Goal: Transaction & Acquisition: Purchase product/service

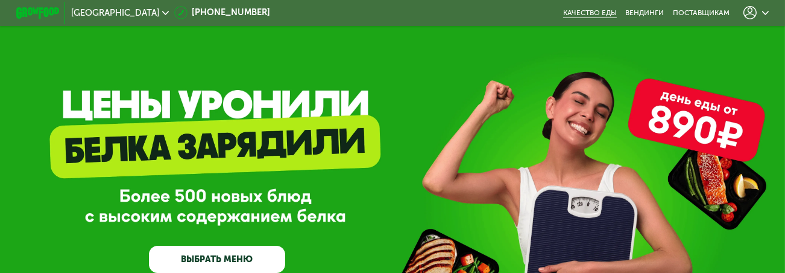
click at [612, 13] on link "Качество еды" at bounding box center [590, 12] width 54 height 8
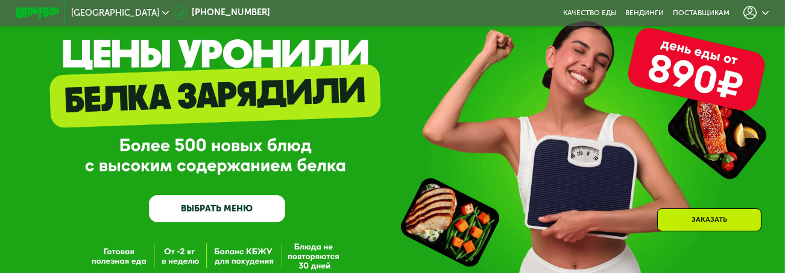
scroll to position [172, 0]
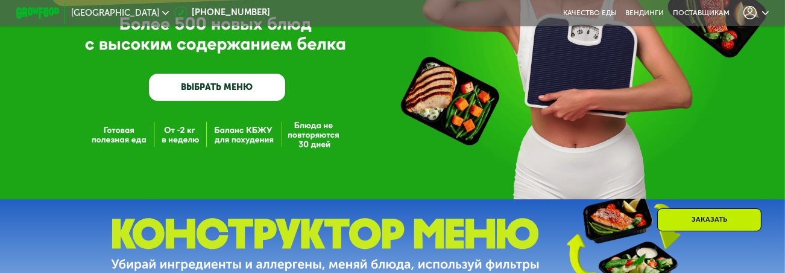
click at [241, 91] on link "ВЫБРАТЬ МЕНЮ" at bounding box center [217, 87] width 136 height 27
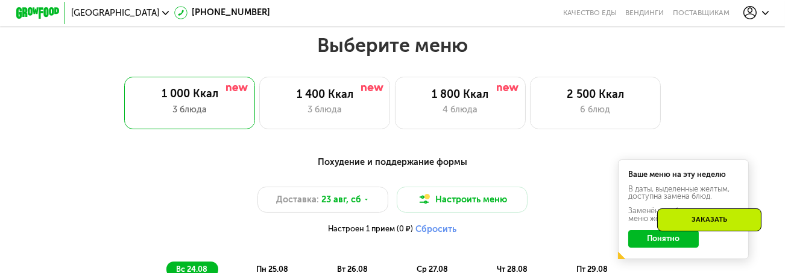
scroll to position [476, 0]
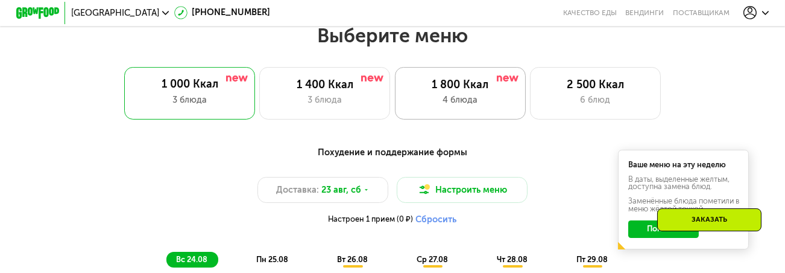
click at [472, 103] on div "4 блюда" at bounding box center [461, 100] width 108 height 13
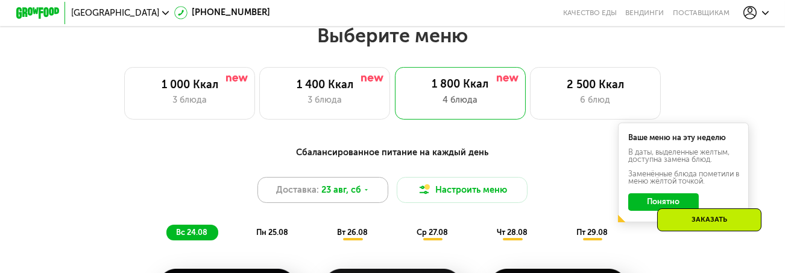
click at [366, 193] on icon at bounding box center [366, 189] width 7 height 7
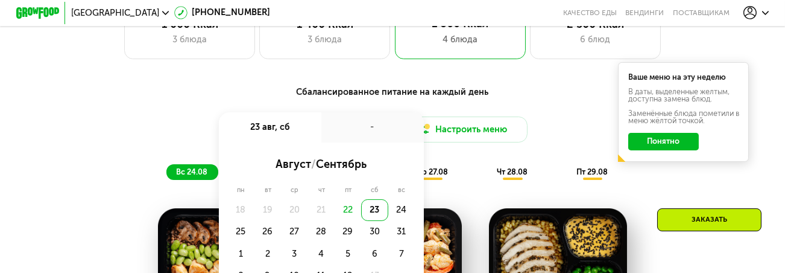
scroll to position [545, 0]
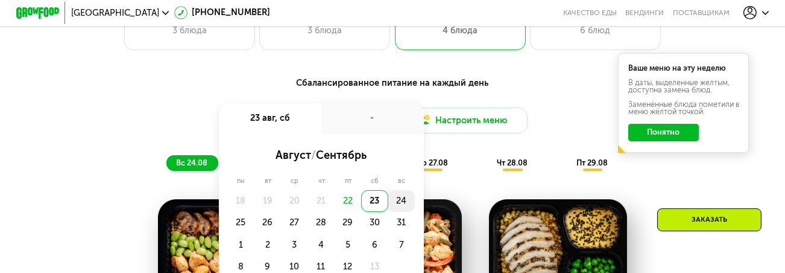
click at [254, 212] on div "24" at bounding box center [240, 223] width 27 height 22
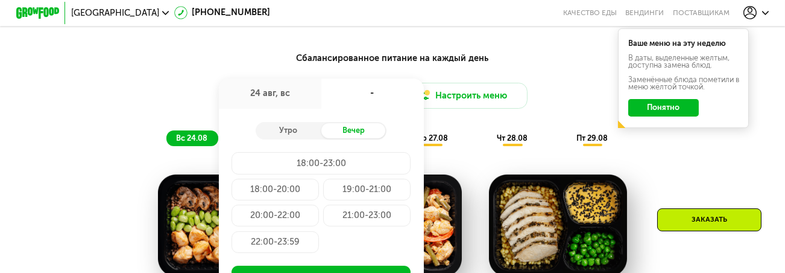
scroll to position [580, 0]
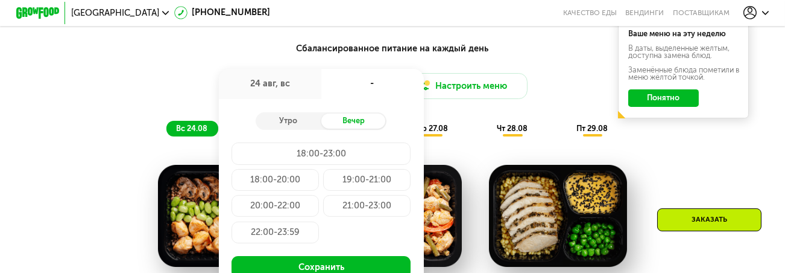
click at [323, 213] on div "20:00-22:00" at bounding box center [366, 206] width 87 height 22
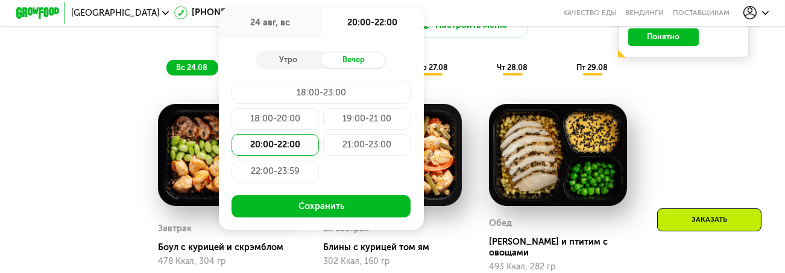
scroll to position [649, 0]
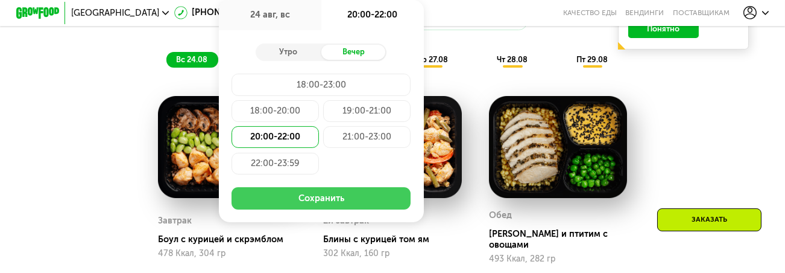
click at [328, 206] on button "Сохранить" at bounding box center [321, 198] width 179 height 22
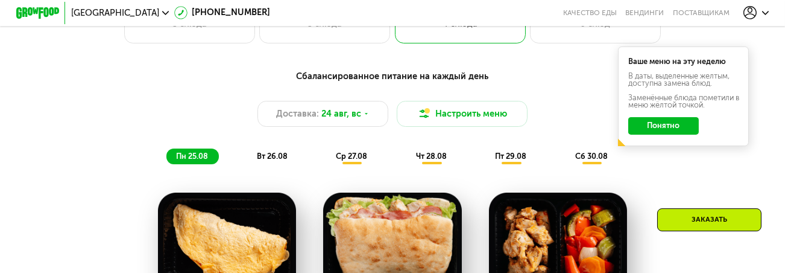
scroll to position [583, 0]
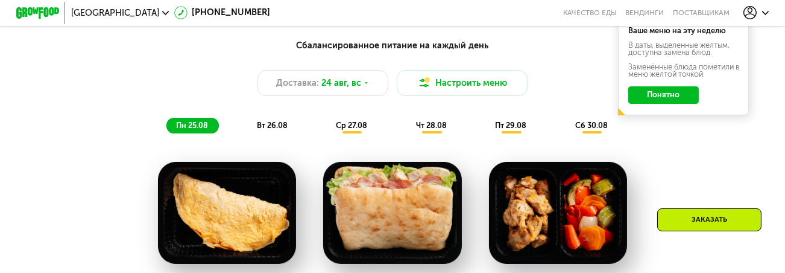
click at [269, 129] on span "вт 26.08" at bounding box center [272, 125] width 31 height 9
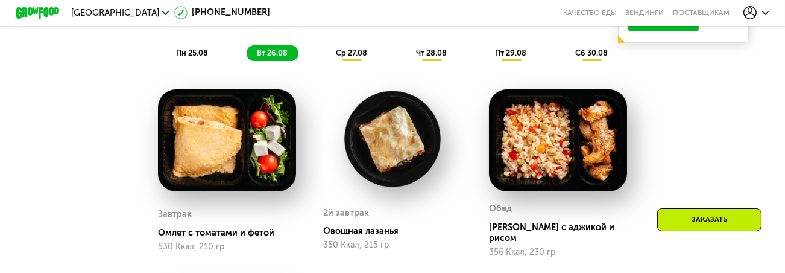
scroll to position [652, 0]
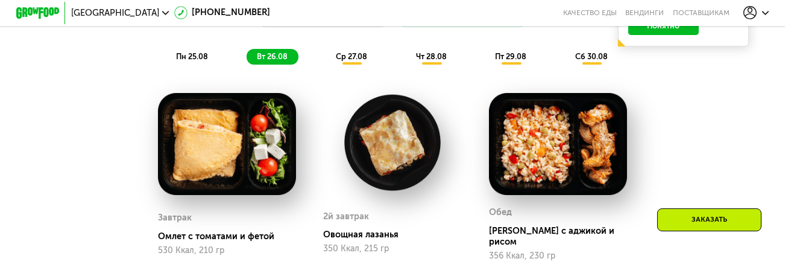
click at [407, 64] on div "ср 27.08" at bounding box center [432, 56] width 51 height 15
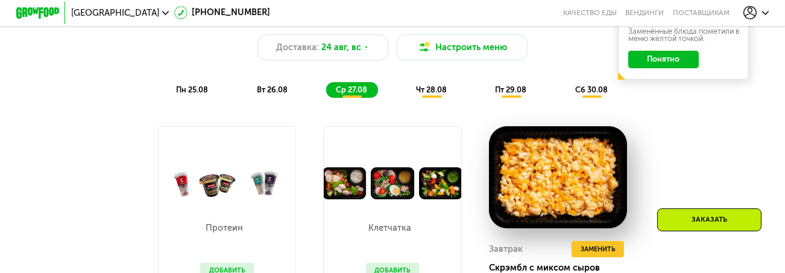
scroll to position [617, 0]
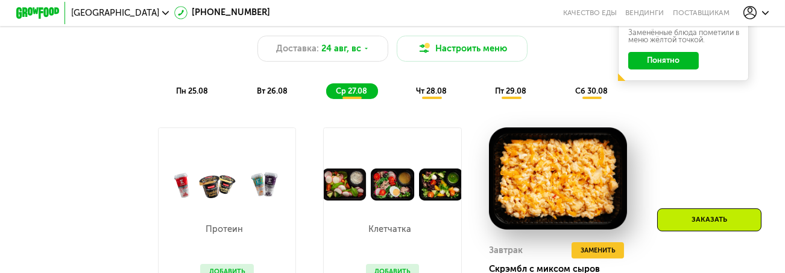
click at [189, 95] on span "пн 25.08" at bounding box center [192, 90] width 32 height 9
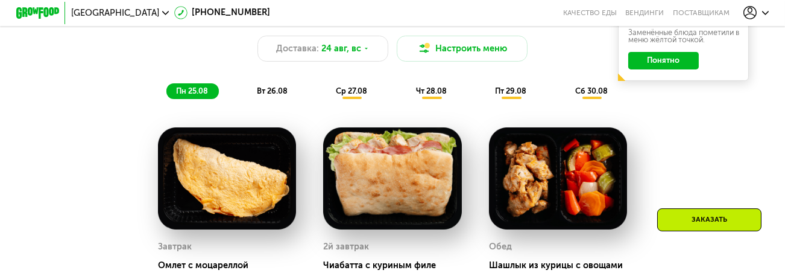
click at [566, 98] on div "пт 29.08" at bounding box center [592, 90] width 53 height 15
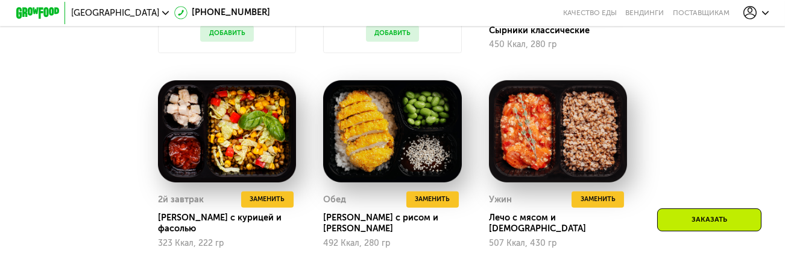
scroll to position [858, 0]
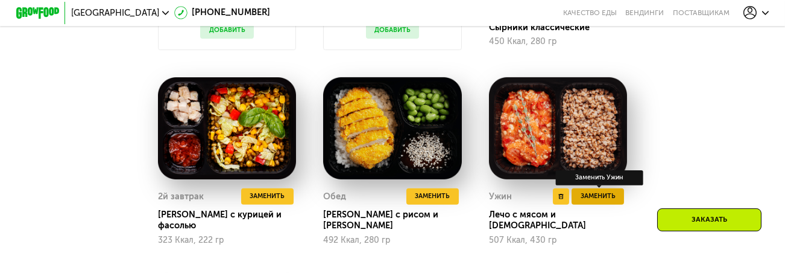
click at [594, 198] on span "Заменить" at bounding box center [598, 196] width 35 height 11
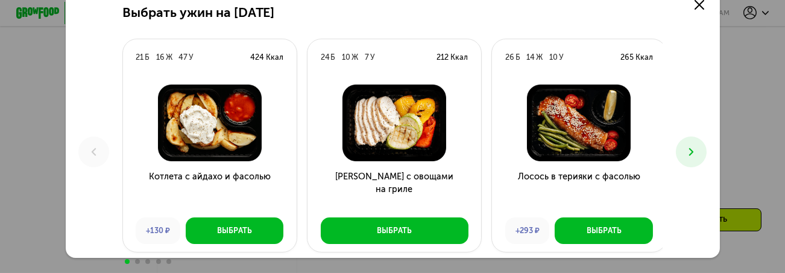
scroll to position [927, 0]
click at [691, 156] on icon at bounding box center [691, 151] width 13 height 13
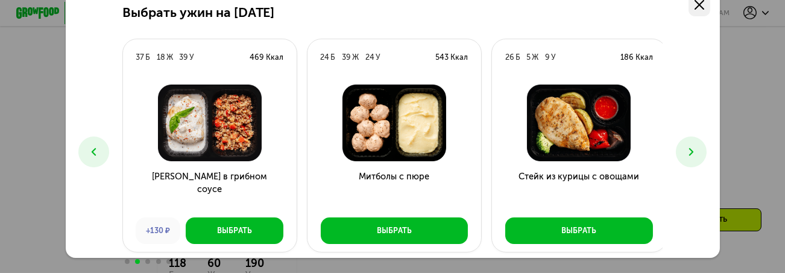
click at [701, 2] on use at bounding box center [700, 5] width 10 height 10
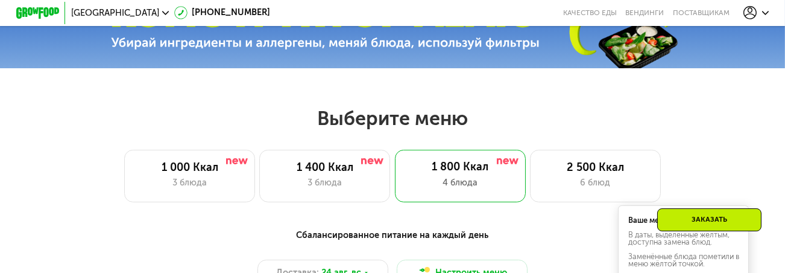
scroll to position [341, 0]
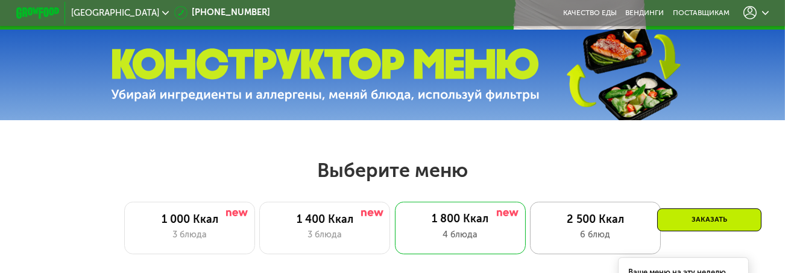
click at [586, 222] on div "2 500 Ккал" at bounding box center [596, 219] width 108 height 13
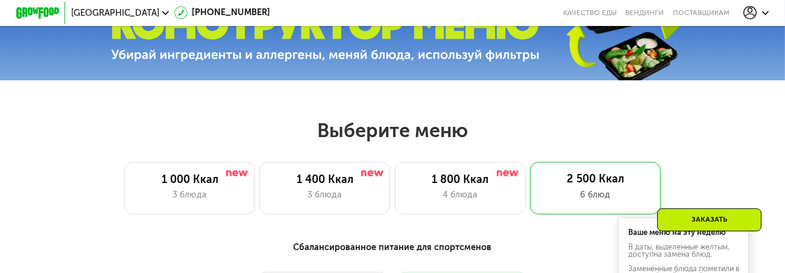
scroll to position [376, 0]
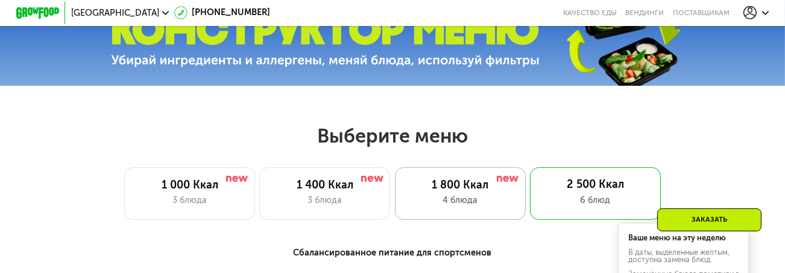
click at [474, 188] on div "1 800 Ккал" at bounding box center [461, 185] width 108 height 13
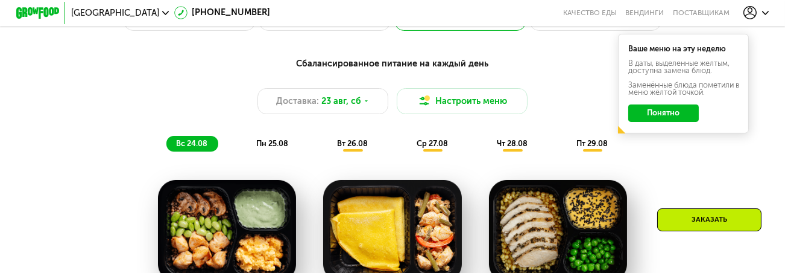
scroll to position [548, 0]
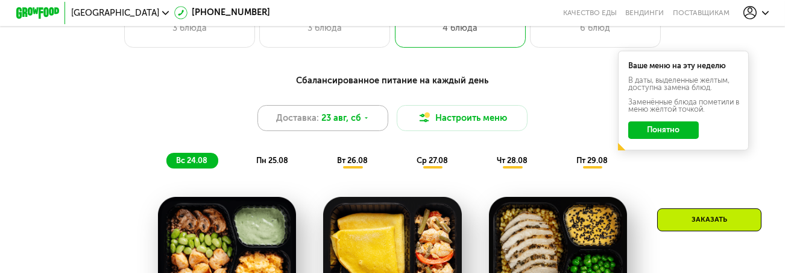
click at [368, 119] on div "Доставка: [DATE]" at bounding box center [323, 118] width 131 height 26
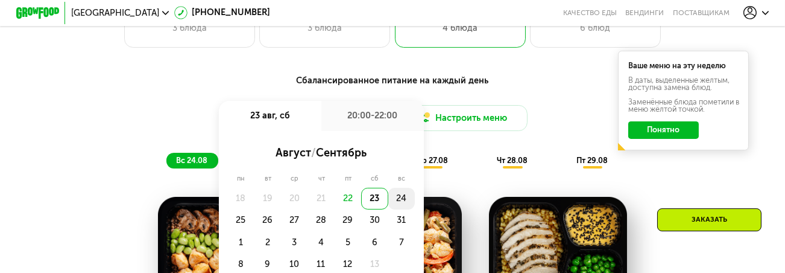
click at [254, 209] on div "24" at bounding box center [240, 220] width 27 height 22
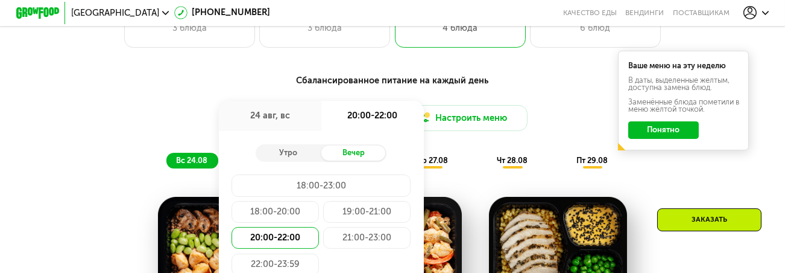
click at [284, 240] on div "20:00-22:00" at bounding box center [275, 238] width 87 height 22
click at [650, 130] on button "Понятно" at bounding box center [664, 129] width 71 height 17
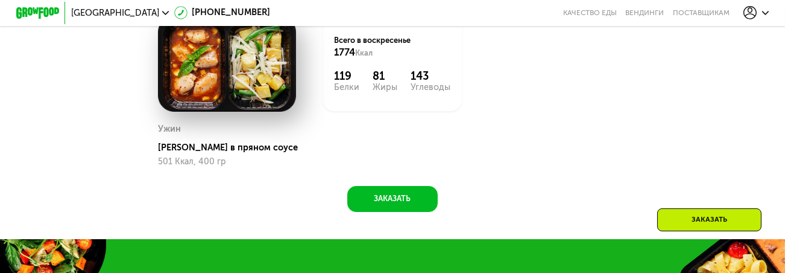
scroll to position [927, 0]
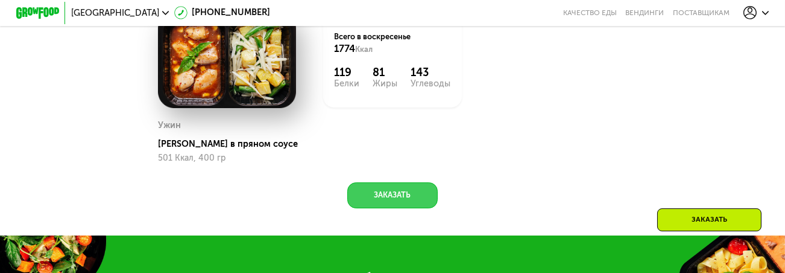
click at [387, 191] on button "Заказать" at bounding box center [392, 195] width 90 height 26
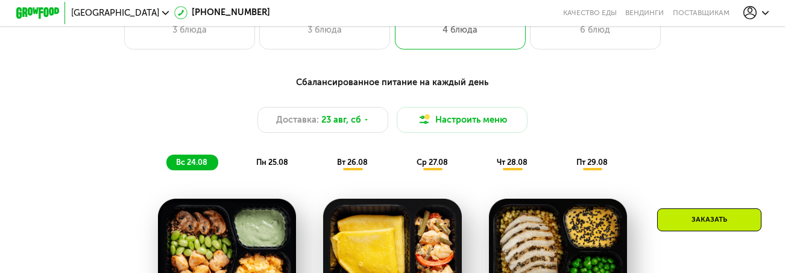
scroll to position [538, 0]
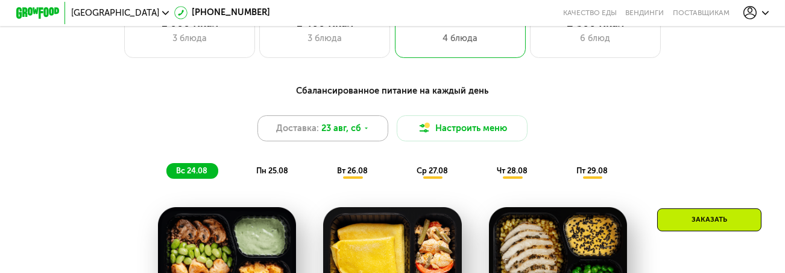
click at [374, 131] on div "Доставка: 23 авг, сб" at bounding box center [323, 128] width 131 height 26
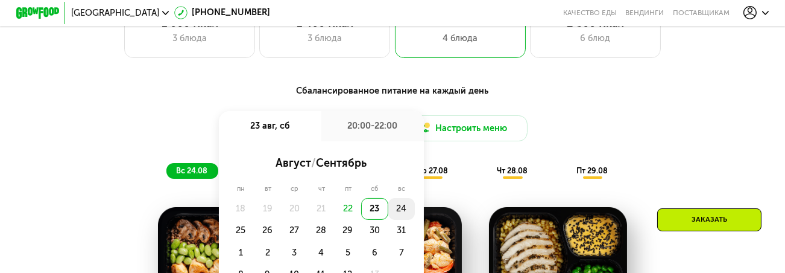
click at [254, 220] on div "24" at bounding box center [240, 231] width 27 height 22
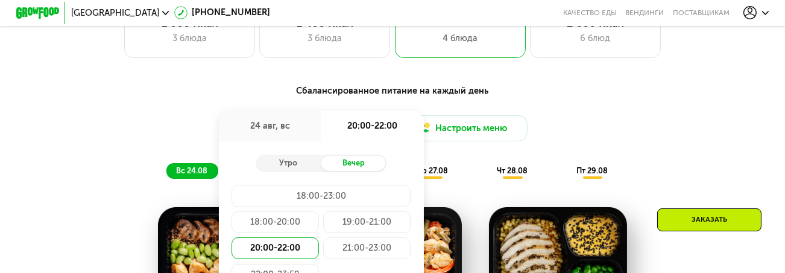
click at [277, 252] on div "20:00-22:00" at bounding box center [275, 248] width 87 height 22
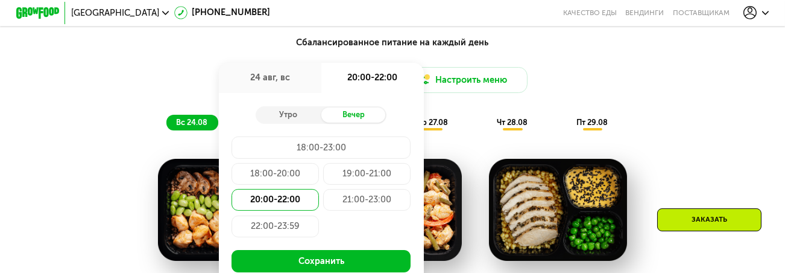
scroll to position [641, 0]
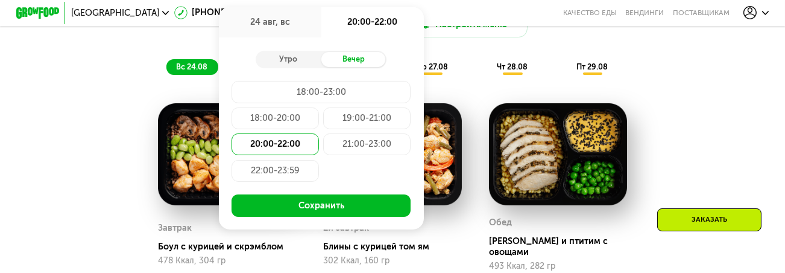
click at [317, 210] on button "Сохранить" at bounding box center [321, 205] width 179 height 22
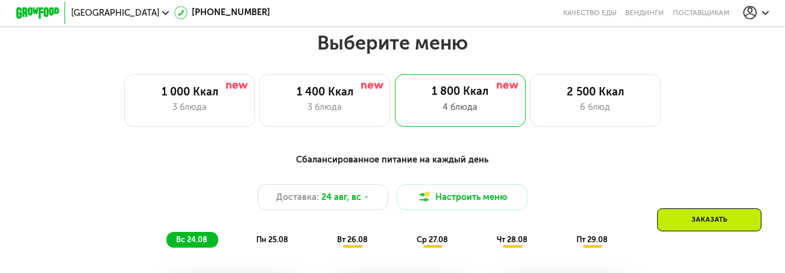
scroll to position [538, 0]
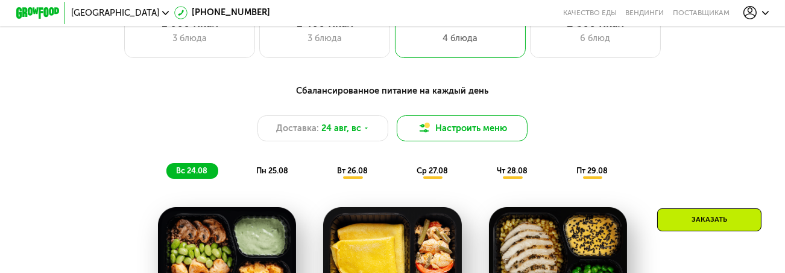
click at [468, 135] on button "Настроить меню" at bounding box center [462, 128] width 131 height 26
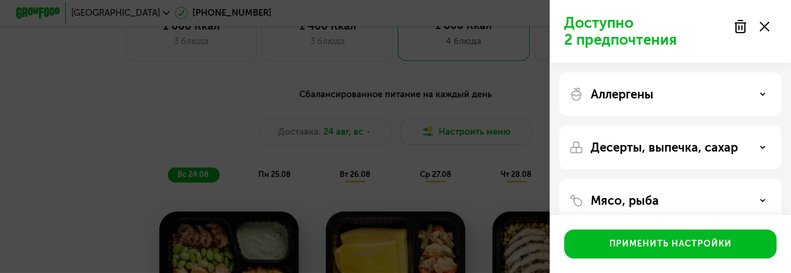
click at [765, 28] on icon at bounding box center [765, 27] width 10 height 10
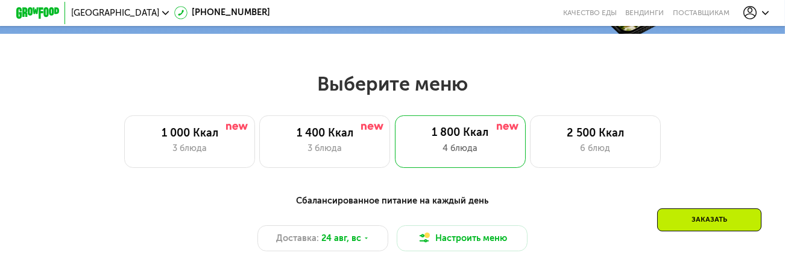
scroll to position [434, 0]
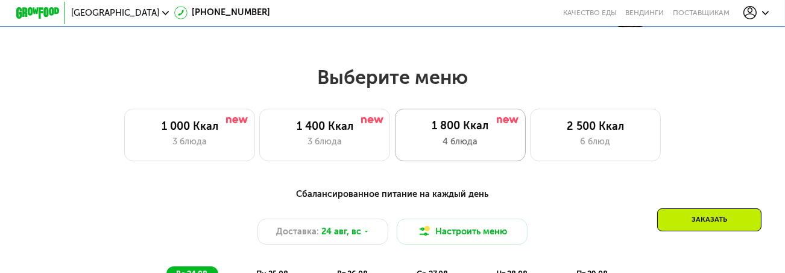
click at [449, 145] on div "4 блюда" at bounding box center [460, 141] width 109 height 13
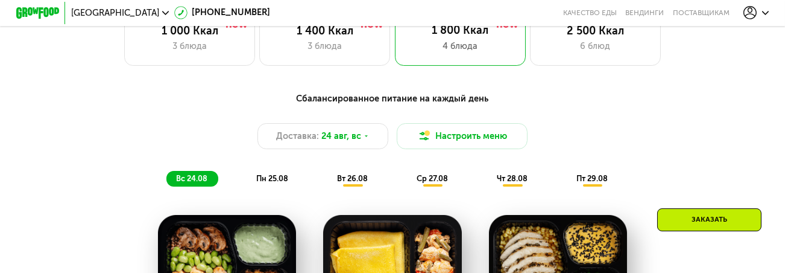
scroll to position [538, 0]
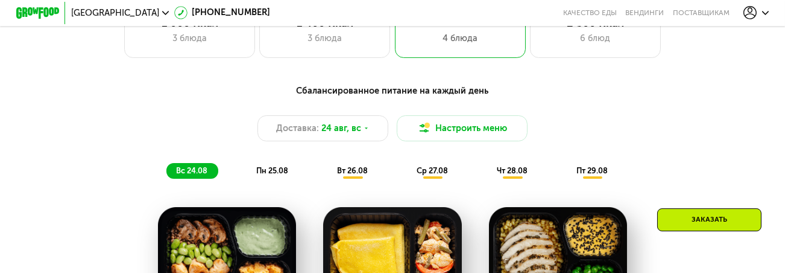
click at [273, 172] on span "пн 25.08" at bounding box center [272, 170] width 32 height 9
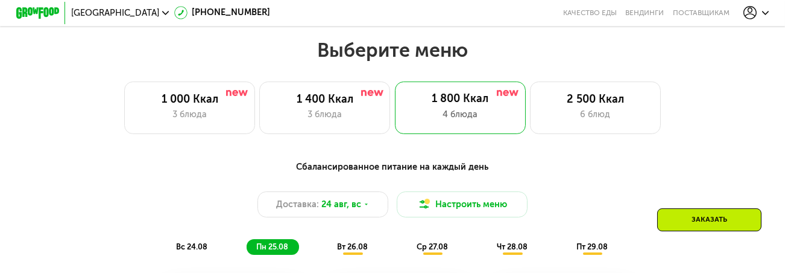
scroll to position [469, 0]
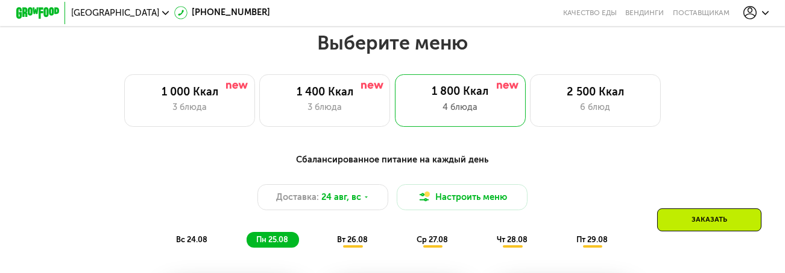
click at [364, 244] on span "вт 26.08" at bounding box center [352, 239] width 31 height 9
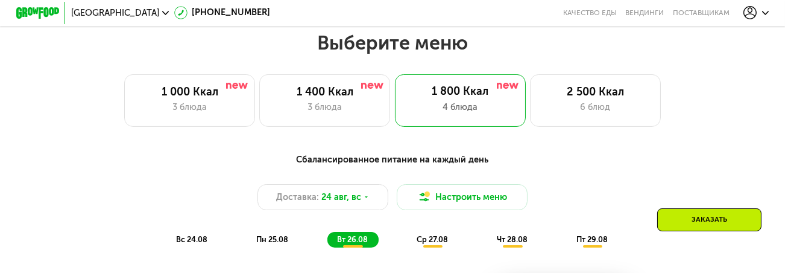
click at [274, 241] on span "пн 25.08" at bounding box center [272, 239] width 32 height 9
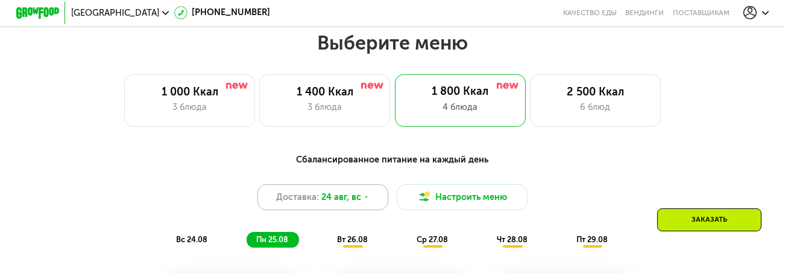
click at [309, 197] on span "Доставка:" at bounding box center [297, 197] width 43 height 13
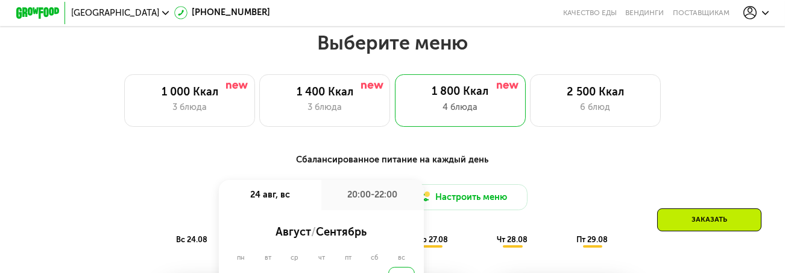
click at [231, 153] on div "Сбалансированное питание на каждый день Доставка: 24 авг, вс 24 авг, вс 20:00-2…" at bounding box center [392, 199] width 659 height 107
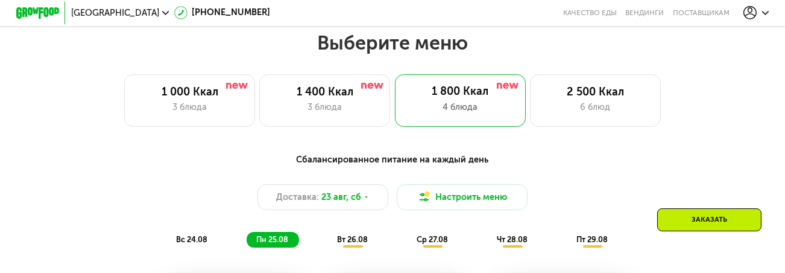
click at [201, 241] on span "вс 24.08" at bounding box center [191, 239] width 31 height 9
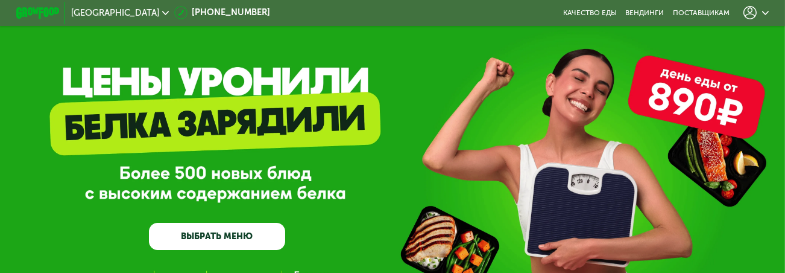
scroll to position [0, 0]
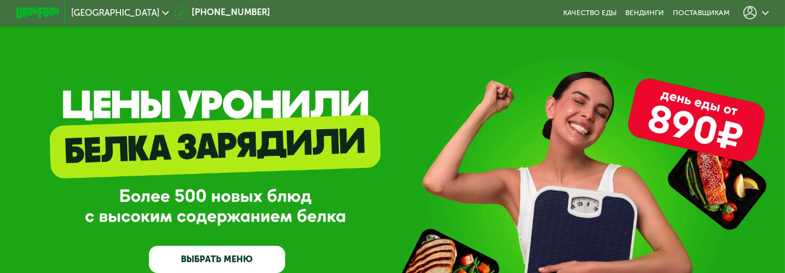
click at [45, 13] on img at bounding box center [37, 12] width 43 height 11
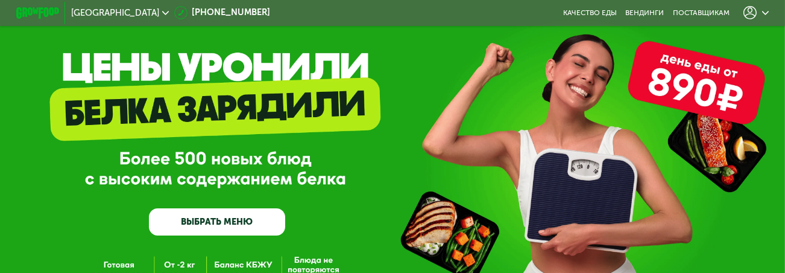
scroll to position [69, 0]
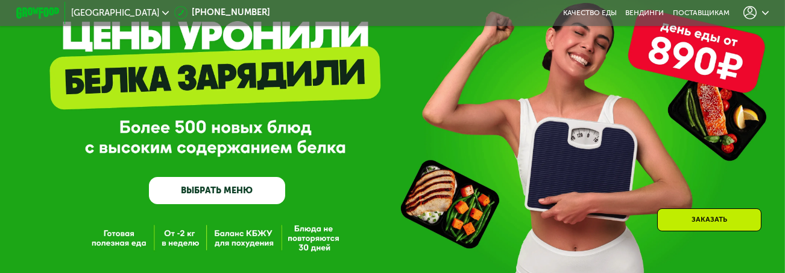
click at [210, 187] on link "ВЫБРАТЬ МЕНЮ" at bounding box center [217, 190] width 136 height 27
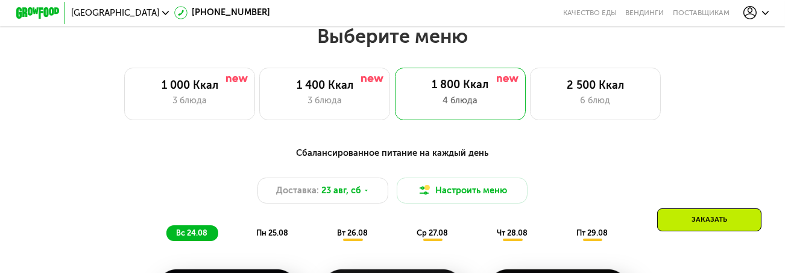
scroll to position [476, 0]
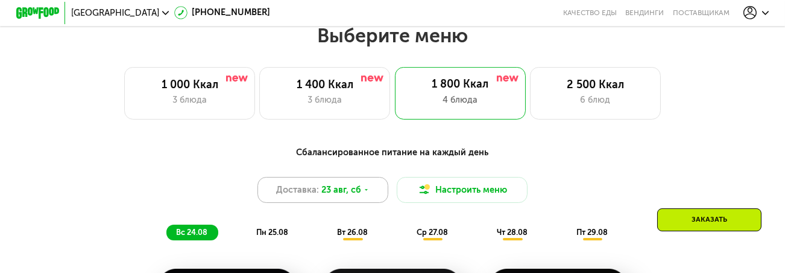
click at [369, 192] on div "Доставка: 23 авг, сб" at bounding box center [323, 190] width 131 height 26
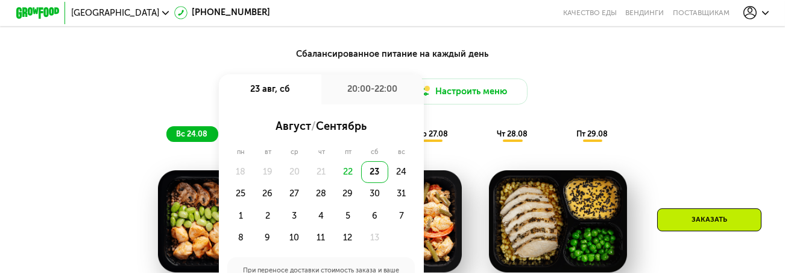
scroll to position [580, 0]
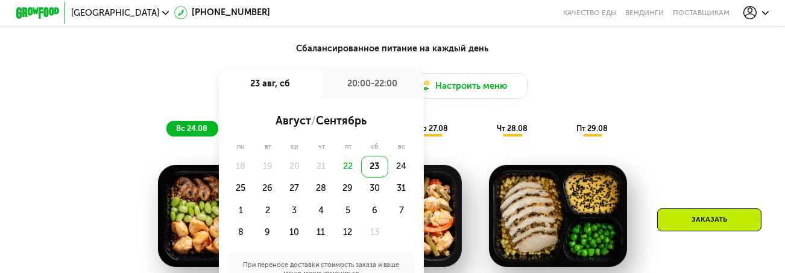
click at [352, 174] on div "22" at bounding box center [348, 167] width 27 height 22
click at [349, 172] on div "22" at bounding box center [348, 167] width 27 height 22
click at [348, 169] on div "22" at bounding box center [348, 167] width 27 height 22
click at [254, 177] on div "24" at bounding box center [240, 188] width 27 height 22
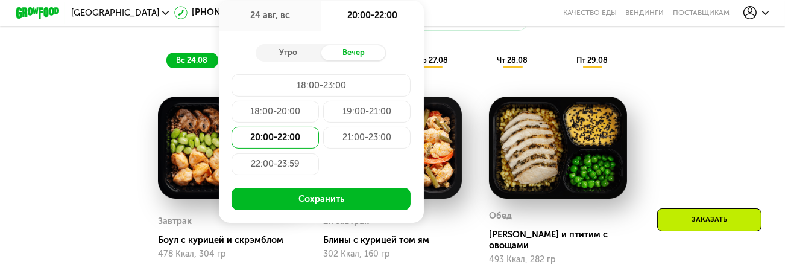
scroll to position [649, 0]
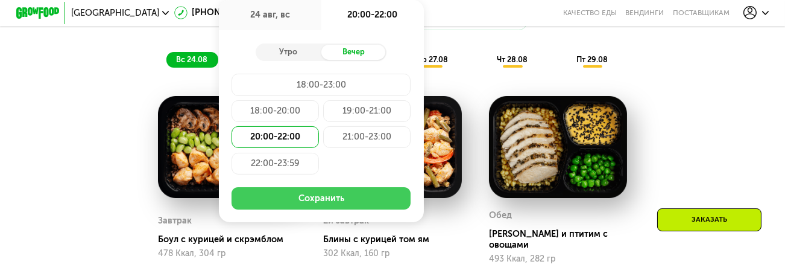
click at [346, 204] on button "Сохранить" at bounding box center [321, 198] width 179 height 22
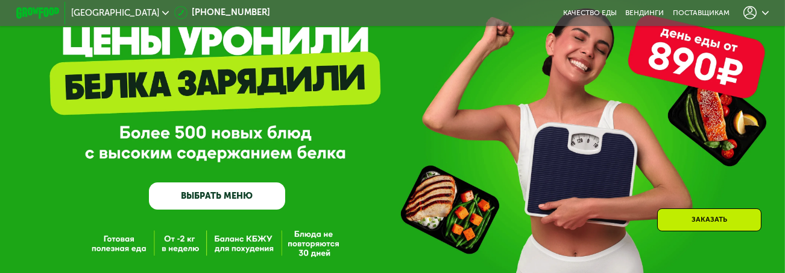
scroll to position [63, 0]
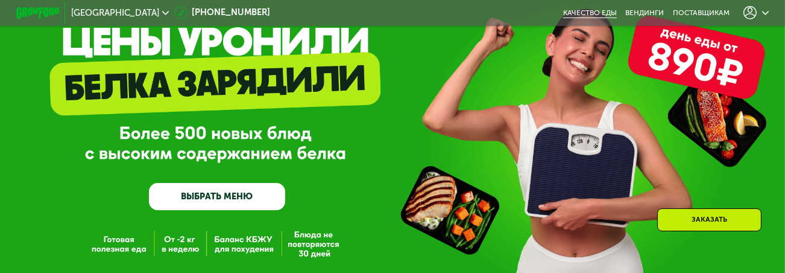
click at [595, 11] on link "Качество еды" at bounding box center [590, 12] width 54 height 8
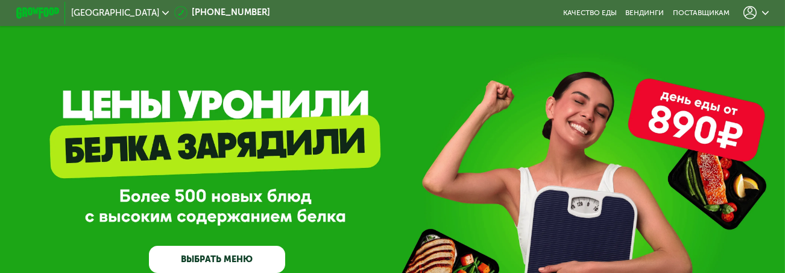
click at [182, 259] on link "ВЫБРАТЬ МЕНЮ" at bounding box center [217, 259] width 136 height 27
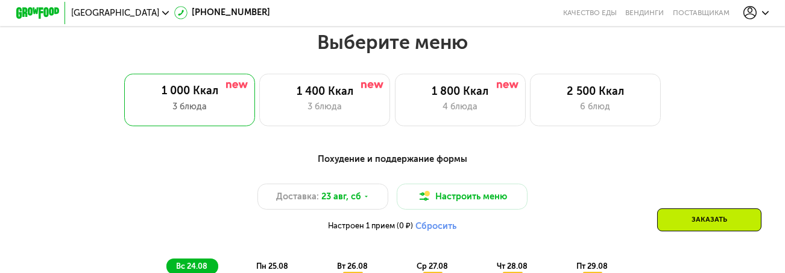
scroll to position [476, 0]
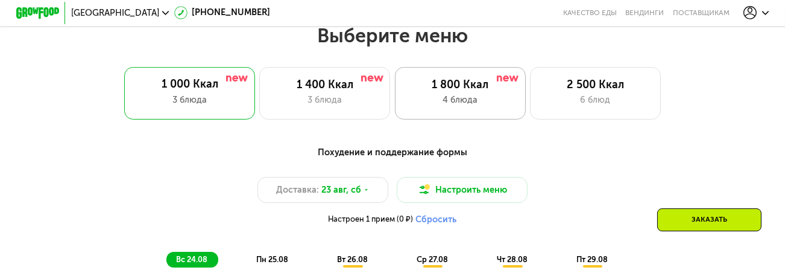
click at [414, 87] on div "1 800 Ккал" at bounding box center [461, 84] width 108 height 13
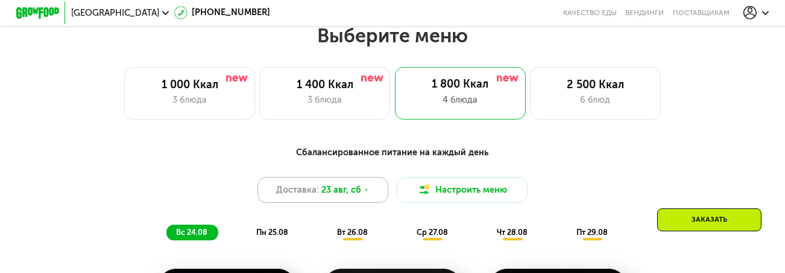
click at [373, 185] on div "Доставка: 23 авг, сб" at bounding box center [323, 190] width 131 height 26
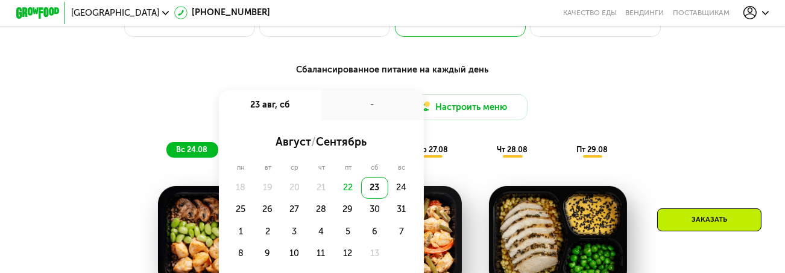
scroll to position [580, 0]
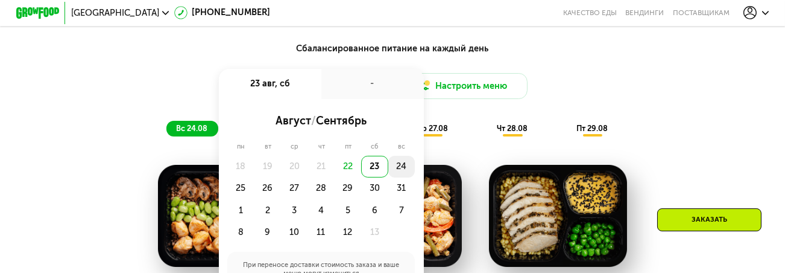
click at [254, 177] on div "24" at bounding box center [240, 188] width 27 height 22
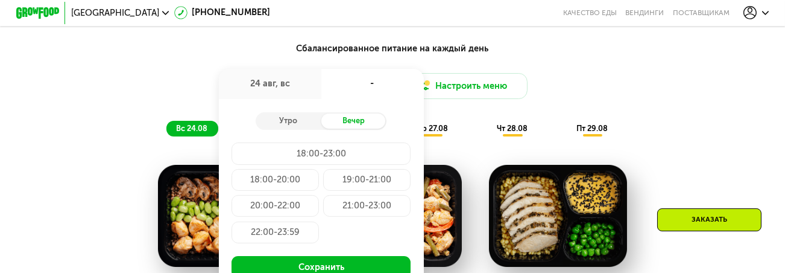
click at [769, 14] on use at bounding box center [766, 13] width 7 height 4
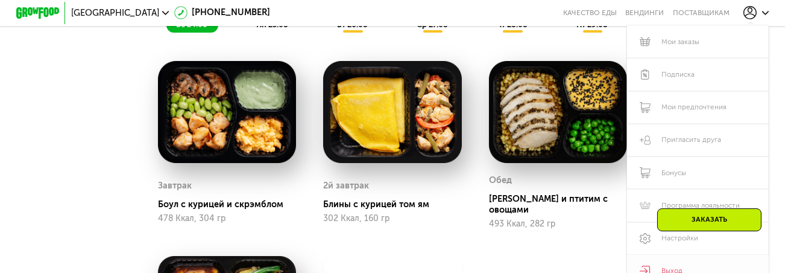
scroll to position [717, 0]
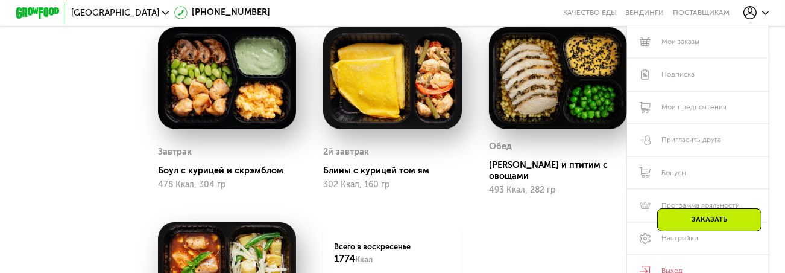
click at [750, 14] on use at bounding box center [750, 13] width 13 height 13
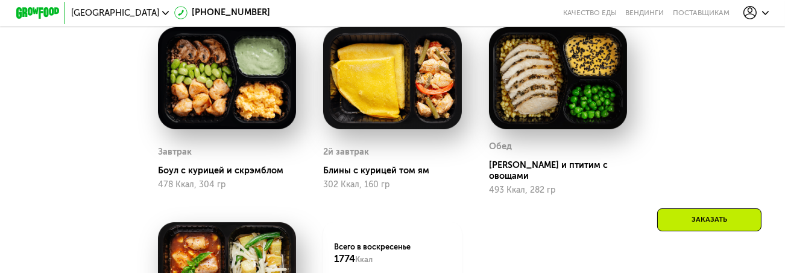
click at [750, 14] on use at bounding box center [750, 13] width 13 height 13
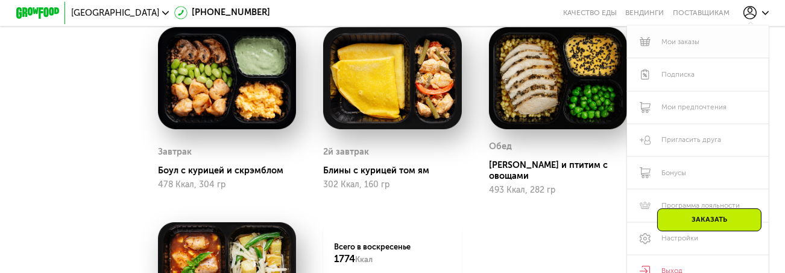
click at [685, 43] on link "Мои заказы" at bounding box center [698, 41] width 142 height 33
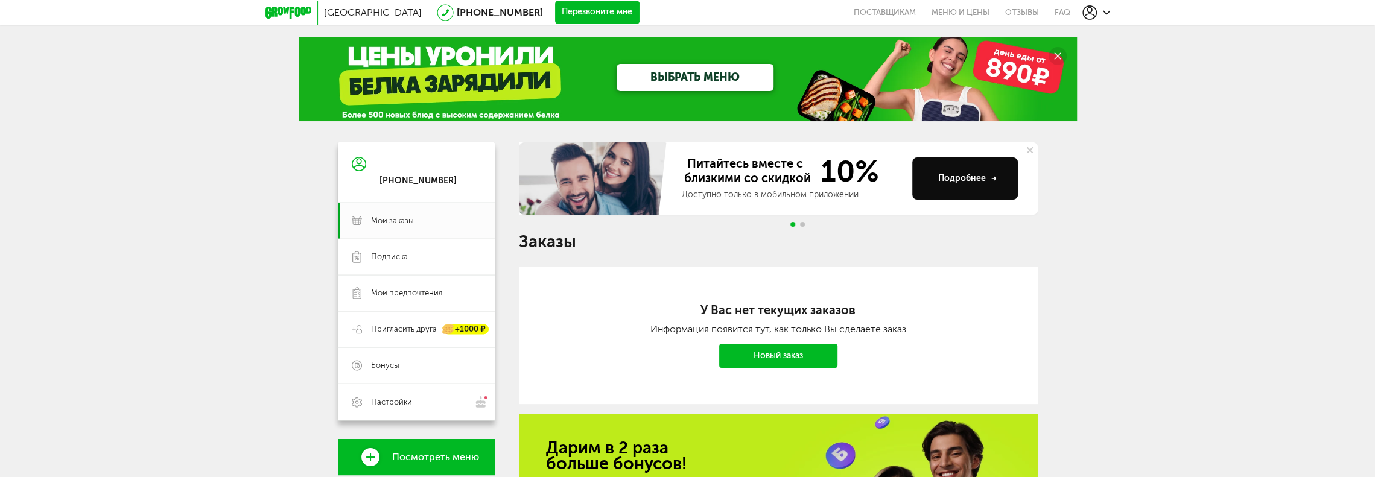
click at [1027, 148] on use at bounding box center [1030, 150] width 6 height 6
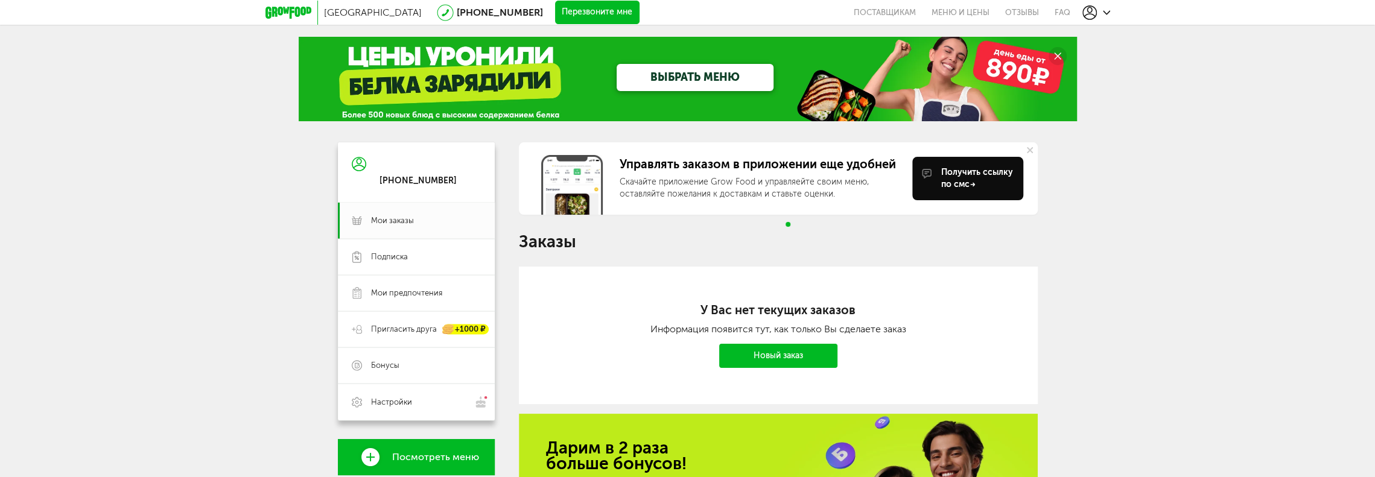
click at [1028, 150] on icon at bounding box center [1030, 150] width 6 height 6
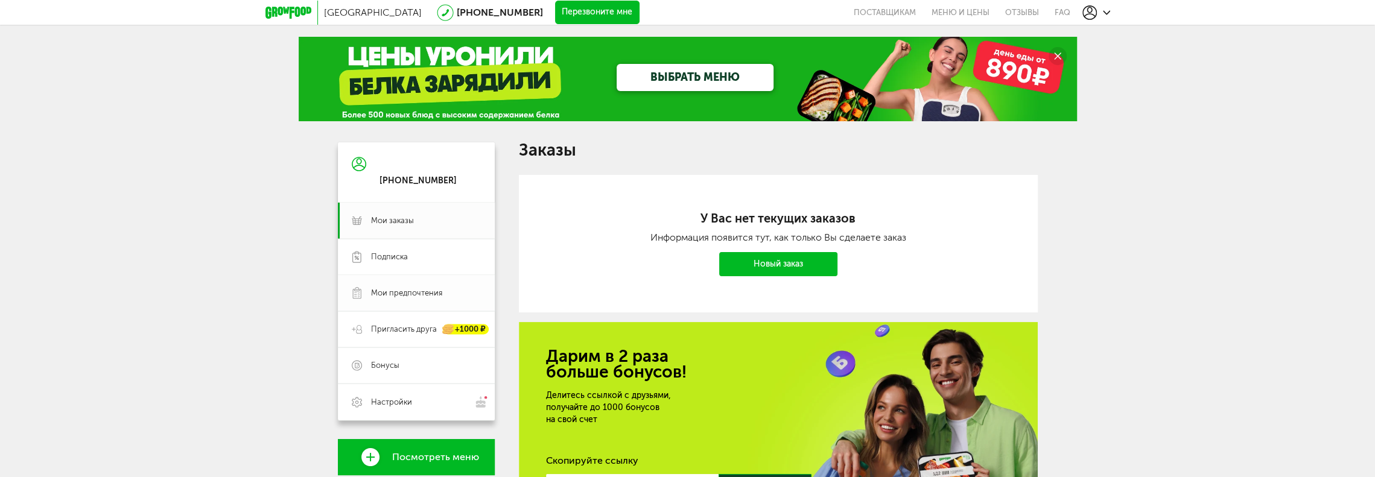
click at [395, 290] on span "Мои предпочтения" at bounding box center [406, 293] width 71 height 11
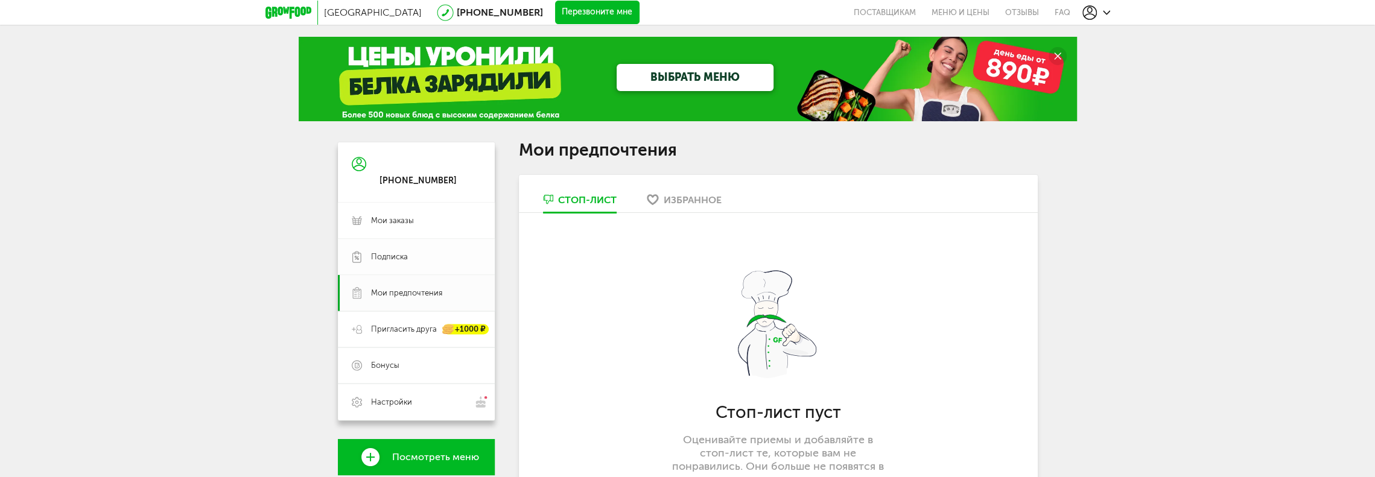
click at [408, 260] on span "Подписка" at bounding box center [426, 257] width 110 height 11
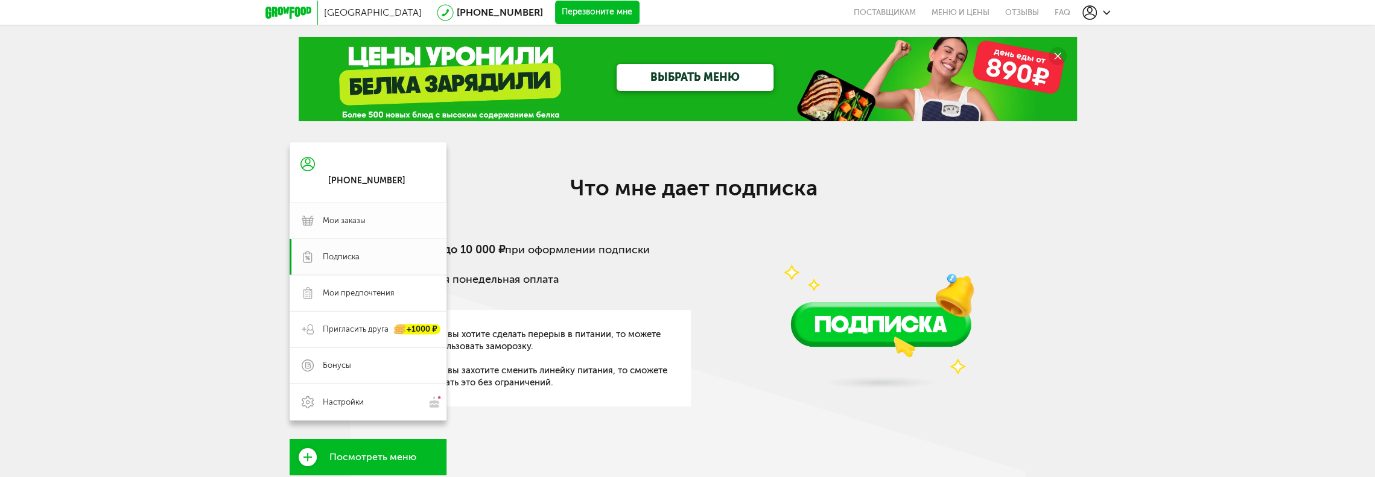
click at [410, 225] on span "Мои заказы" at bounding box center [379, 220] width 112 height 11
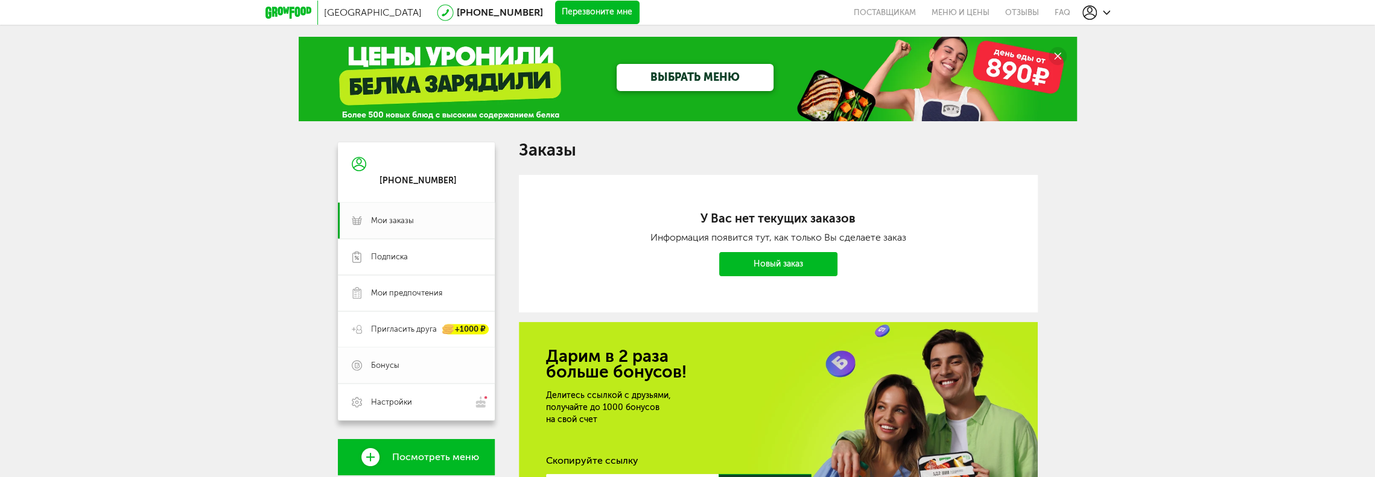
click at [409, 360] on link "Бонусы" at bounding box center [416, 365] width 157 height 36
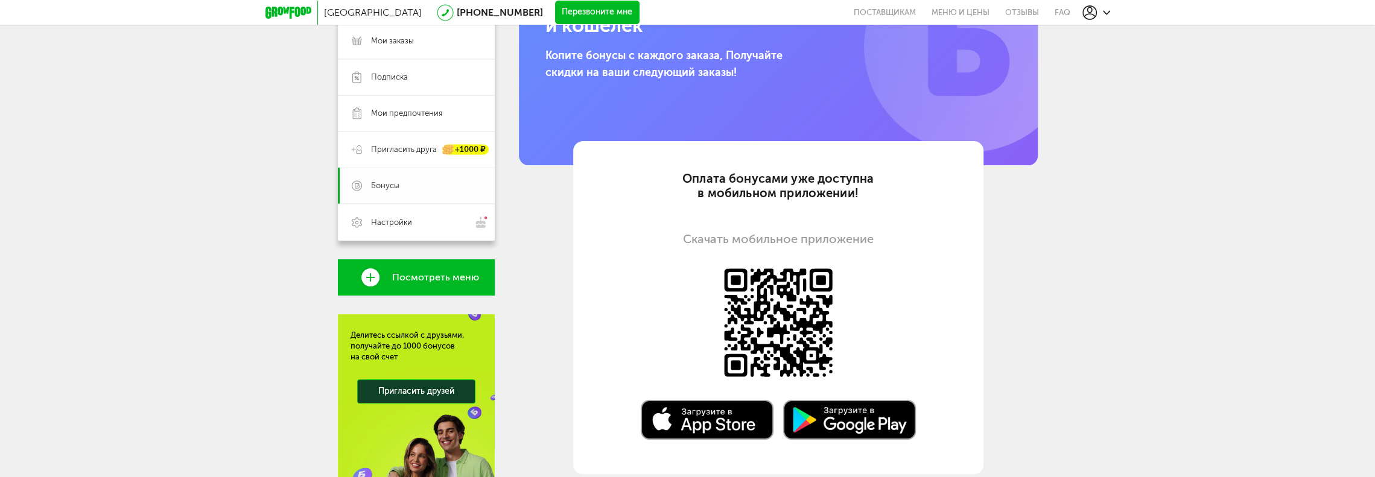
scroll to position [241, 0]
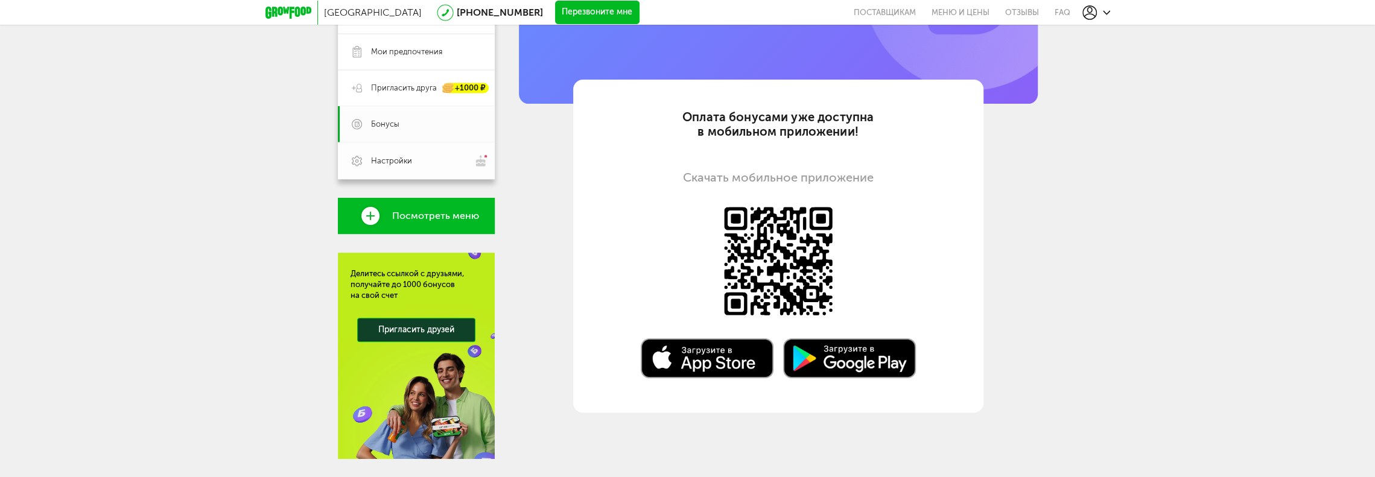
click at [384, 159] on span "Настройки" at bounding box center [391, 161] width 41 height 11
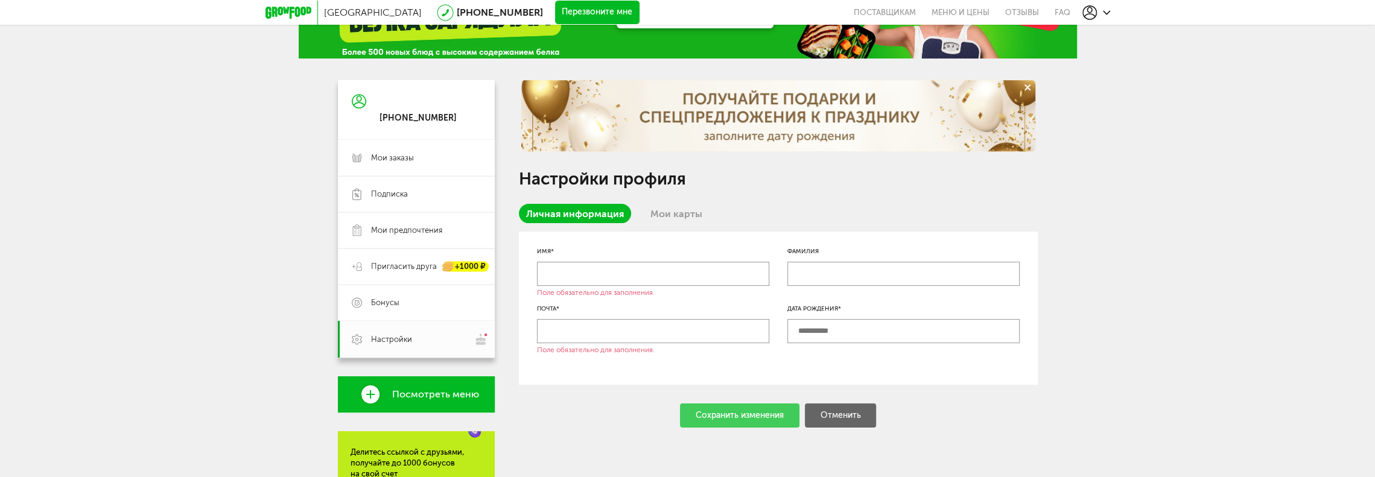
scroll to position [60, 0]
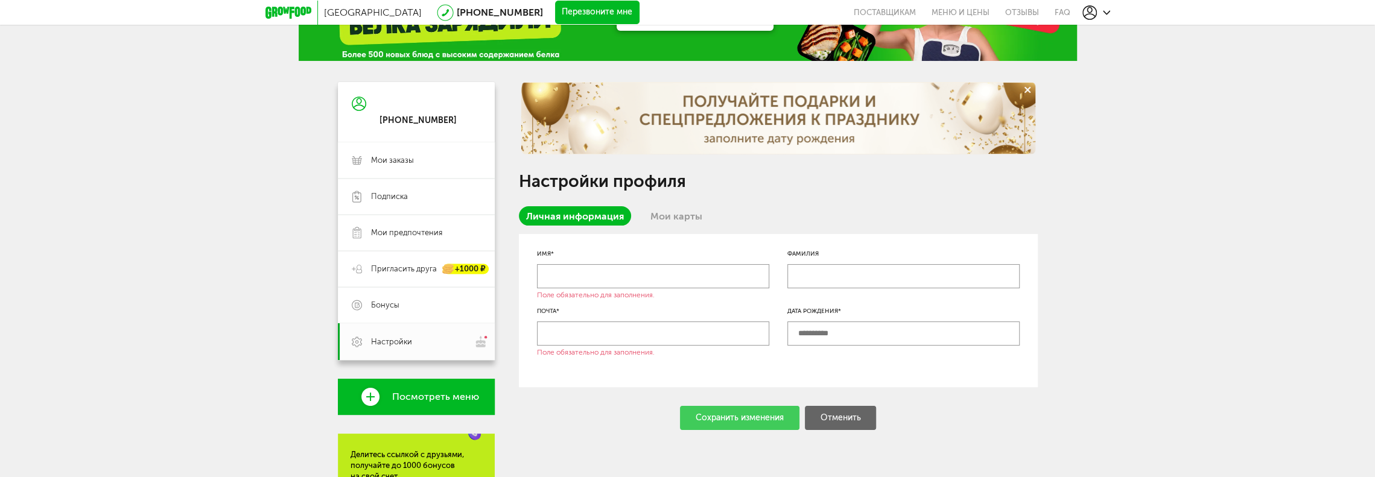
click at [656, 214] on link "Мои карты" at bounding box center [676, 215] width 66 height 19
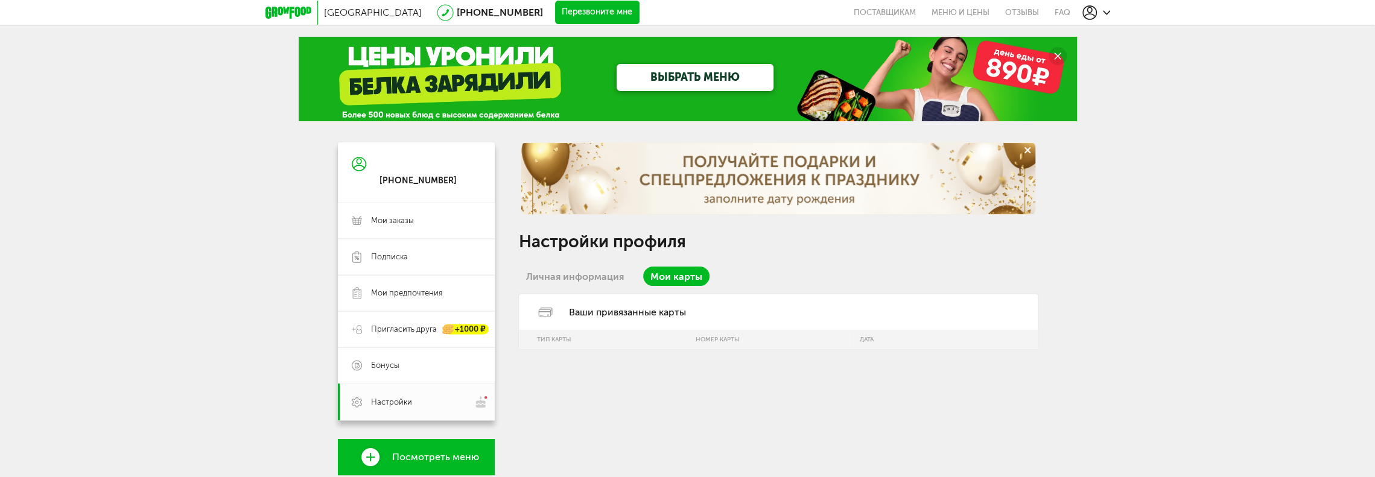
click at [285, 13] on icon at bounding box center [288, 13] width 46 height 12
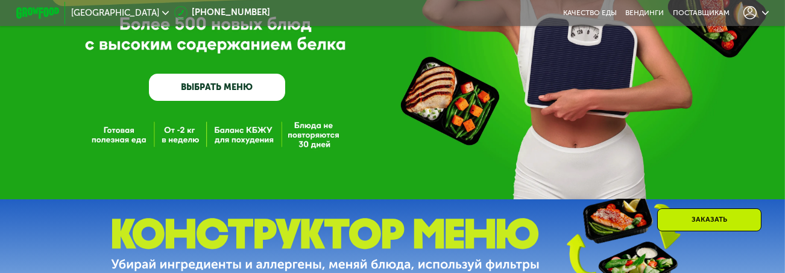
scroll to position [172, 0]
click at [215, 86] on link "ВЫБРАТЬ МЕНЮ" at bounding box center [217, 87] width 136 height 27
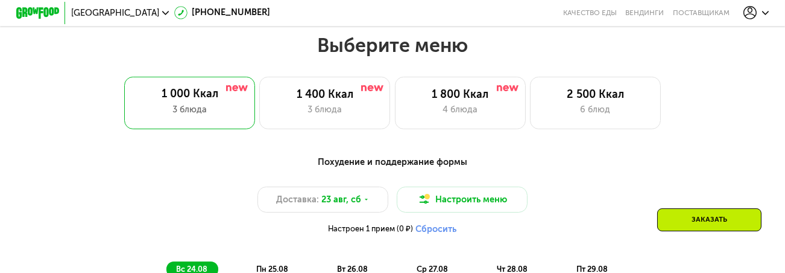
scroll to position [476, 0]
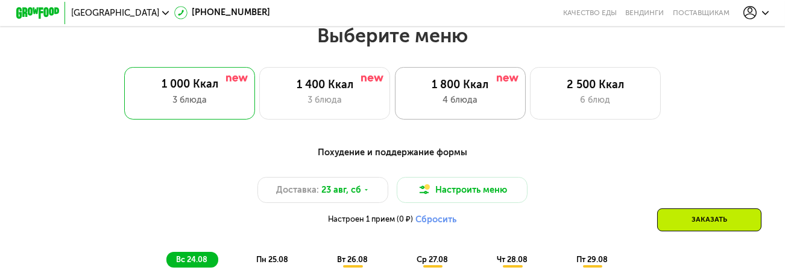
click at [460, 87] on div "1 800 Ккал" at bounding box center [461, 84] width 108 height 13
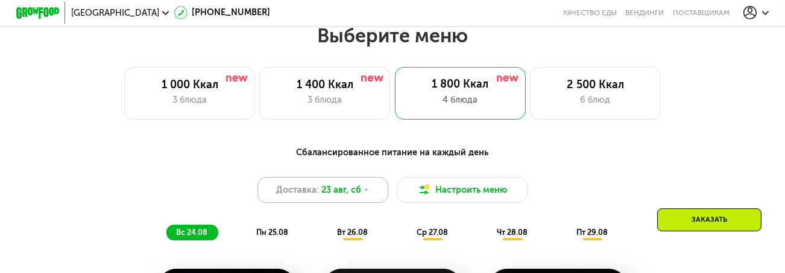
click at [360, 192] on div "Доставка: [DATE]" at bounding box center [323, 190] width 131 height 26
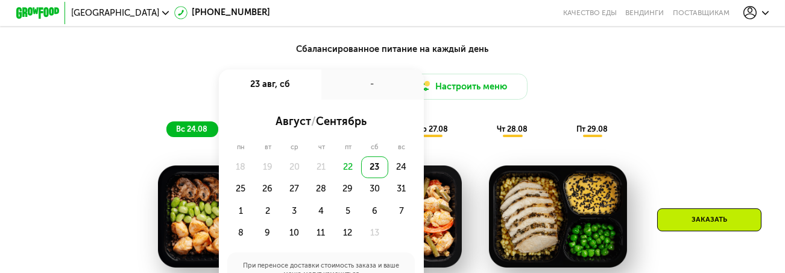
scroll to position [580, 0]
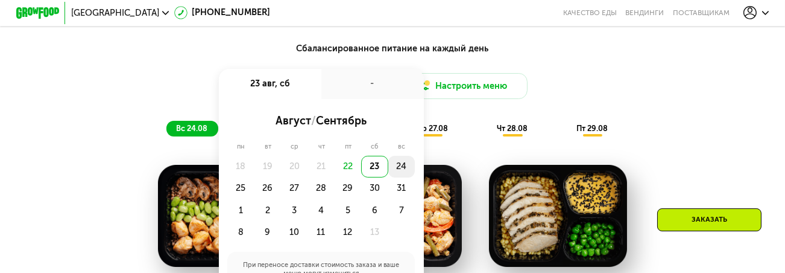
click at [254, 177] on div "24" at bounding box center [240, 188] width 27 height 22
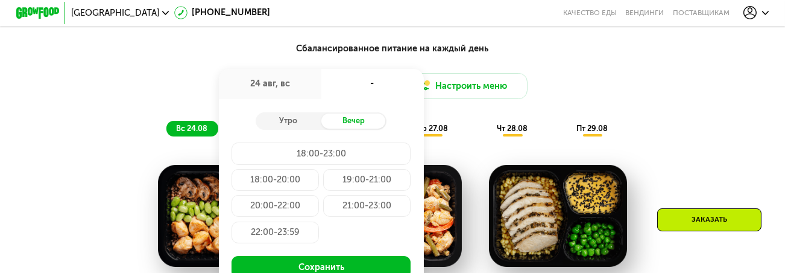
click at [265, 238] on div "22:00-23:59" at bounding box center [275, 232] width 87 height 22
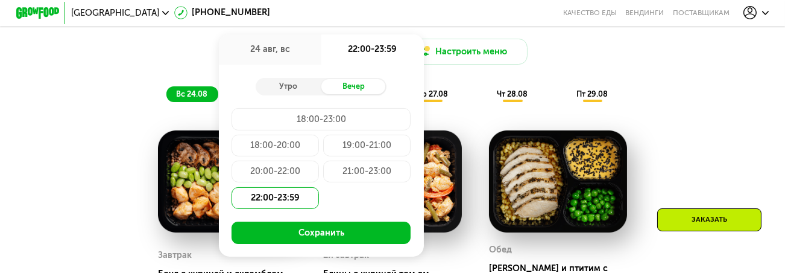
scroll to position [649, 0]
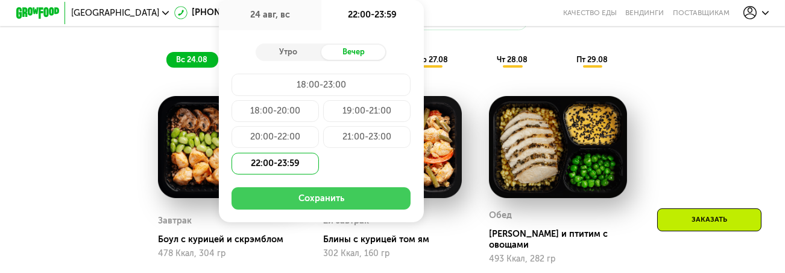
click at [311, 202] on button "Сохранить" at bounding box center [321, 198] width 179 height 22
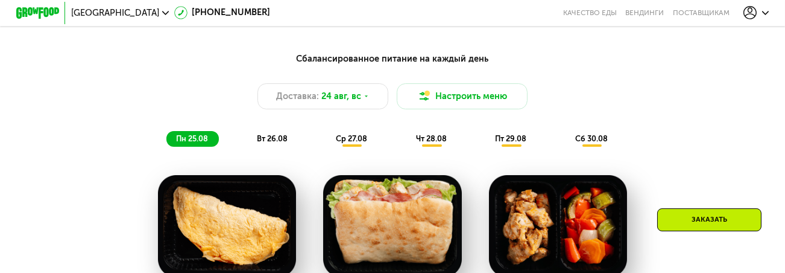
scroll to position [548, 0]
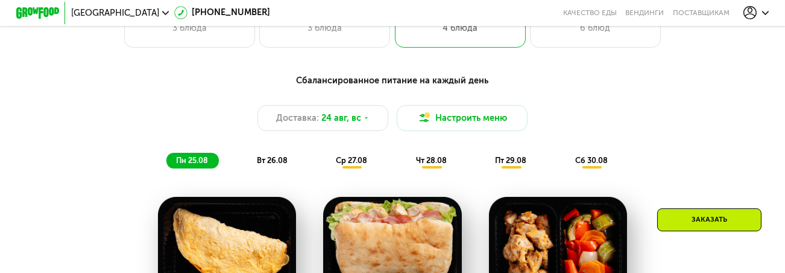
click at [271, 162] on span "вт 26.08" at bounding box center [272, 160] width 31 height 9
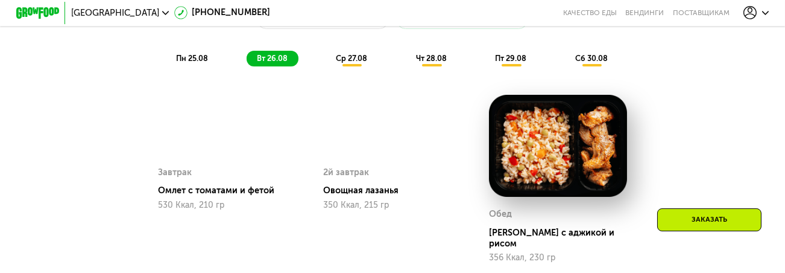
scroll to position [652, 0]
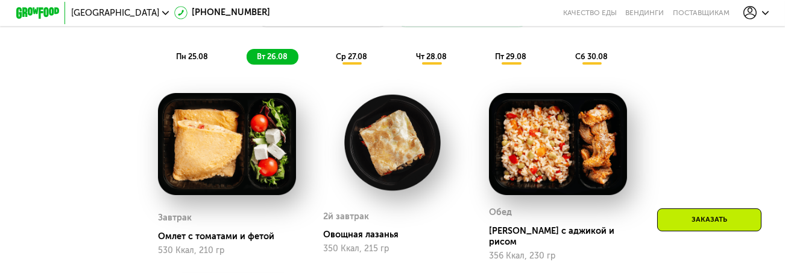
click at [347, 61] on span "ср 27.08" at bounding box center [351, 56] width 31 height 9
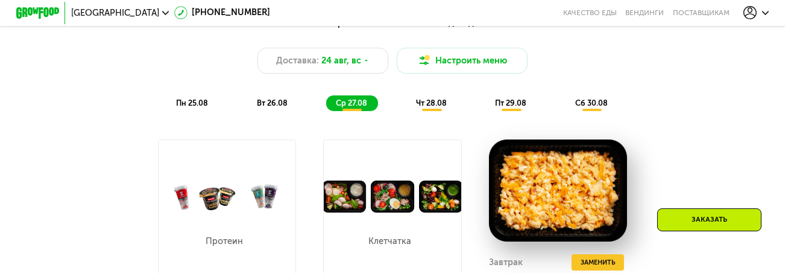
scroll to position [583, 0]
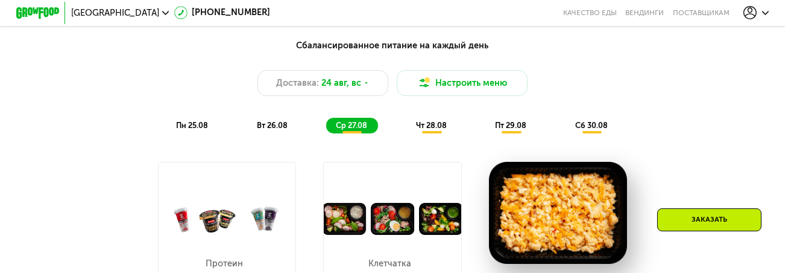
click at [452, 120] on div "Сбалансированное питание на каждый день Доставка: [DATE] Настроить меню пн 25.0…" at bounding box center [393, 86] width 646 height 94
click at [443, 130] on span "чт 28.08" at bounding box center [431, 125] width 31 height 9
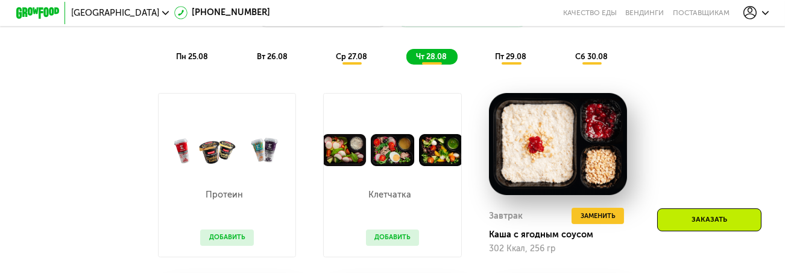
scroll to position [617, 0]
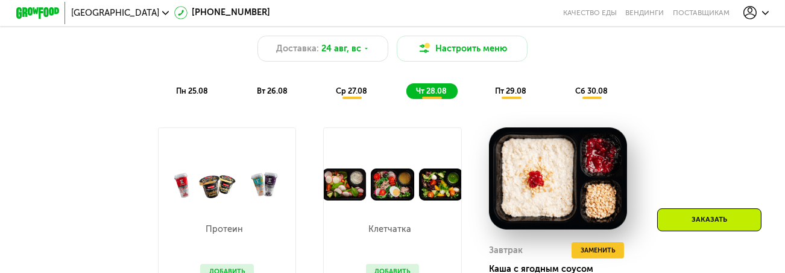
click at [566, 98] on div "пт 29.08" at bounding box center [592, 90] width 53 height 15
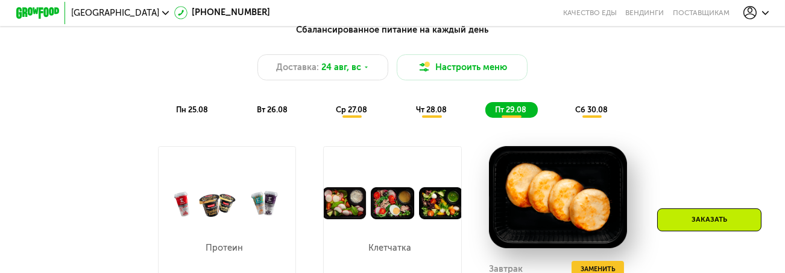
scroll to position [583, 0]
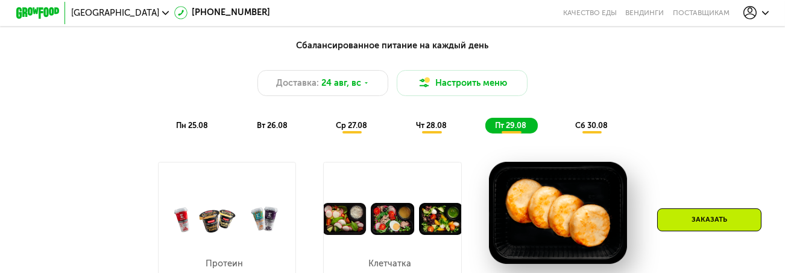
click at [604, 127] on span "сб 30.08" at bounding box center [592, 125] width 33 height 9
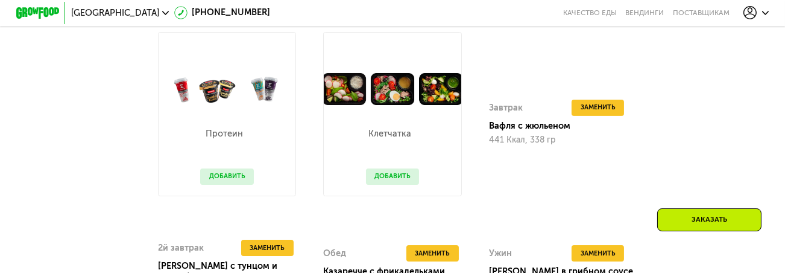
scroll to position [652, 0]
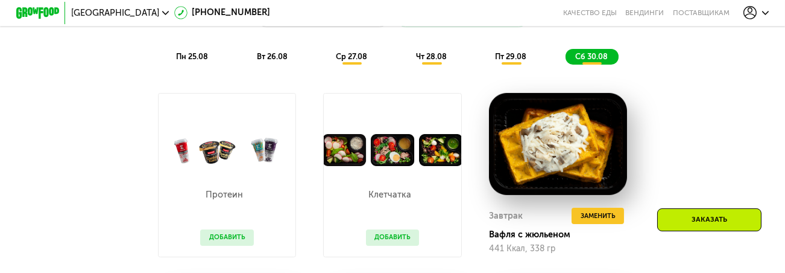
click at [520, 60] on span "пт 29.08" at bounding box center [510, 56] width 31 height 9
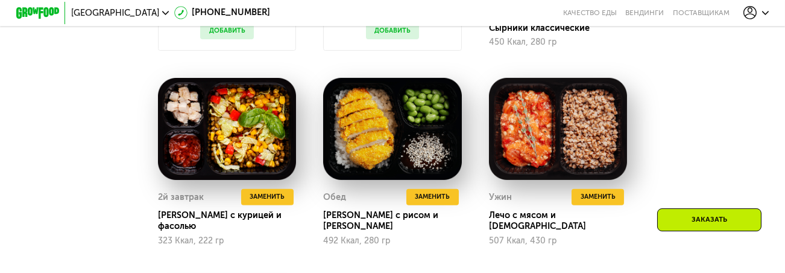
scroll to position [858, 0]
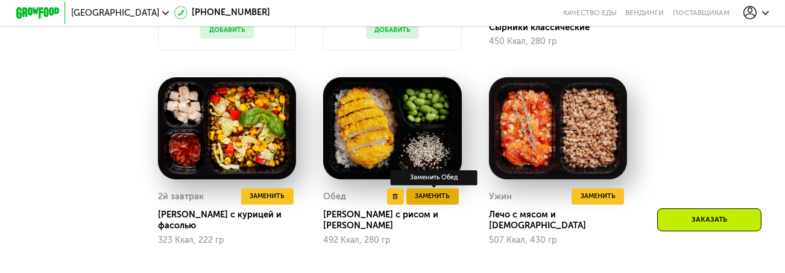
click at [441, 200] on span "Заменить" at bounding box center [433, 196] width 35 height 11
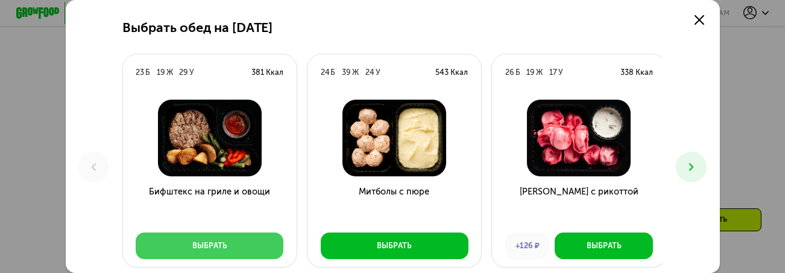
click at [208, 246] on div "Выбрать" at bounding box center [209, 245] width 35 height 11
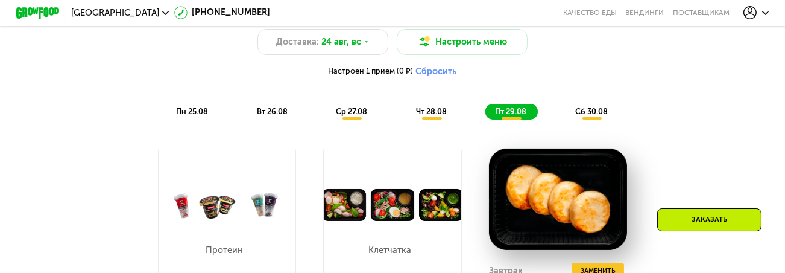
scroll to position [610, 0]
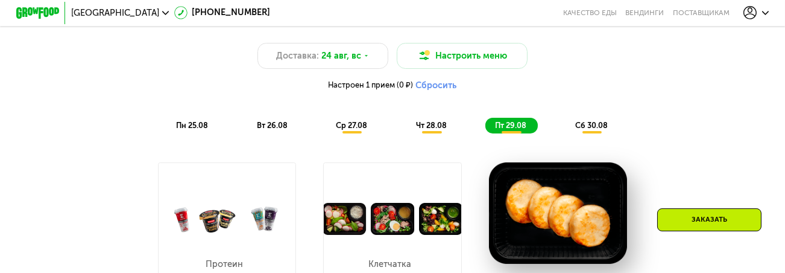
click at [431, 130] on span "чт 28.08" at bounding box center [431, 125] width 31 height 9
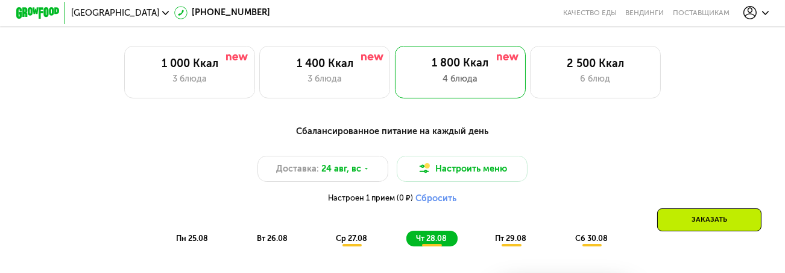
scroll to position [507, 0]
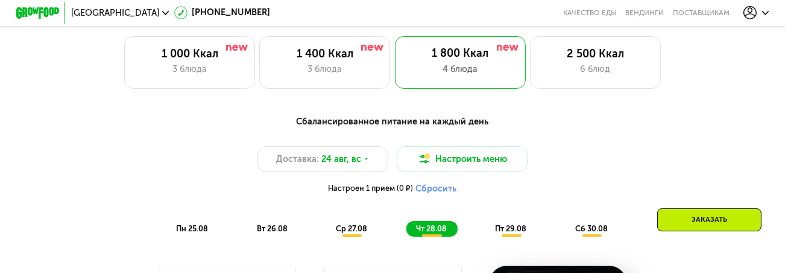
click at [351, 233] on span "ср 27.08" at bounding box center [351, 228] width 31 height 9
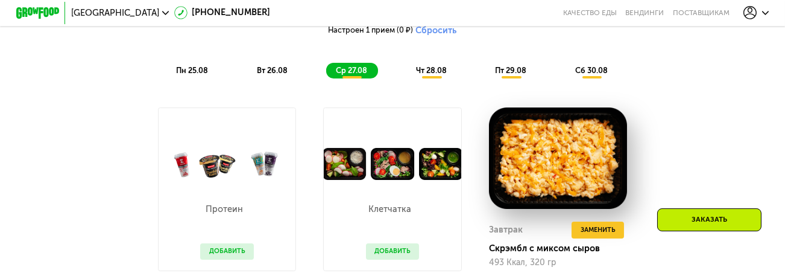
scroll to position [679, 0]
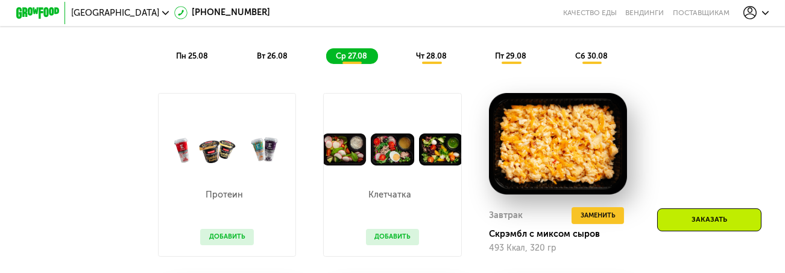
click at [272, 60] on span "вт 26.08" at bounding box center [272, 55] width 31 height 9
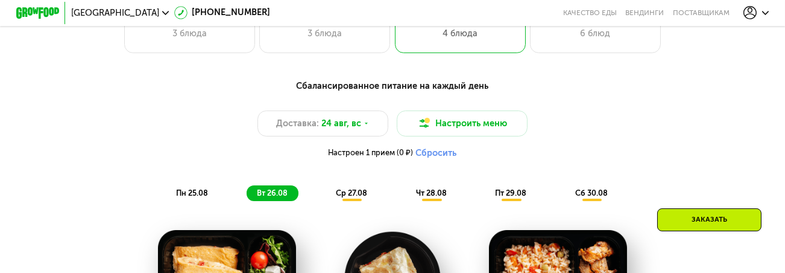
scroll to position [541, 0]
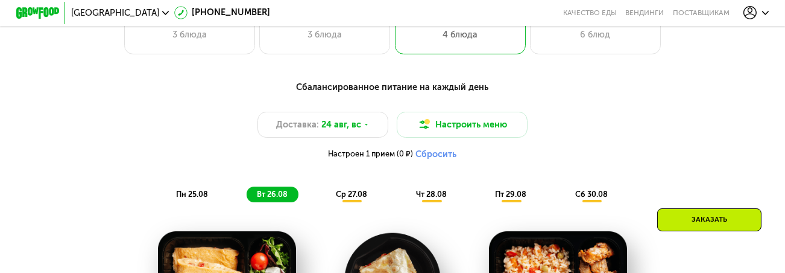
click at [247, 201] on div "пн 25.08" at bounding box center [272, 193] width 51 height 15
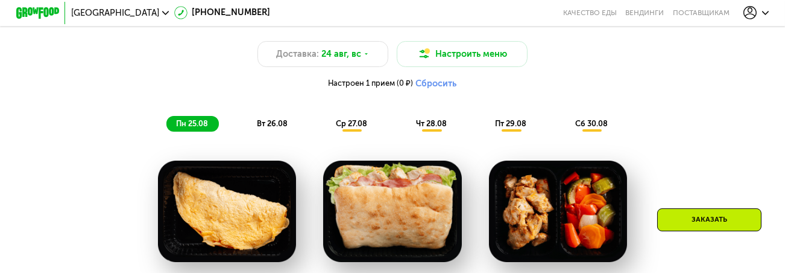
scroll to position [610, 0]
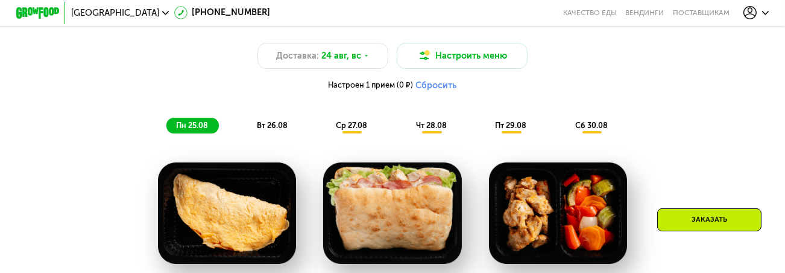
click at [352, 130] on span "ср 27.08" at bounding box center [351, 125] width 31 height 9
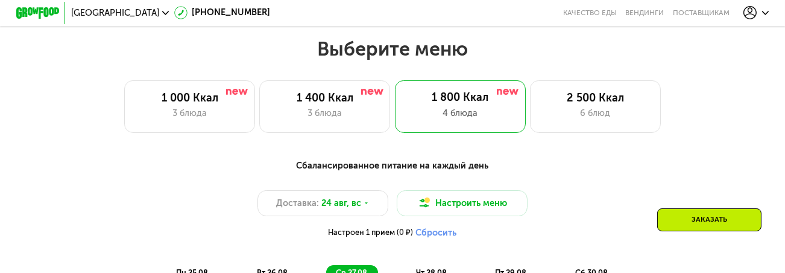
scroll to position [472, 0]
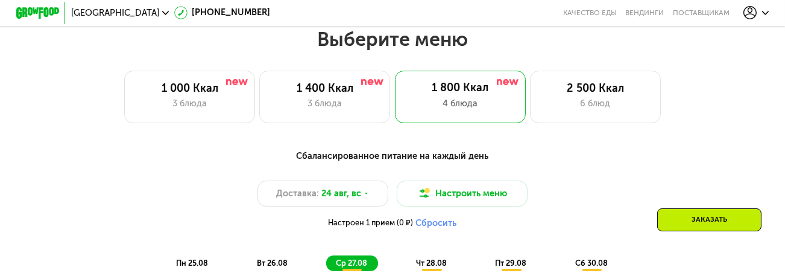
click at [693, 217] on div "Заказать" at bounding box center [710, 219] width 104 height 23
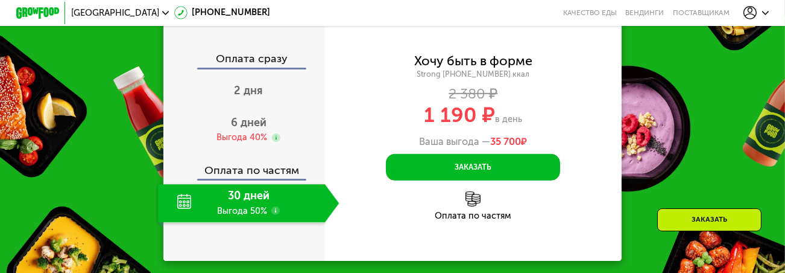
scroll to position [1356, 0]
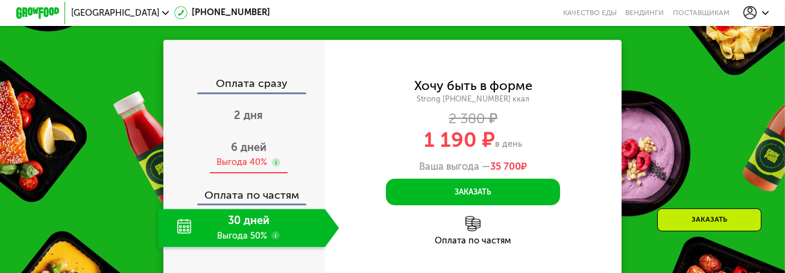
click at [244, 157] on div "Выгода 40%" at bounding box center [242, 162] width 51 height 12
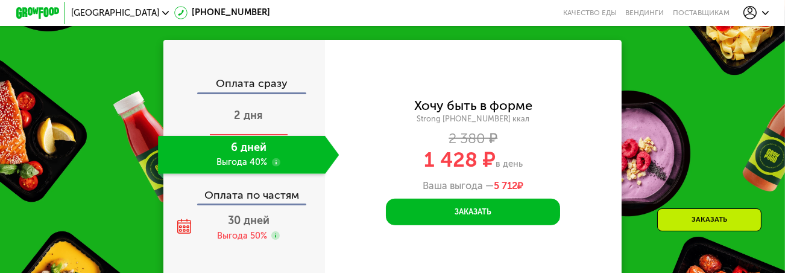
click at [250, 111] on span "2 дня" at bounding box center [248, 115] width 29 height 13
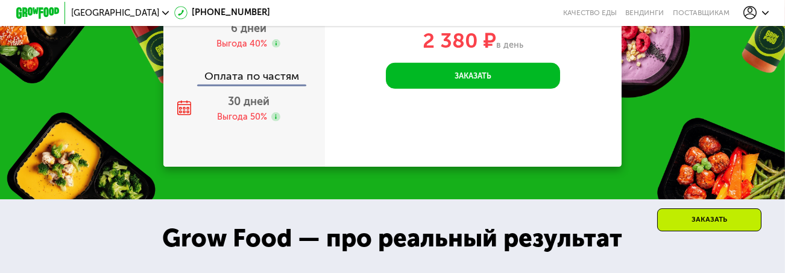
scroll to position [1248, 0]
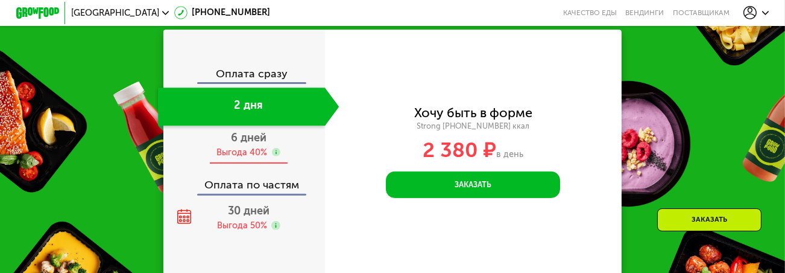
click at [243, 144] on span "6 дней" at bounding box center [249, 137] width 36 height 13
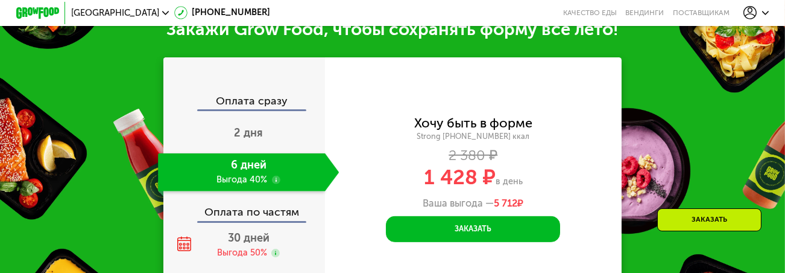
scroll to position [1226, 0]
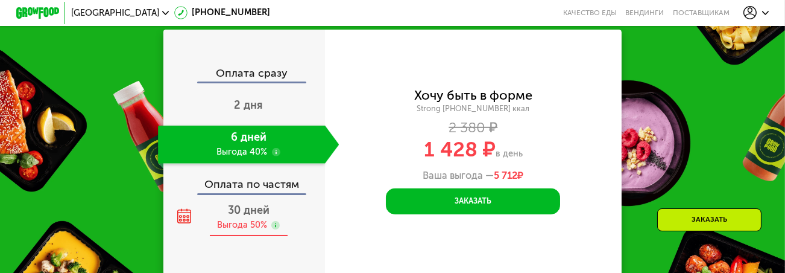
click at [239, 217] on span "30 дней" at bounding box center [249, 209] width 42 height 13
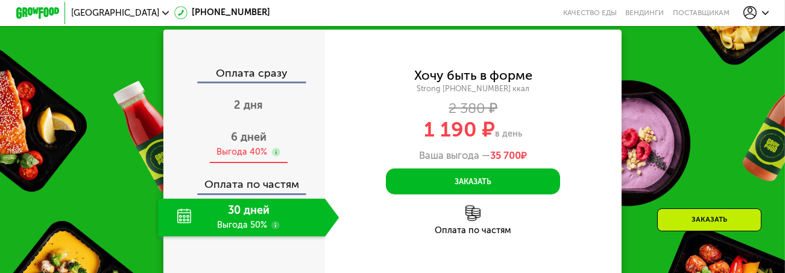
click at [243, 154] on div "Выгода 40%" at bounding box center [242, 152] width 51 height 12
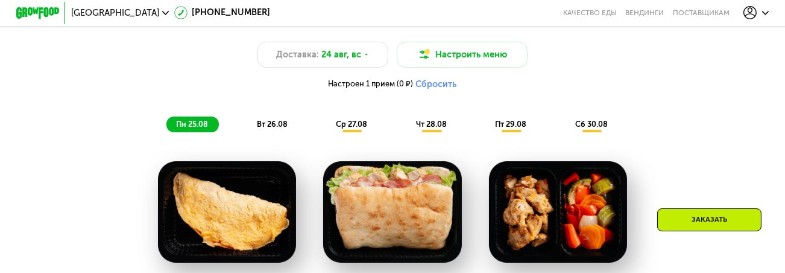
scroll to position [571, 0]
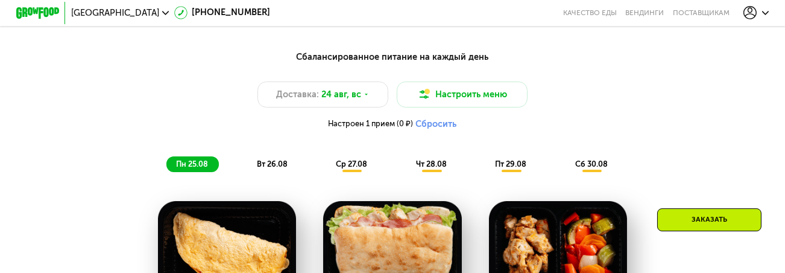
click at [355, 167] on span "ср 27.08" at bounding box center [351, 163] width 31 height 9
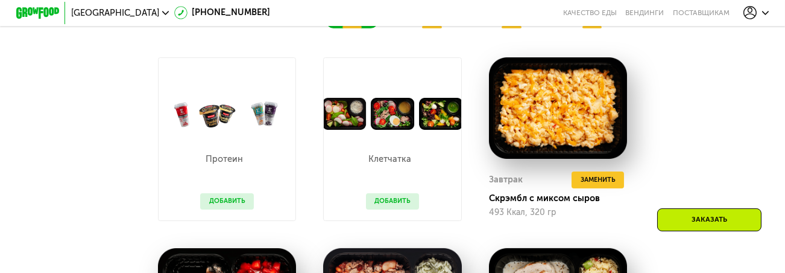
scroll to position [709, 0]
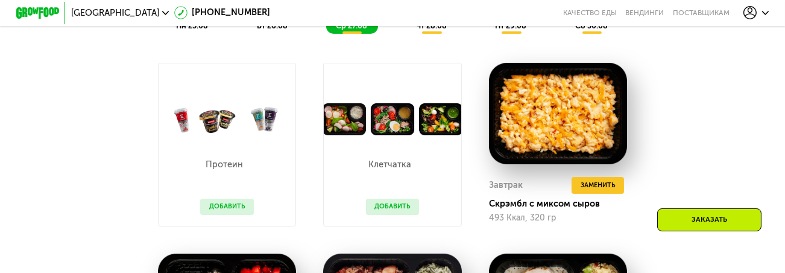
click at [431, 30] on span "чт 28.08" at bounding box center [431, 25] width 31 height 9
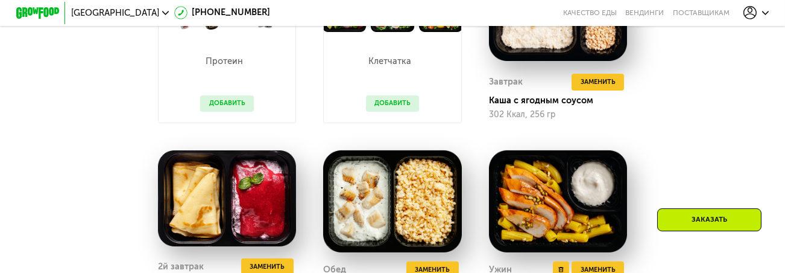
scroll to position [951, 0]
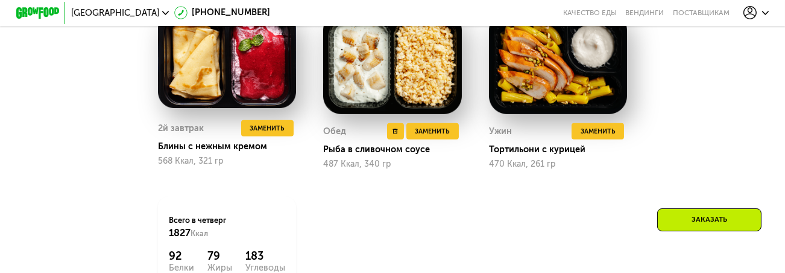
click at [386, 85] on img at bounding box center [392, 63] width 138 height 102
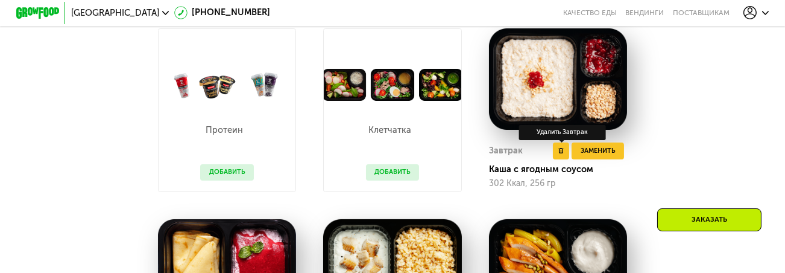
scroll to position [744, 0]
click at [533, 118] on img at bounding box center [558, 79] width 138 height 102
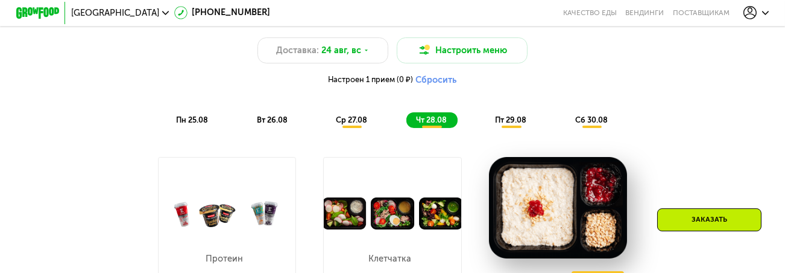
scroll to position [571, 0]
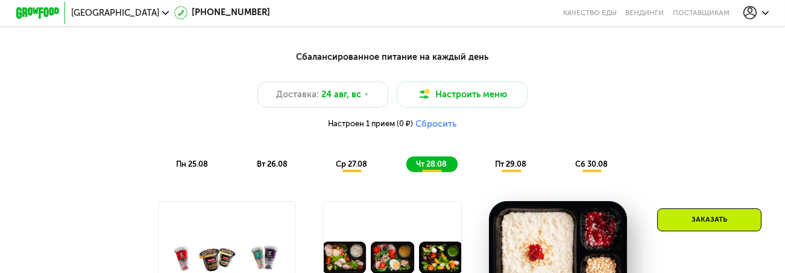
click at [271, 165] on span "вт 26.08" at bounding box center [272, 163] width 31 height 9
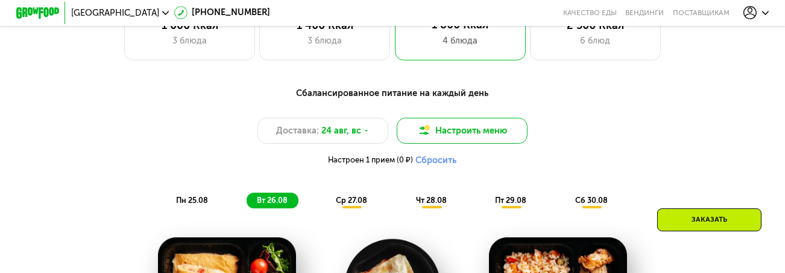
scroll to position [503, 0]
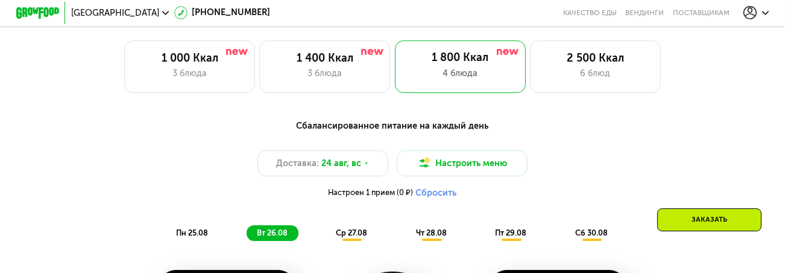
click at [694, 225] on div "Заказать" at bounding box center [710, 219] width 104 height 23
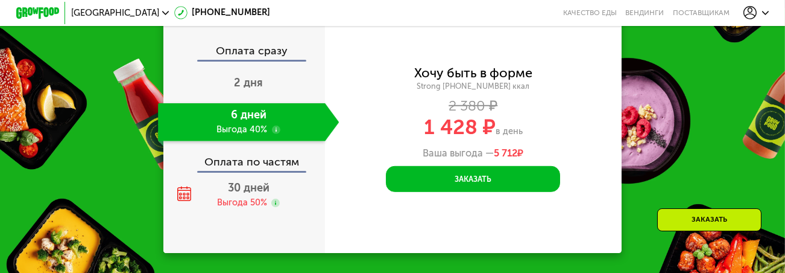
scroll to position [1260, 0]
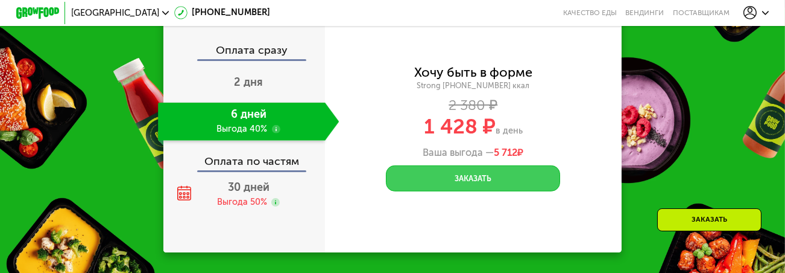
click at [449, 171] on button "Заказать" at bounding box center [473, 178] width 174 height 26
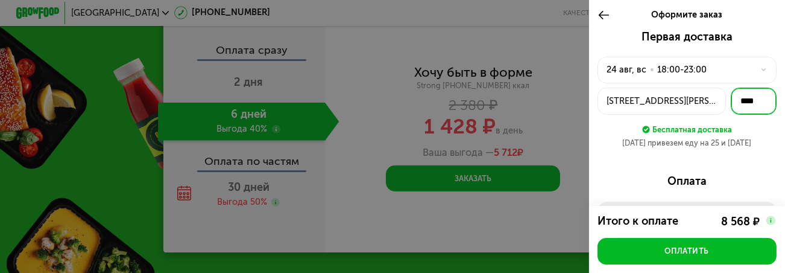
click at [753, 101] on input "****" at bounding box center [754, 100] width 46 height 27
type input "****"
click at [763, 156] on div "Первая доставка 24 авг, вс • 18:00-23:00 ул Родниковая, 5А **** Бесплатная дост…" at bounding box center [687, 94] width 179 height 127
click at [599, 14] on use at bounding box center [604, 15] width 10 height 8
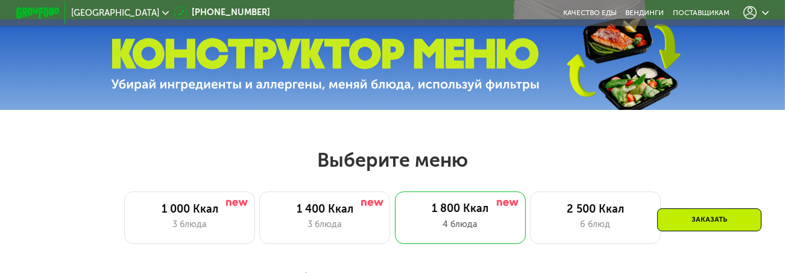
scroll to position [433, 0]
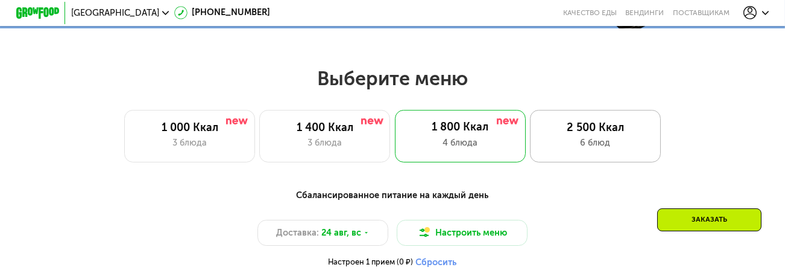
click at [579, 128] on div "2 500 Ккал" at bounding box center [596, 127] width 108 height 13
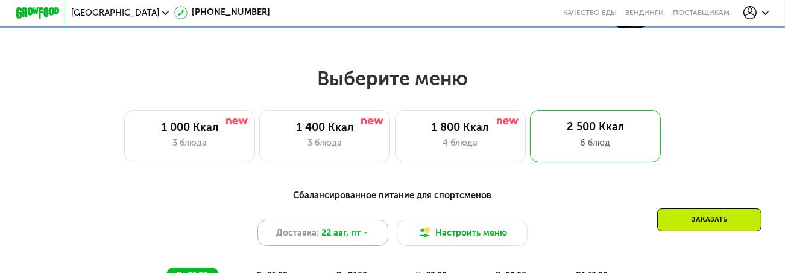
click at [356, 234] on span "22 авг, пт" at bounding box center [341, 232] width 39 height 13
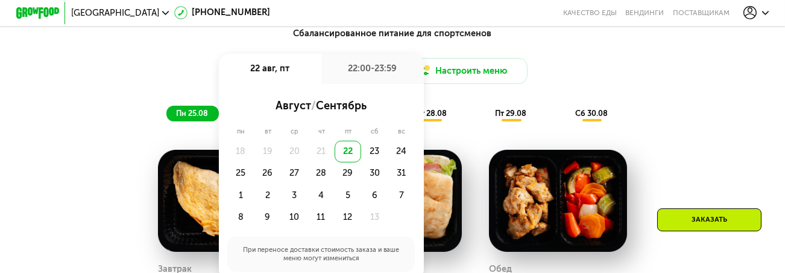
scroll to position [606, 0]
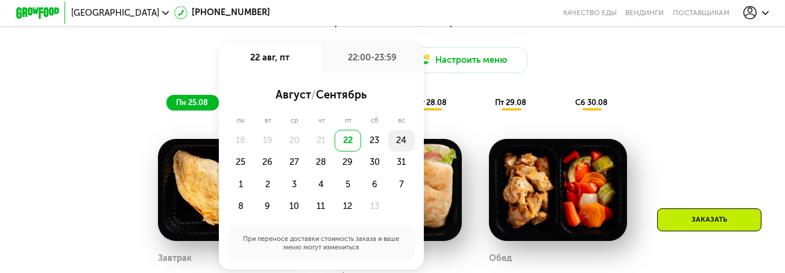
click at [254, 151] on div "24" at bounding box center [240, 162] width 27 height 22
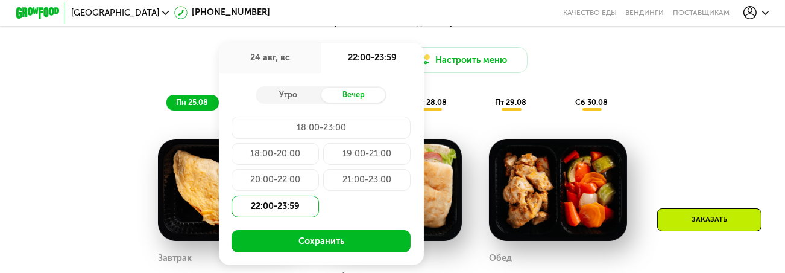
click at [272, 203] on div "22:00-23:59" at bounding box center [275, 206] width 87 height 22
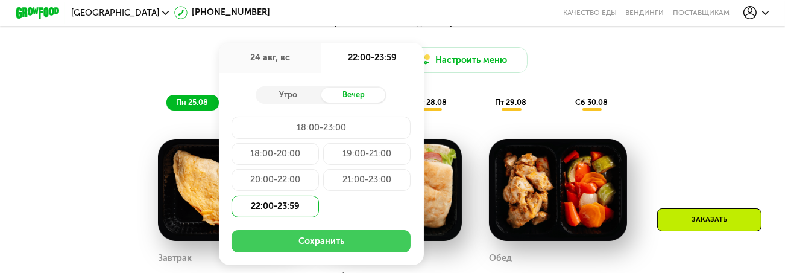
click at [291, 243] on button "Сохранить" at bounding box center [321, 241] width 179 height 22
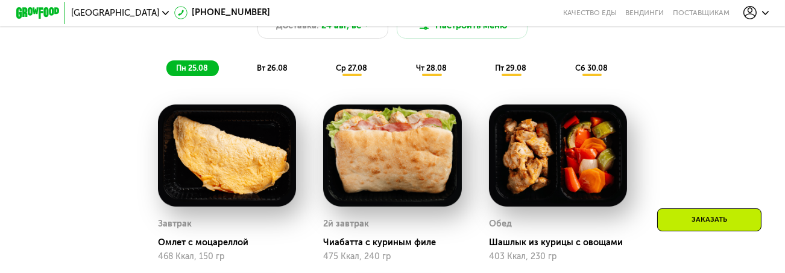
scroll to position [640, 0]
click at [279, 71] on span "вт 26.08" at bounding box center [272, 67] width 31 height 9
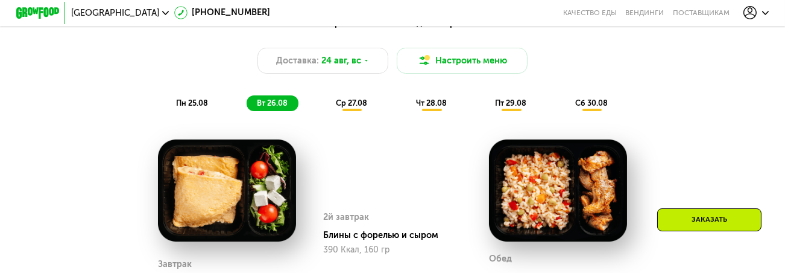
scroll to position [536, 0]
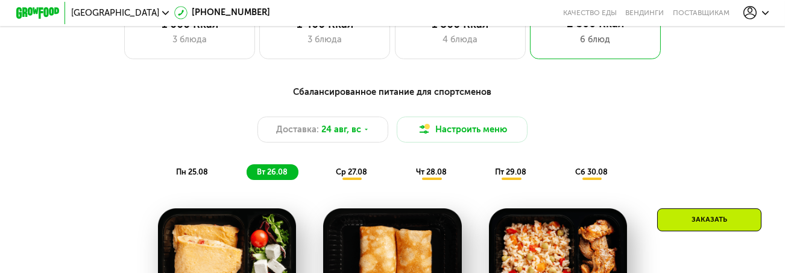
click at [407, 169] on div "ср 27.08" at bounding box center [432, 171] width 51 height 15
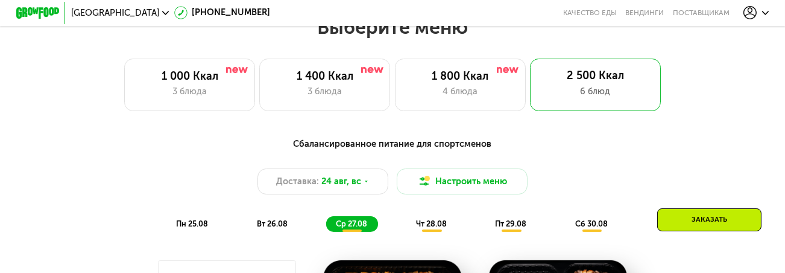
scroll to position [433, 0]
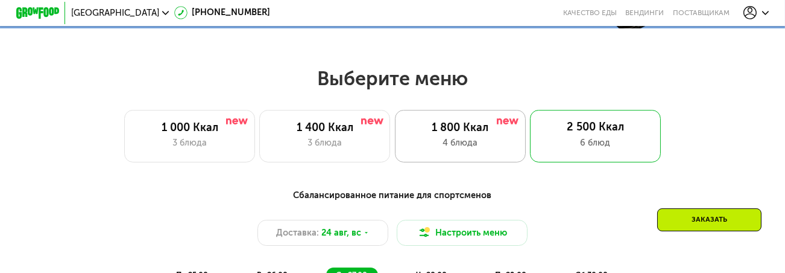
click at [462, 133] on div "1 800 Ккал" at bounding box center [461, 127] width 108 height 13
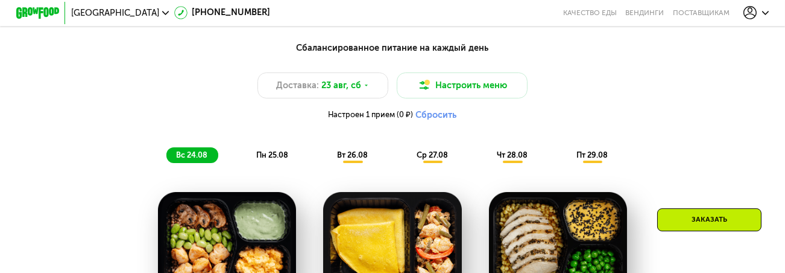
scroll to position [571, 0]
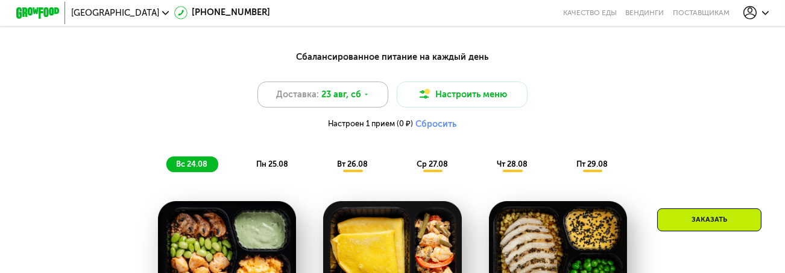
click at [371, 97] on div "Доставка: 23 авг, сб" at bounding box center [323, 94] width 131 height 26
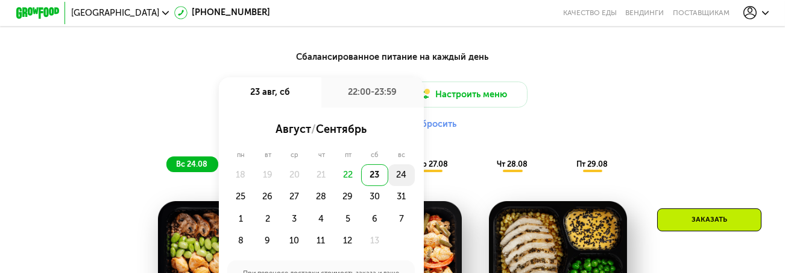
click at [254, 186] on div "24" at bounding box center [240, 197] width 27 height 22
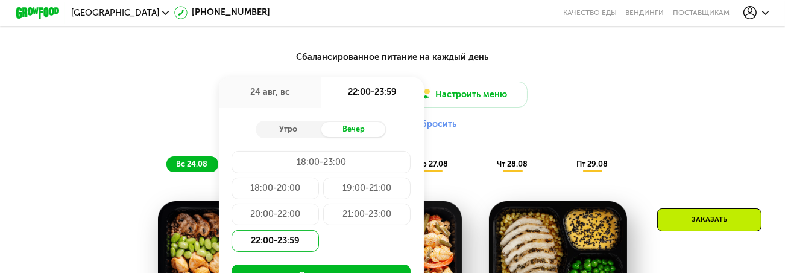
click at [291, 249] on div "22:00-23:59" at bounding box center [275, 241] width 87 height 22
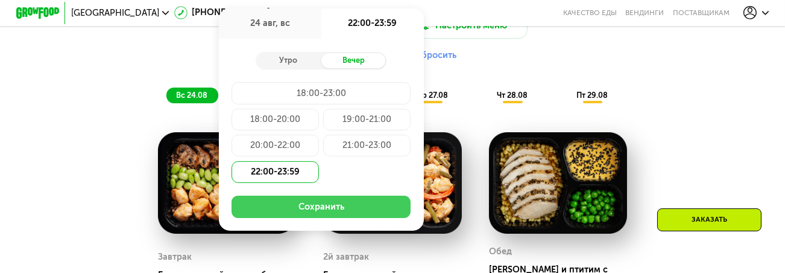
click at [340, 215] on button "Сохранить" at bounding box center [321, 206] width 179 height 22
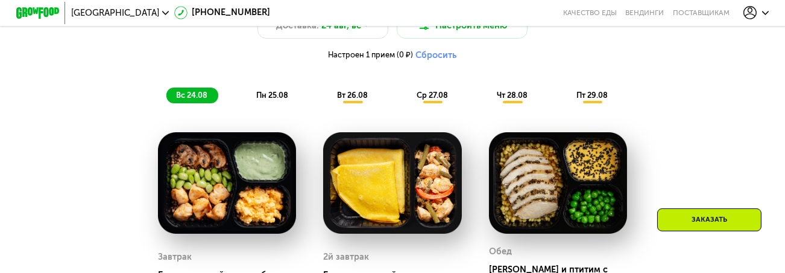
click at [275, 100] on span "пн 25.08" at bounding box center [272, 94] width 32 height 9
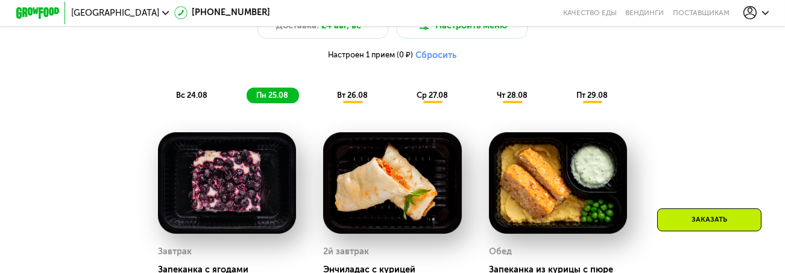
click at [202, 92] on div "Сбалансированное питание на каждый день Доставка: 24 авг, вс Настроить меню Нас…" at bounding box center [393, 42] width 646 height 122
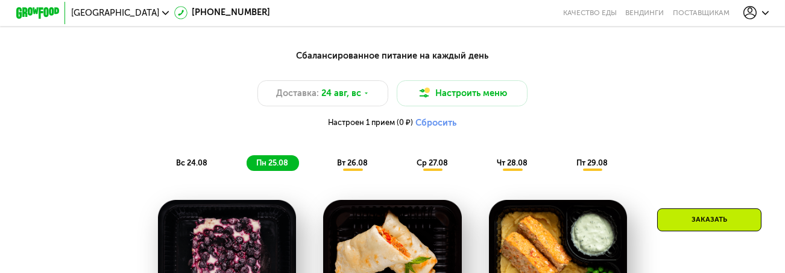
scroll to position [571, 0]
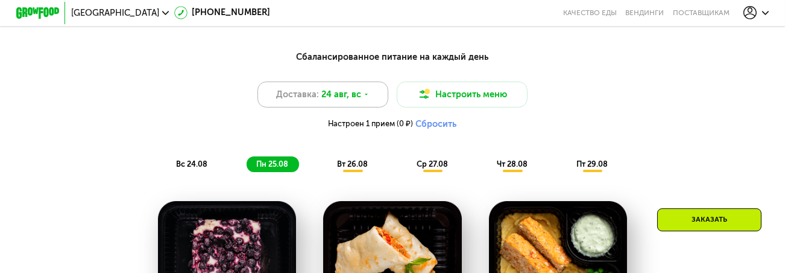
click at [369, 94] on div "Доставка: 24 авг, вс" at bounding box center [323, 94] width 131 height 26
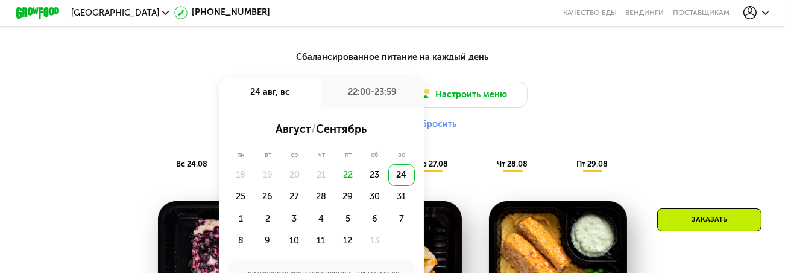
click at [411, 178] on div "24" at bounding box center [402, 175] width 27 height 22
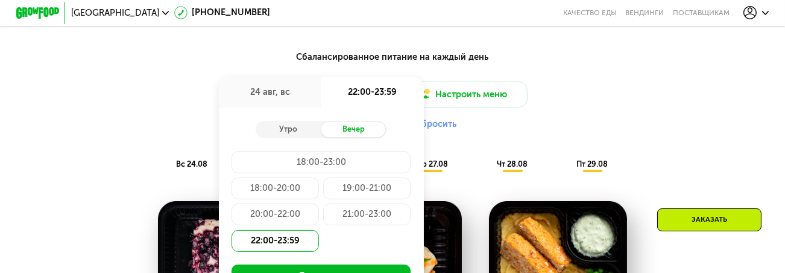
click at [262, 95] on div "24 авг, вс" at bounding box center [270, 92] width 103 height 31
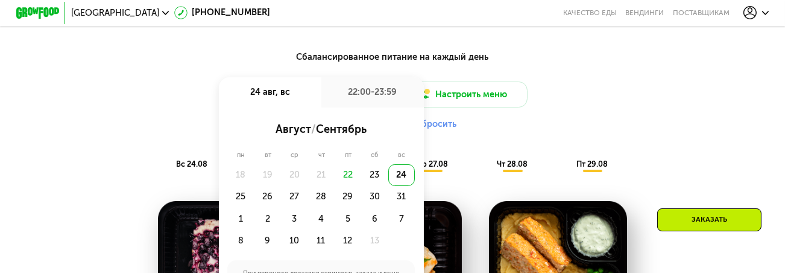
click at [401, 179] on div "24" at bounding box center [402, 175] width 27 height 22
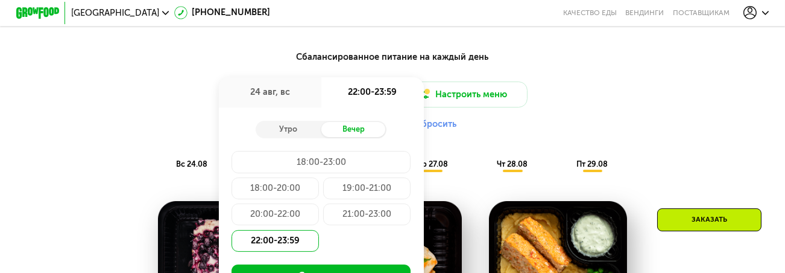
click at [586, 63] on div "Сбалансированное питание на каждый день" at bounding box center [393, 57] width 646 height 14
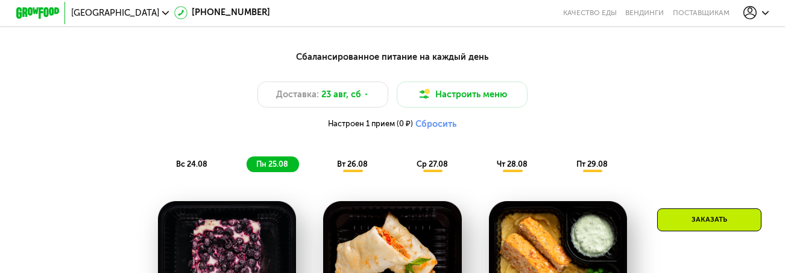
click at [182, 168] on span "вс 24.08" at bounding box center [191, 163] width 31 height 9
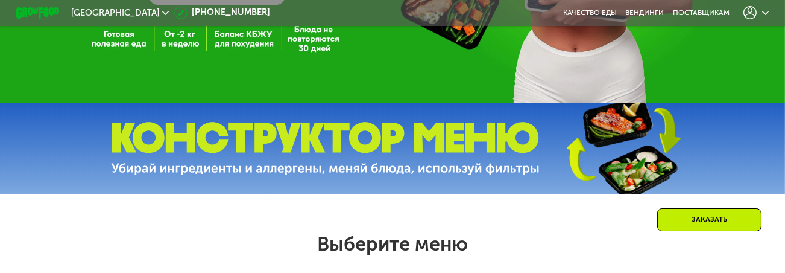
scroll to position [399, 0]
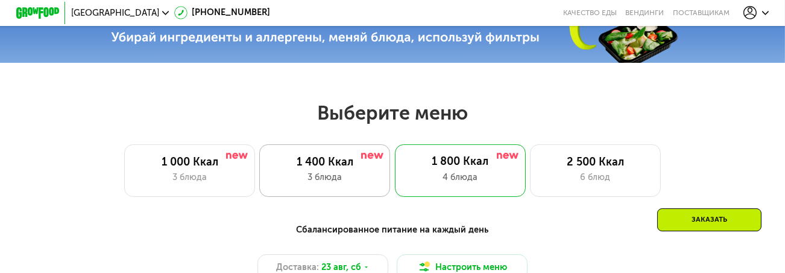
click at [324, 181] on div "3 блюда" at bounding box center [325, 177] width 108 height 13
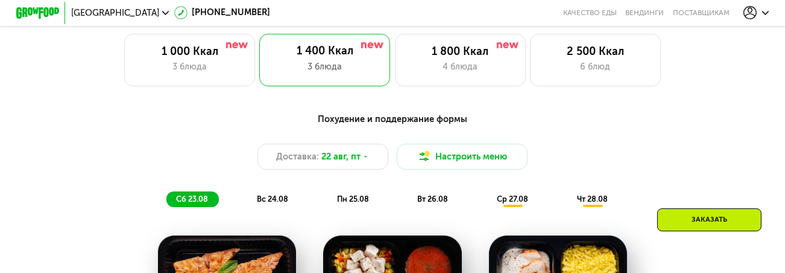
scroll to position [502, 0]
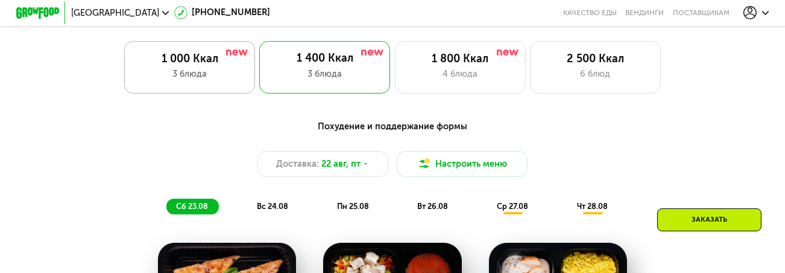
click at [259, 54] on div "1 000 Ккал 3 блюда" at bounding box center [324, 67] width 131 height 52
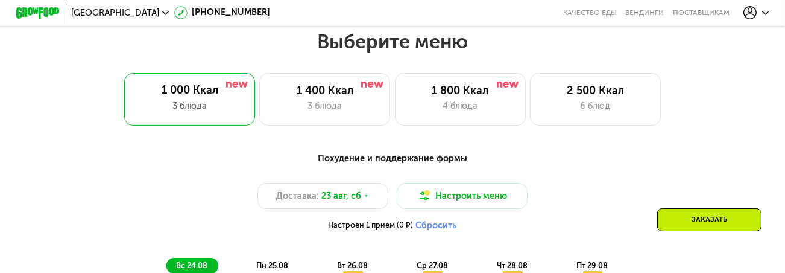
scroll to position [468, 0]
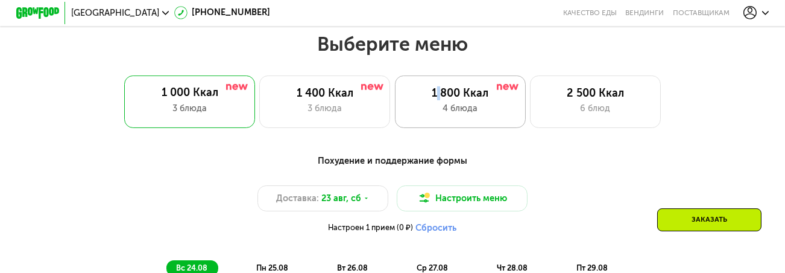
drag, startPoint x: 439, startPoint y: 98, endPoint x: 457, endPoint y: 110, distance: 21.8
click at [441, 99] on div "1 800 Ккал" at bounding box center [461, 93] width 108 height 13
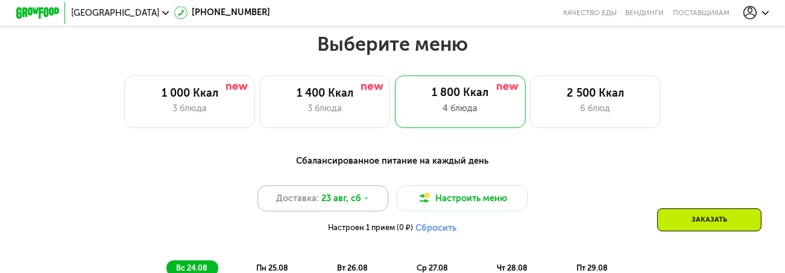
click at [325, 208] on div "Доставка: 23 авг, сб" at bounding box center [323, 198] width 131 height 26
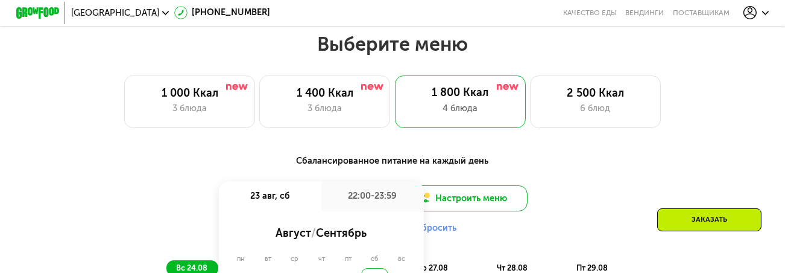
scroll to position [571, 0]
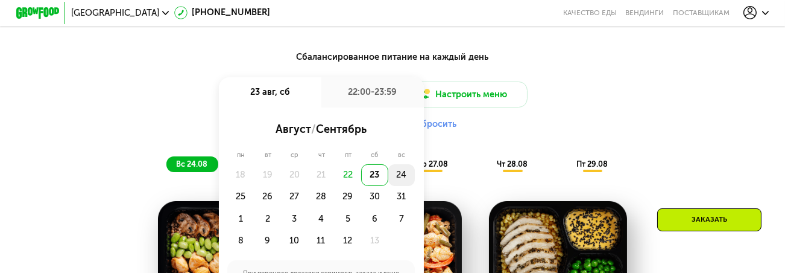
click at [254, 186] on div "24" at bounding box center [240, 197] width 27 height 22
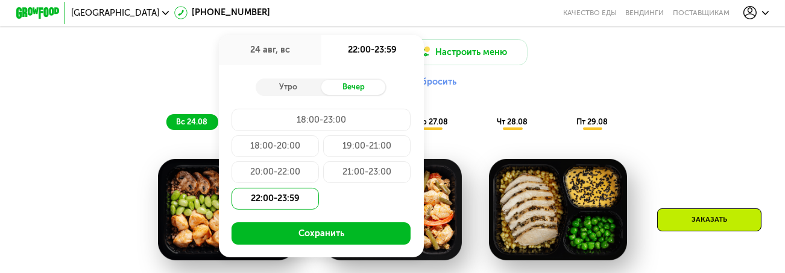
scroll to position [640, 0]
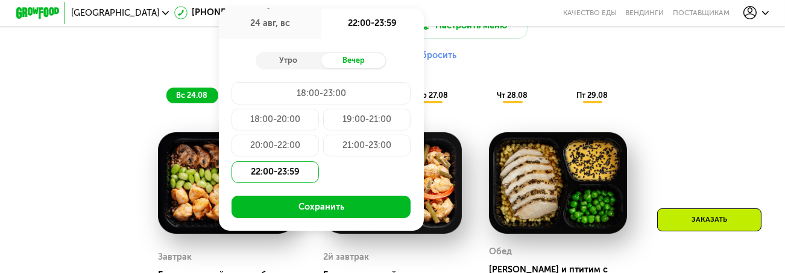
click at [319, 161] on div "21:00-23:00" at bounding box center [275, 172] width 87 height 22
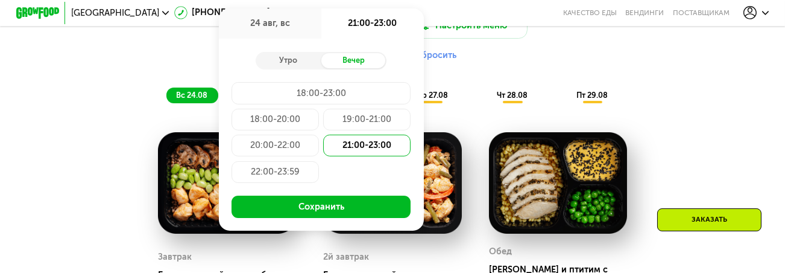
click at [323, 154] on div "20:00-22:00" at bounding box center [366, 146] width 87 height 22
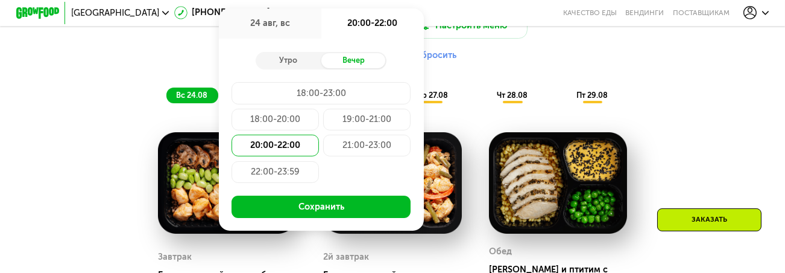
drag, startPoint x: 286, startPoint y: 126, endPoint x: 318, endPoint y: 119, distance: 32.7
click at [323, 125] on div "18:00-20:00" at bounding box center [366, 120] width 87 height 22
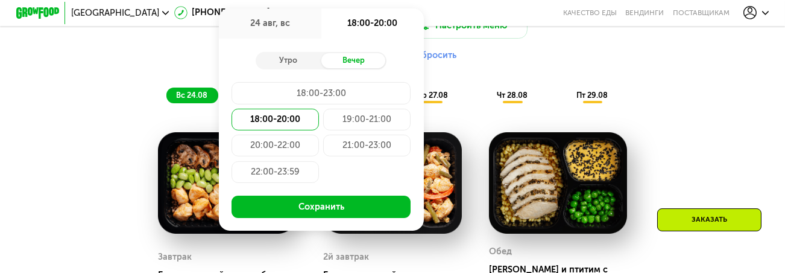
click at [319, 135] on div "19:00-21:00" at bounding box center [275, 146] width 87 height 22
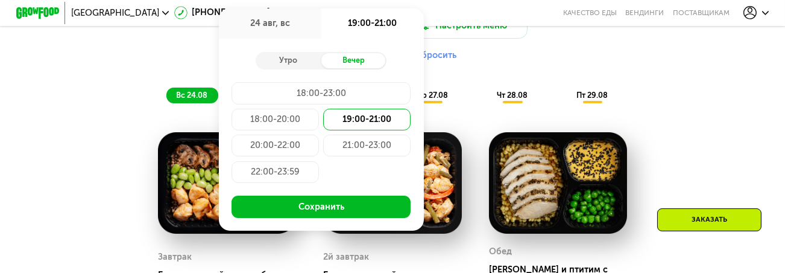
click at [319, 109] on div "18:00-23:00" at bounding box center [275, 120] width 87 height 22
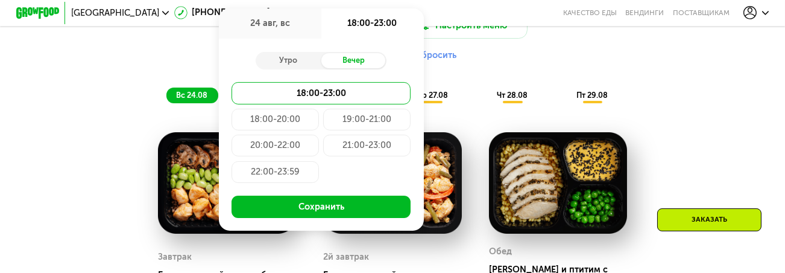
click at [363, 65] on div "Вечер" at bounding box center [355, 60] width 66 height 15
click at [303, 182] on div "22:00-23:59" at bounding box center [275, 172] width 87 height 22
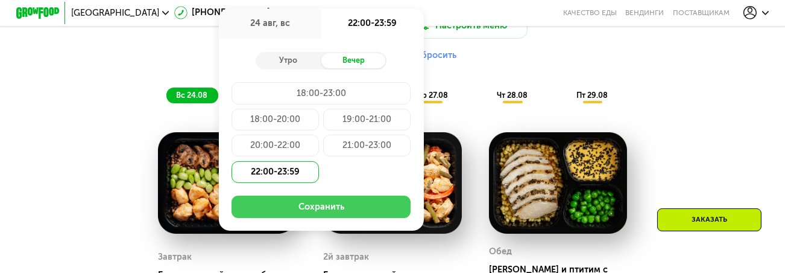
click at [320, 211] on button "Сохранить" at bounding box center [321, 206] width 179 height 22
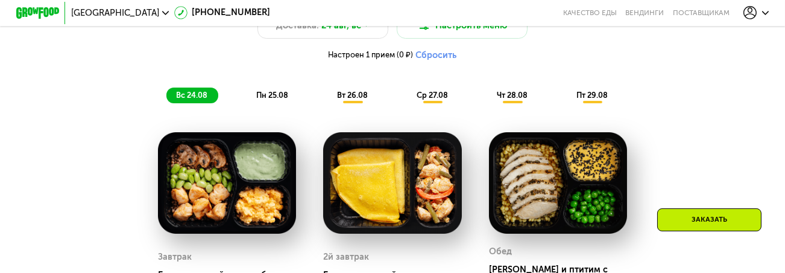
click at [279, 100] on span "пн 25.08" at bounding box center [272, 94] width 32 height 9
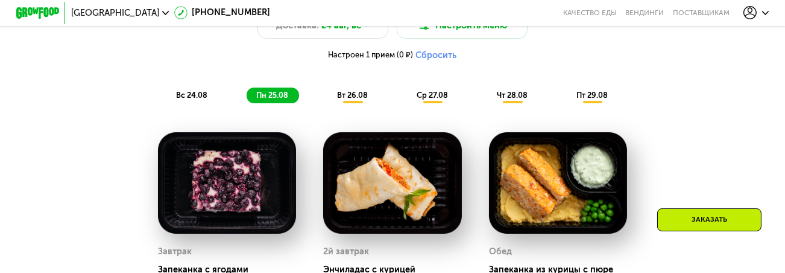
click at [247, 101] on div "вс 24.08" at bounding box center [273, 94] width 52 height 15
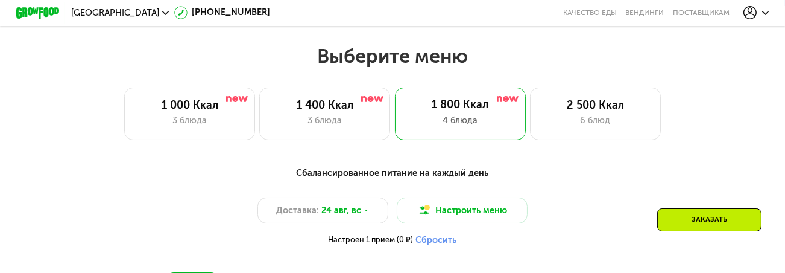
scroll to position [433, 0]
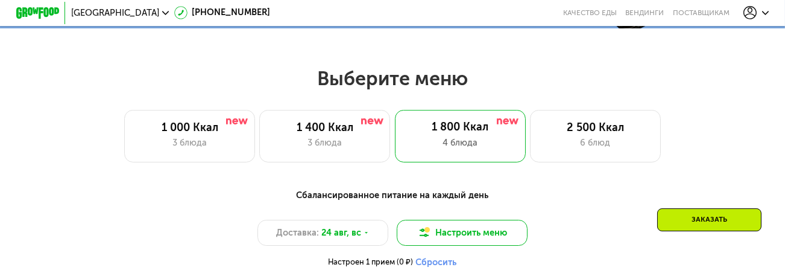
click at [456, 233] on button "Настроить меню" at bounding box center [462, 233] width 131 height 26
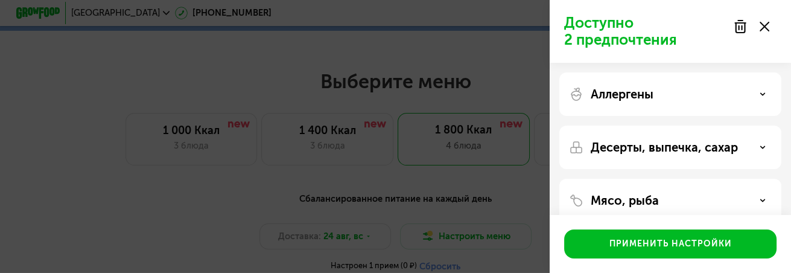
click at [764, 27] on use at bounding box center [765, 27] width 10 height 10
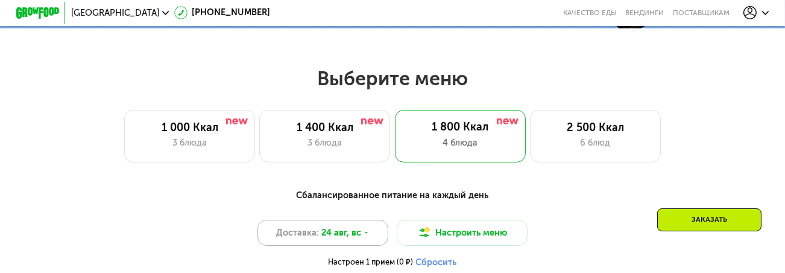
click at [358, 227] on div "Доставка: 24 авг, вс" at bounding box center [323, 233] width 131 height 26
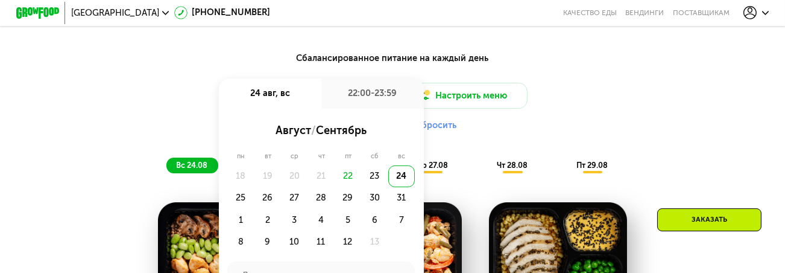
scroll to position [571, 0]
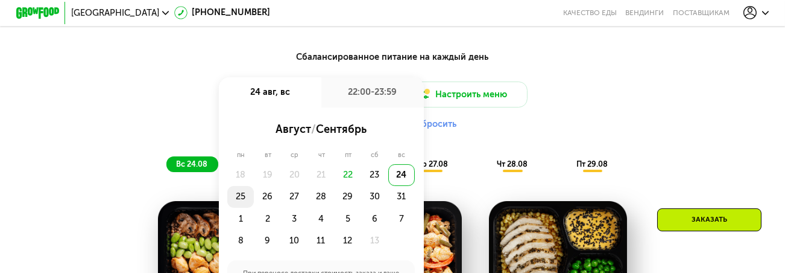
click at [254, 201] on div "25" at bounding box center [267, 197] width 27 height 22
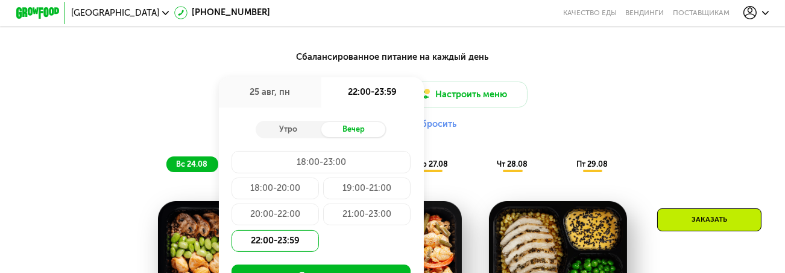
click at [264, 98] on div "25 авг, пн" at bounding box center [270, 92] width 103 height 31
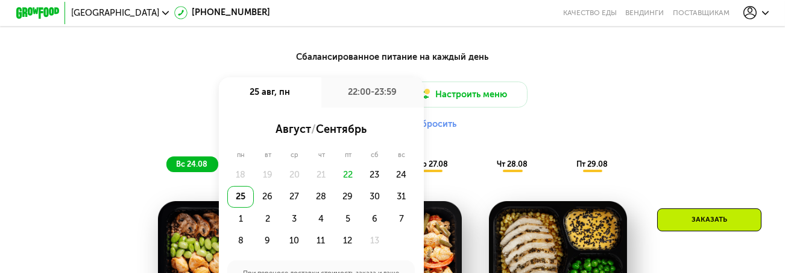
click at [355, 97] on div "22:00-23:59" at bounding box center [373, 92] width 103 height 31
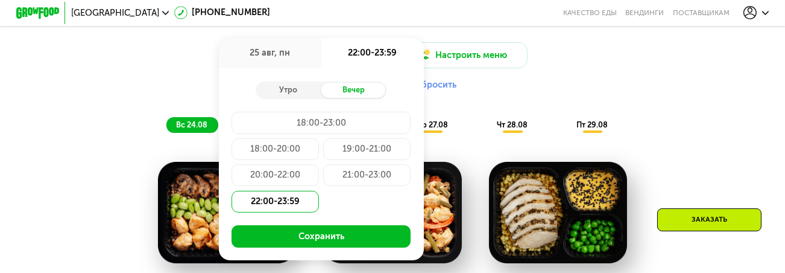
scroll to position [640, 0]
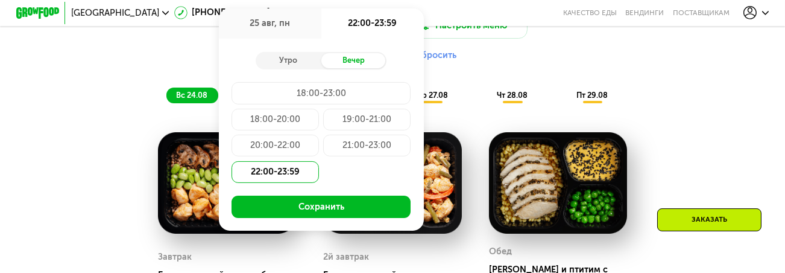
click at [352, 67] on div "Вечер" at bounding box center [355, 60] width 66 height 15
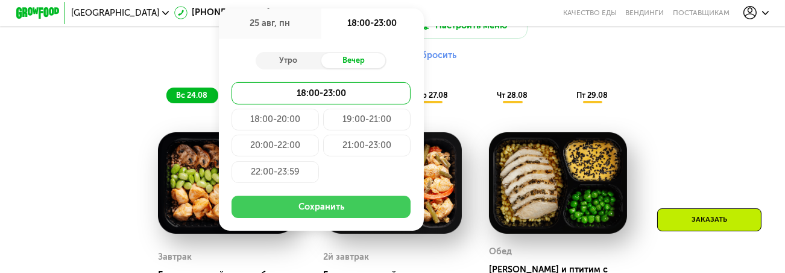
click at [321, 211] on button "Сохранить" at bounding box center [321, 206] width 179 height 22
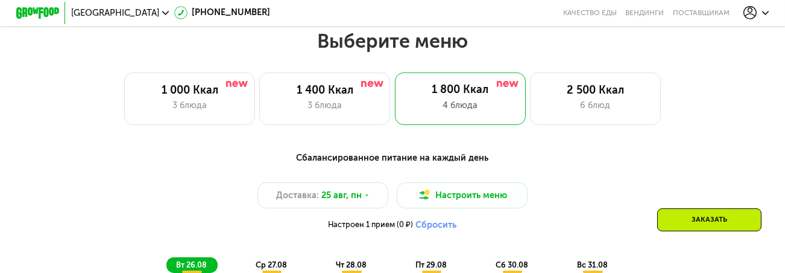
scroll to position [539, 0]
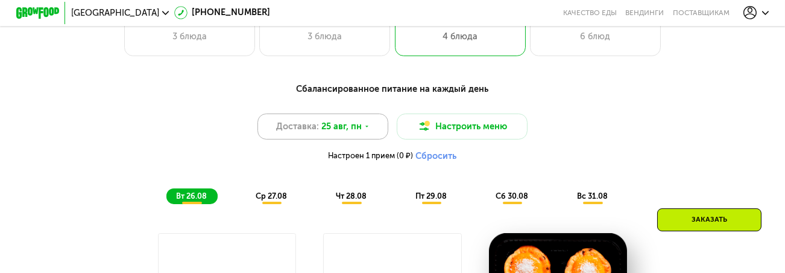
click at [370, 129] on div "Доставка: 25 авг, пн" at bounding box center [323, 126] width 131 height 26
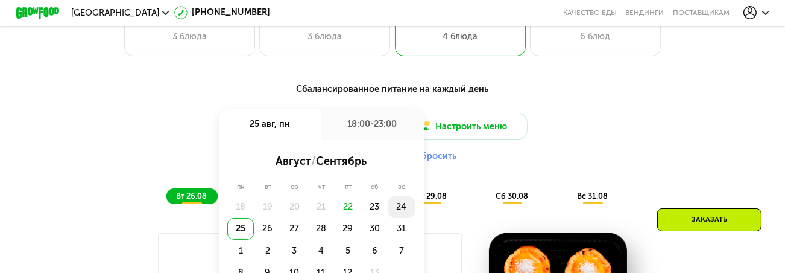
click at [254, 218] on div "24" at bounding box center [240, 229] width 27 height 22
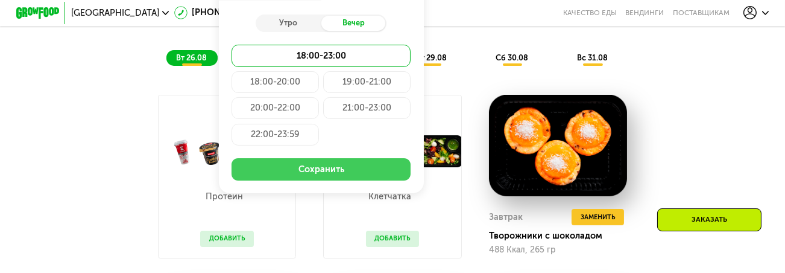
click at [343, 172] on button "Сохранить" at bounding box center [321, 169] width 179 height 22
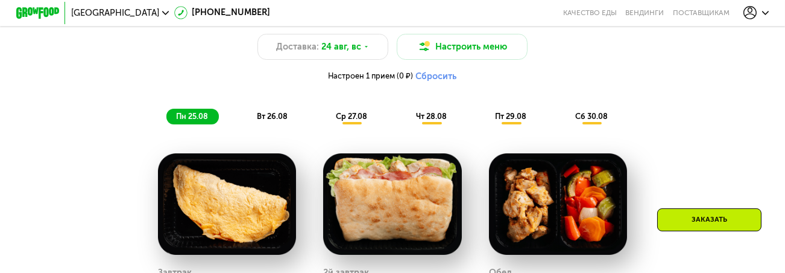
scroll to position [612, 0]
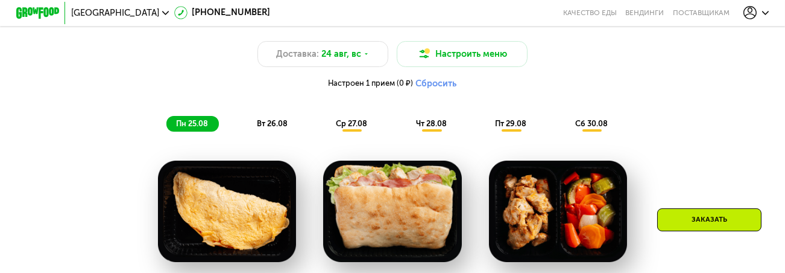
click at [262, 124] on span "вт 26.08" at bounding box center [272, 123] width 31 height 9
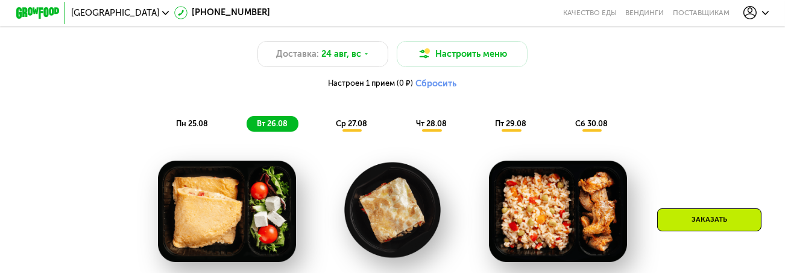
click at [362, 124] on span "ср 27.08" at bounding box center [351, 123] width 31 height 9
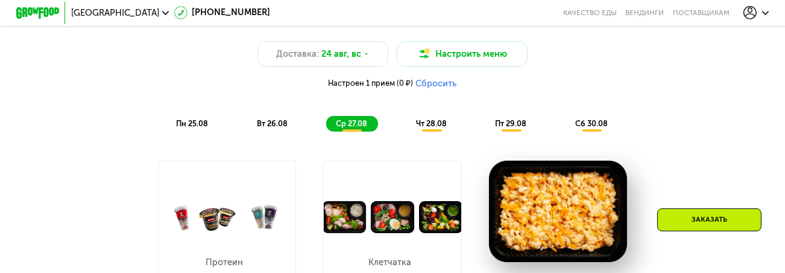
click at [431, 124] on span "чт 28.08" at bounding box center [431, 123] width 31 height 9
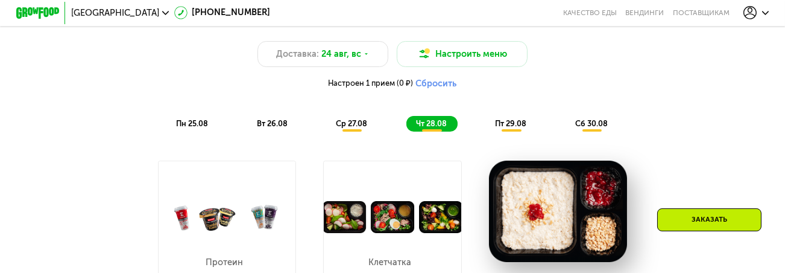
click at [506, 127] on span "пт 29.08" at bounding box center [510, 123] width 31 height 9
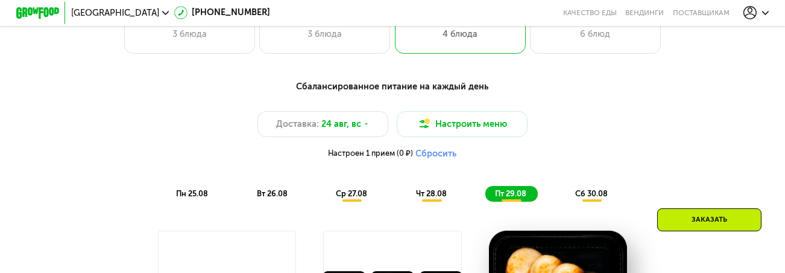
scroll to position [577, 0]
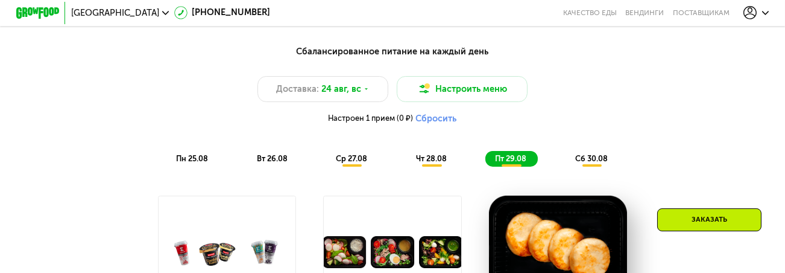
click at [702, 217] on div "Заказать" at bounding box center [710, 219] width 104 height 23
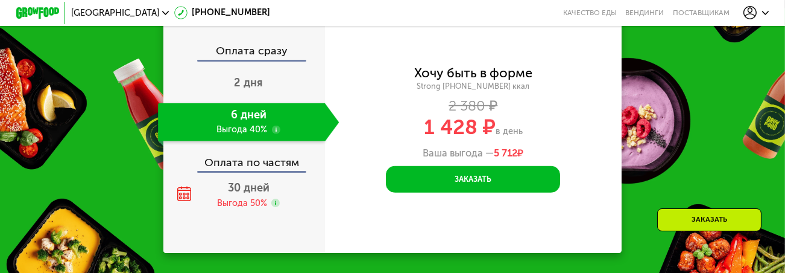
scroll to position [1391, 0]
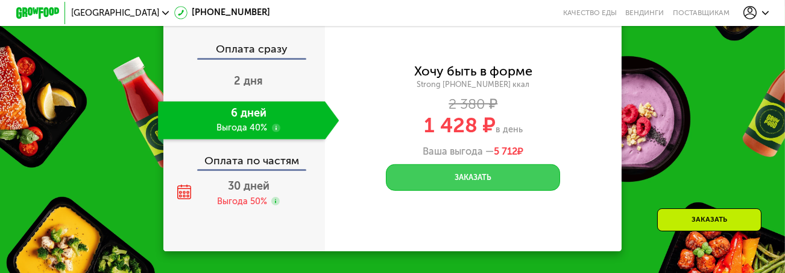
click at [510, 173] on button "Заказать" at bounding box center [473, 177] width 174 height 26
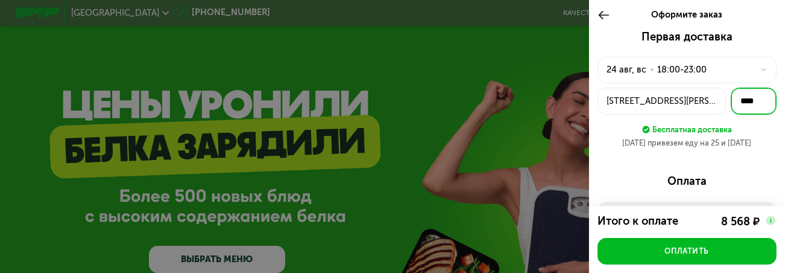
click at [755, 98] on input "****" at bounding box center [754, 100] width 46 height 27
type input "****"
click at [647, 172] on div "Первая доставка 24 авг, вс • 18:00-23:00 ул Родниковая, 5А **** Бесплатная дост…" at bounding box center [687, 268] width 197 height 474
click at [771, 221] on img at bounding box center [771, 220] width 11 height 11
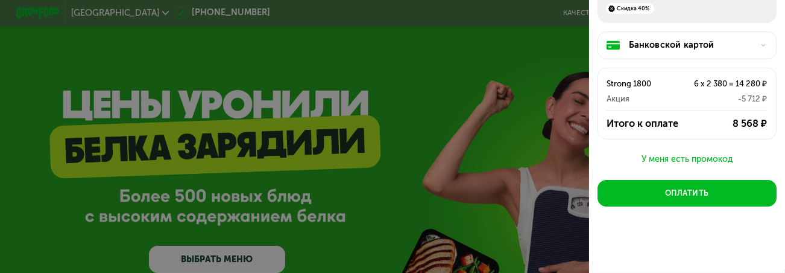
click at [761, 42] on icon at bounding box center [764, 45] width 7 height 7
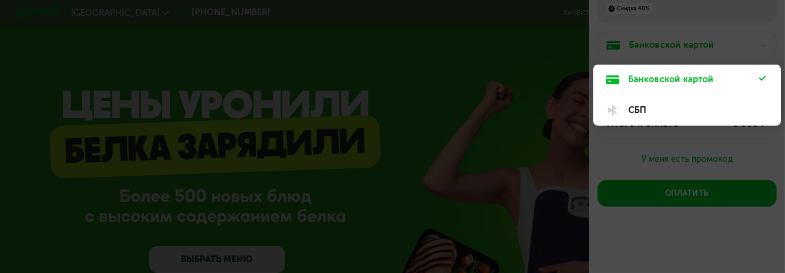
click at [677, 77] on div "Банковской картой" at bounding box center [694, 79] width 131 height 13
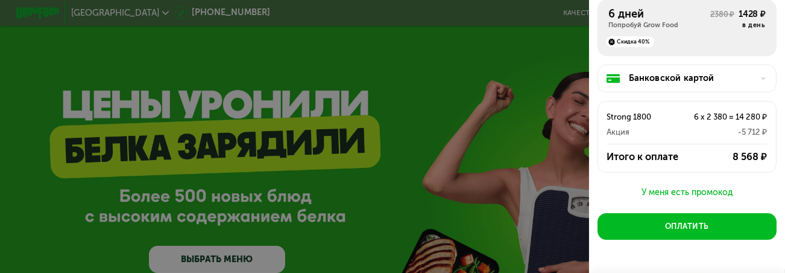
scroll to position [206, 0]
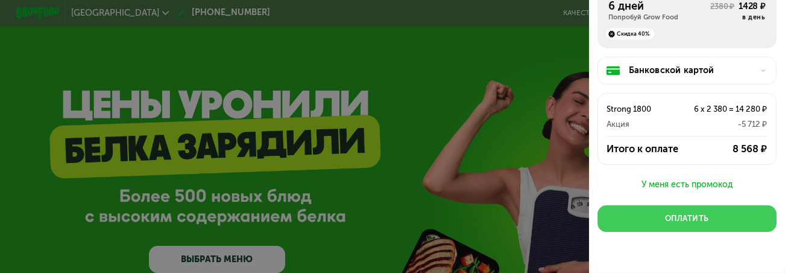
click at [673, 220] on div "Оплатить" at bounding box center [687, 218] width 44 height 11
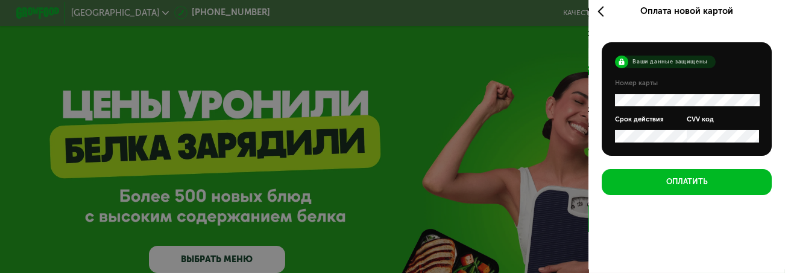
scroll to position [4, 0]
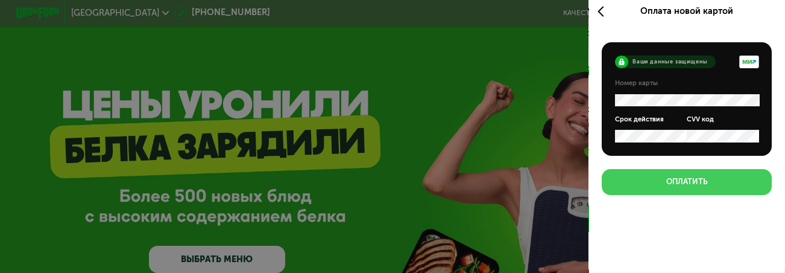
click at [697, 184] on div "Оплатить" at bounding box center [688, 181] width 42 height 11
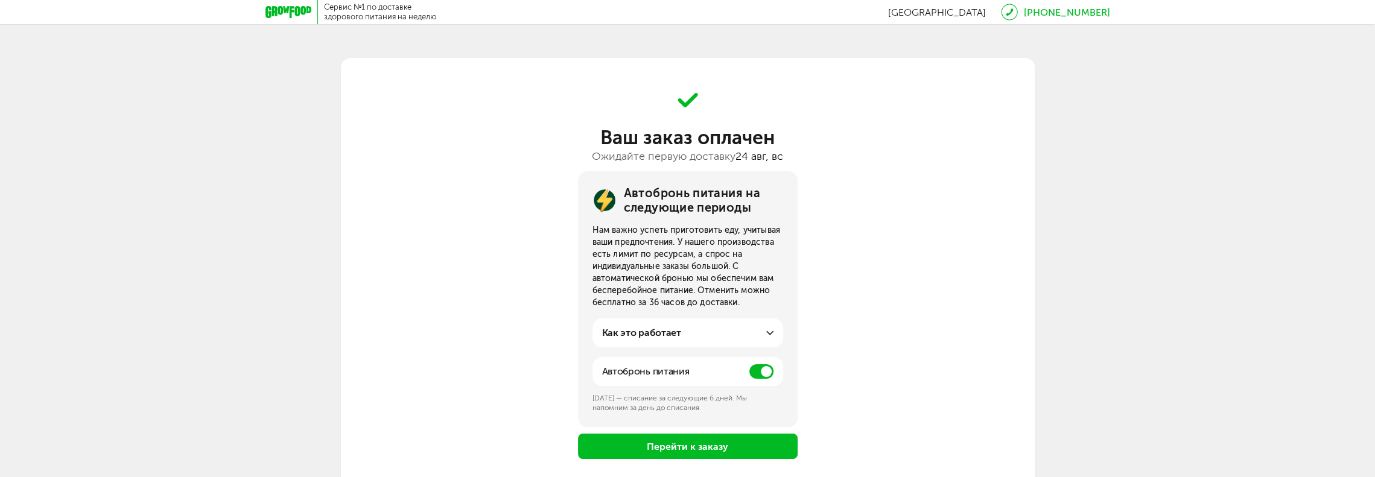
click at [769, 331] on icon at bounding box center [769, 332] width 7 height 7
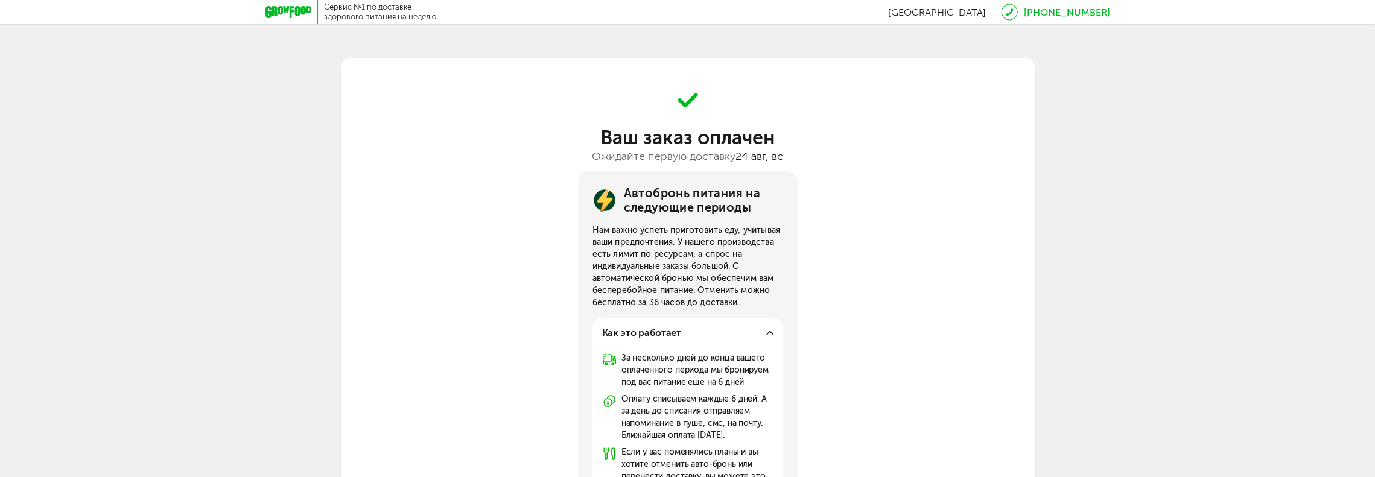
click at [769, 331] on icon at bounding box center [769, 332] width 7 height 7
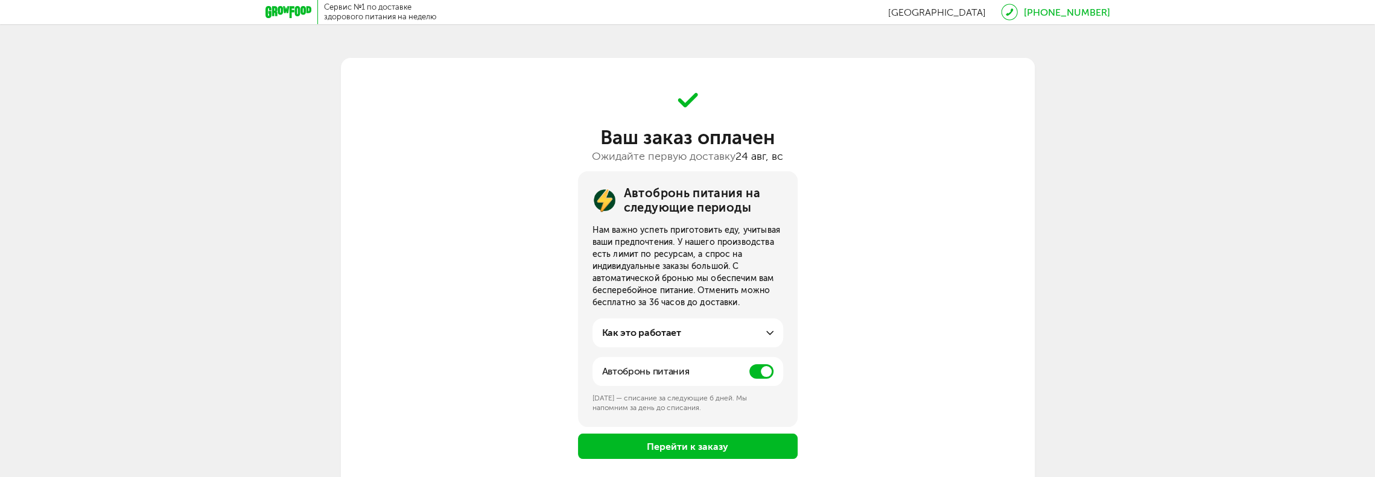
click at [756, 375] on span at bounding box center [761, 371] width 24 height 14
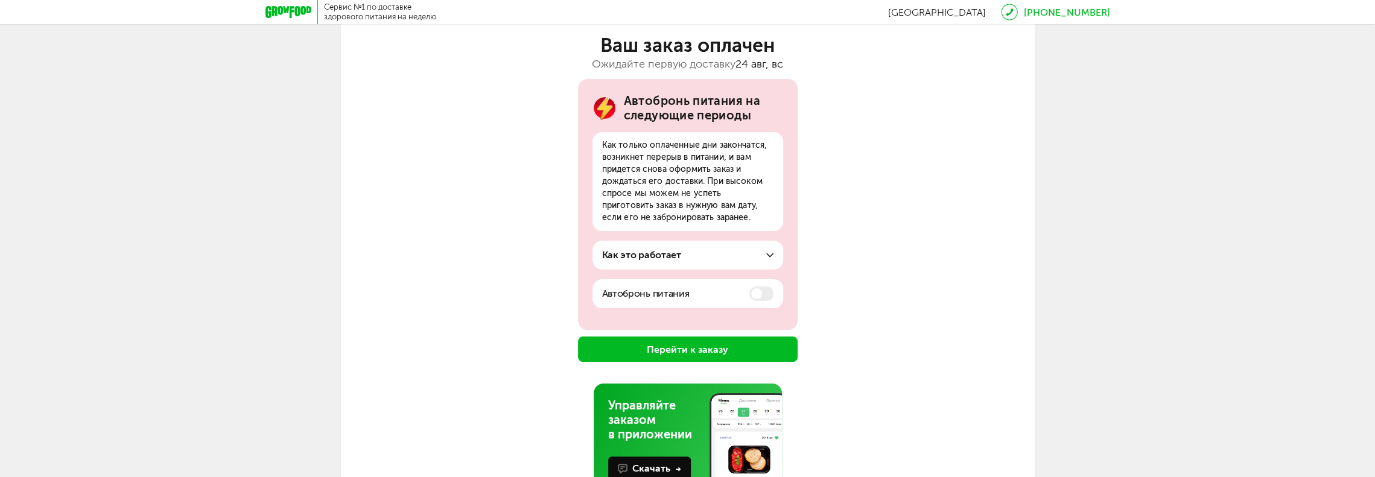
scroll to position [151, 0]
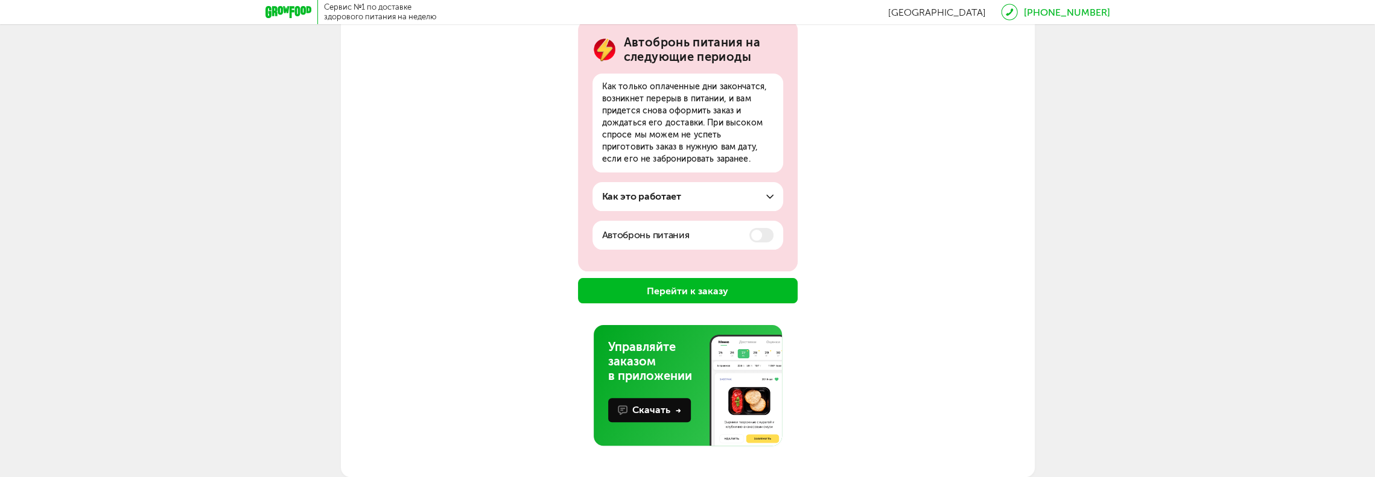
click at [707, 291] on button "Перейти к заказу" at bounding box center [688, 290] width 220 height 25
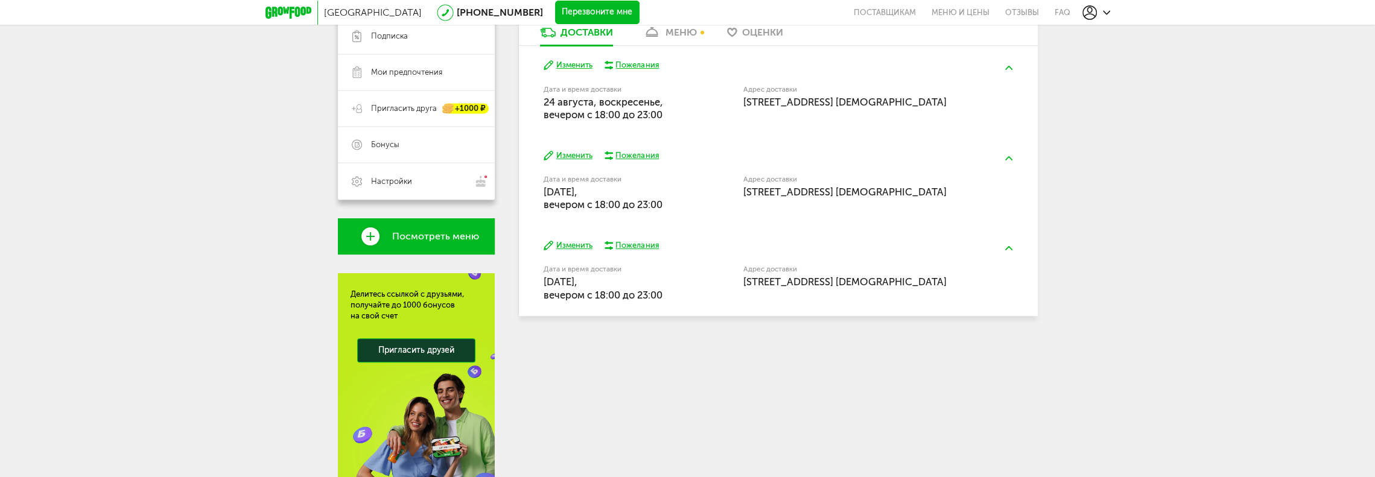
scroll to position [90, 0]
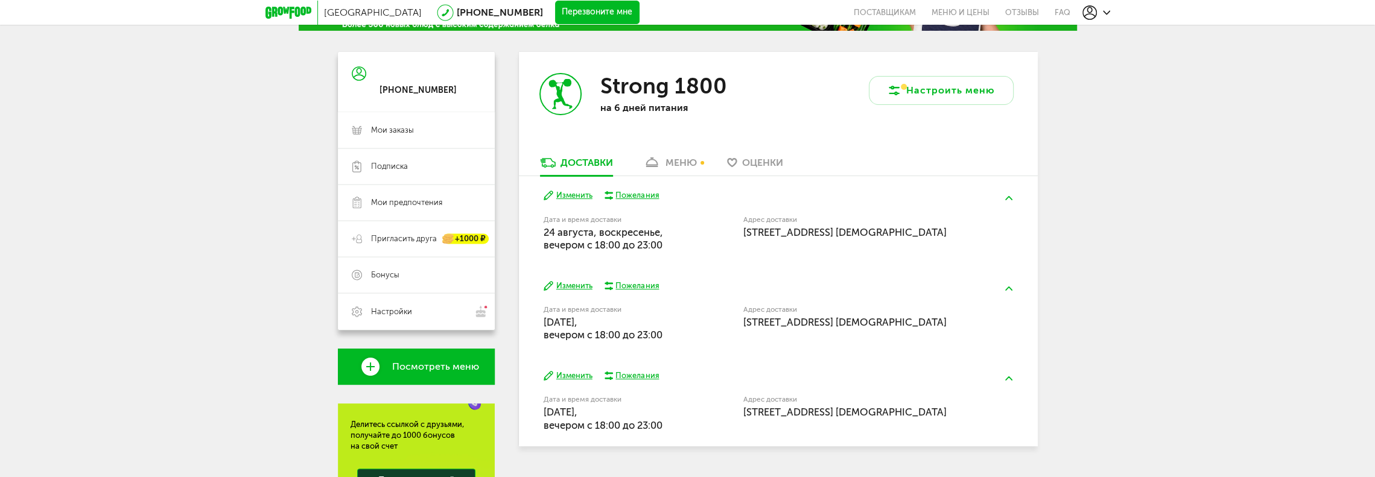
click at [631, 243] on span "[DATE], вечером c 18:00 до 23:00" at bounding box center [603, 238] width 119 height 25
click at [602, 220] on label "Дата и время доставки" at bounding box center [613, 220] width 138 height 7
click at [579, 238] on span "[DATE], вечером c 18:00 до 23:00" at bounding box center [603, 238] width 119 height 25
click at [577, 195] on button "Изменить" at bounding box center [568, 195] width 49 height 11
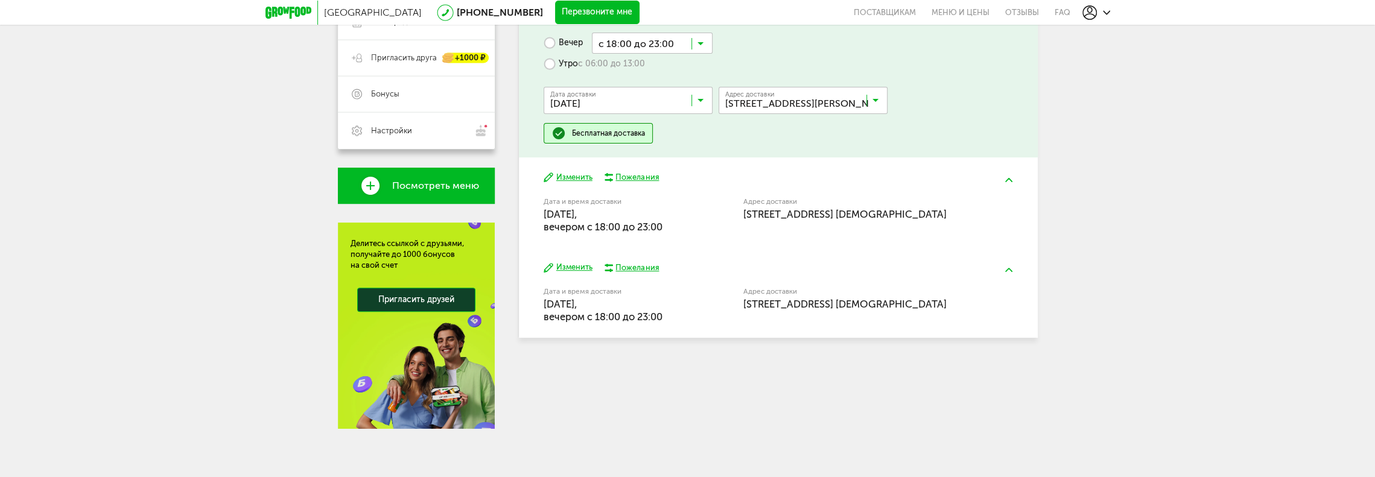
scroll to position [271, 0]
drag, startPoint x: 597, startPoint y: 225, endPoint x: 618, endPoint y: 226, distance: 20.5
click at [618, 226] on span "[DATE], вечером c 18:00 до 23:00" at bounding box center [603, 221] width 119 height 25
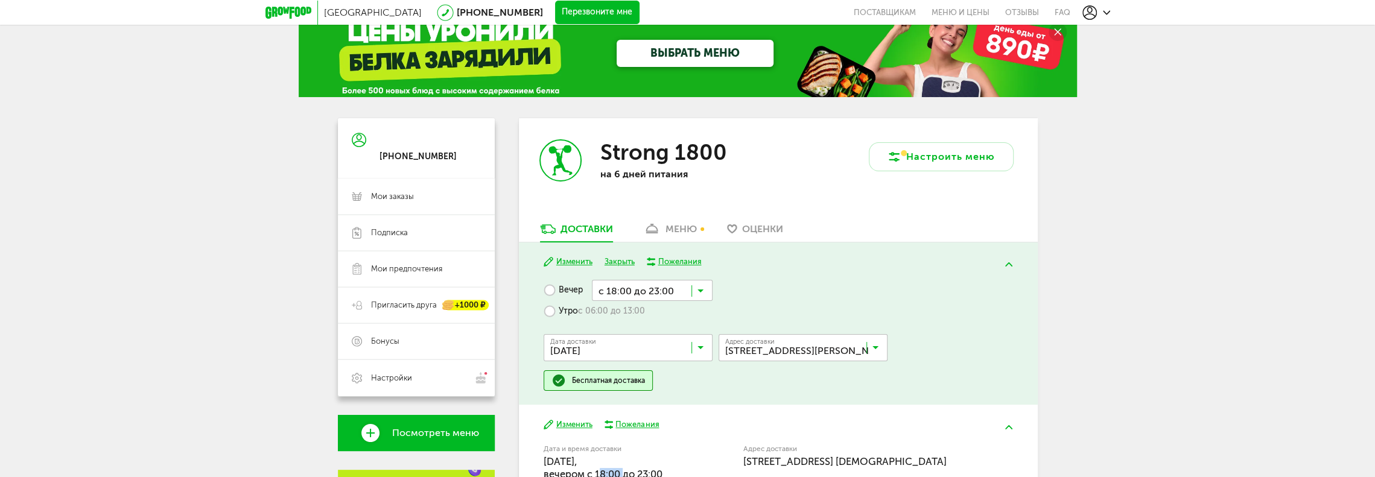
scroll to position [0, 0]
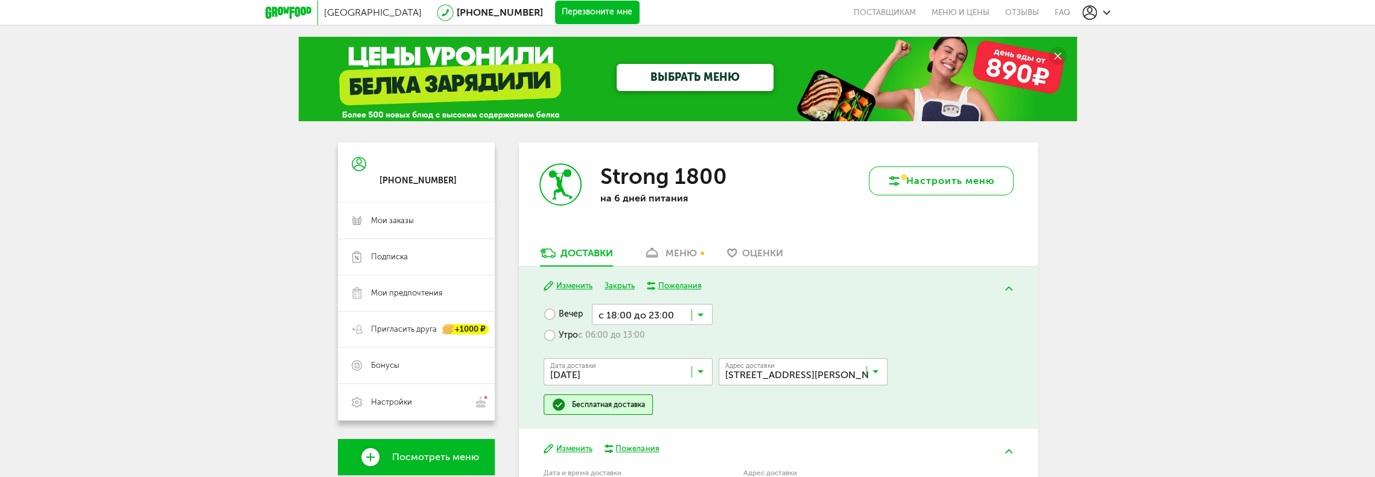
click at [919, 187] on button "Настроить меню" at bounding box center [941, 181] width 145 height 29
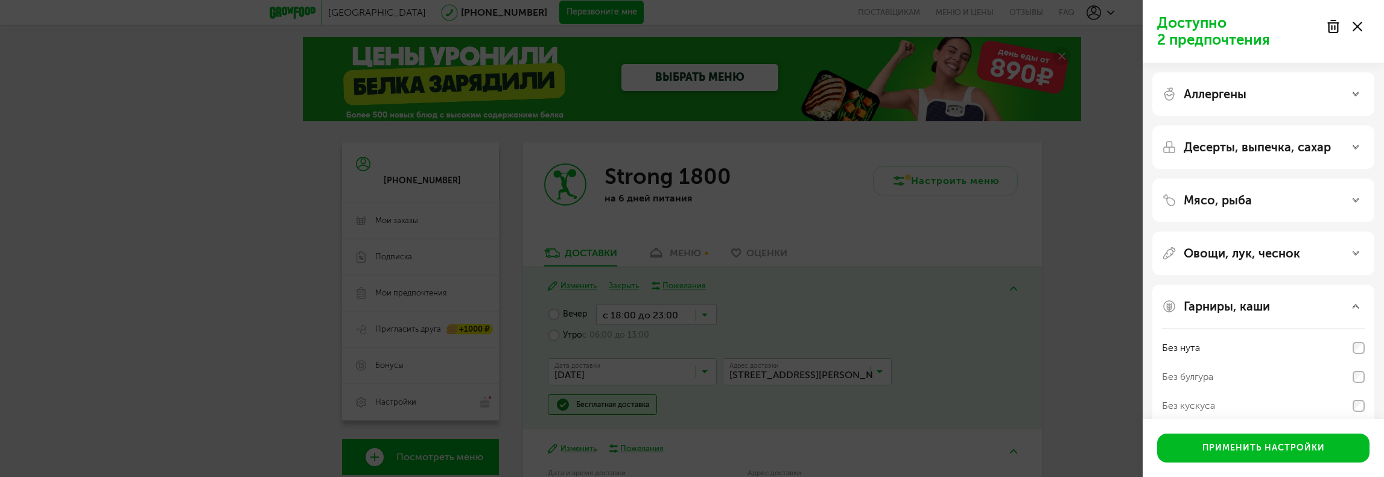
click at [910, 224] on div "Доступно 2 предпочтения Аллергены Десерты, выпечка, сахар Мясо, рыба Овощи, лук…" at bounding box center [692, 238] width 1384 height 477
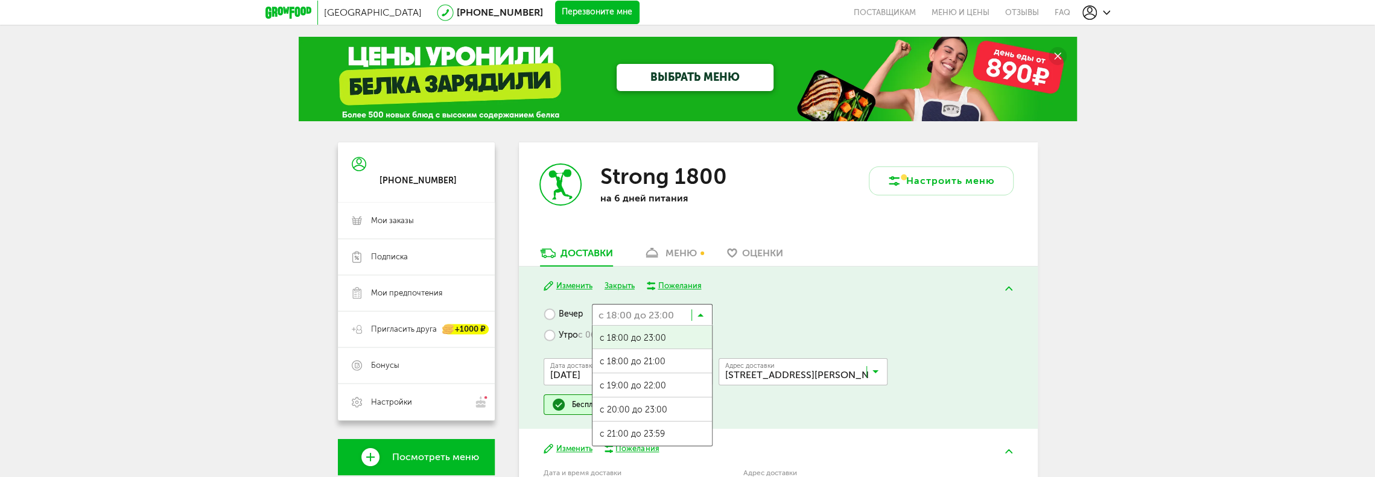
click at [700, 316] on icon at bounding box center [700, 318] width 6 height 12
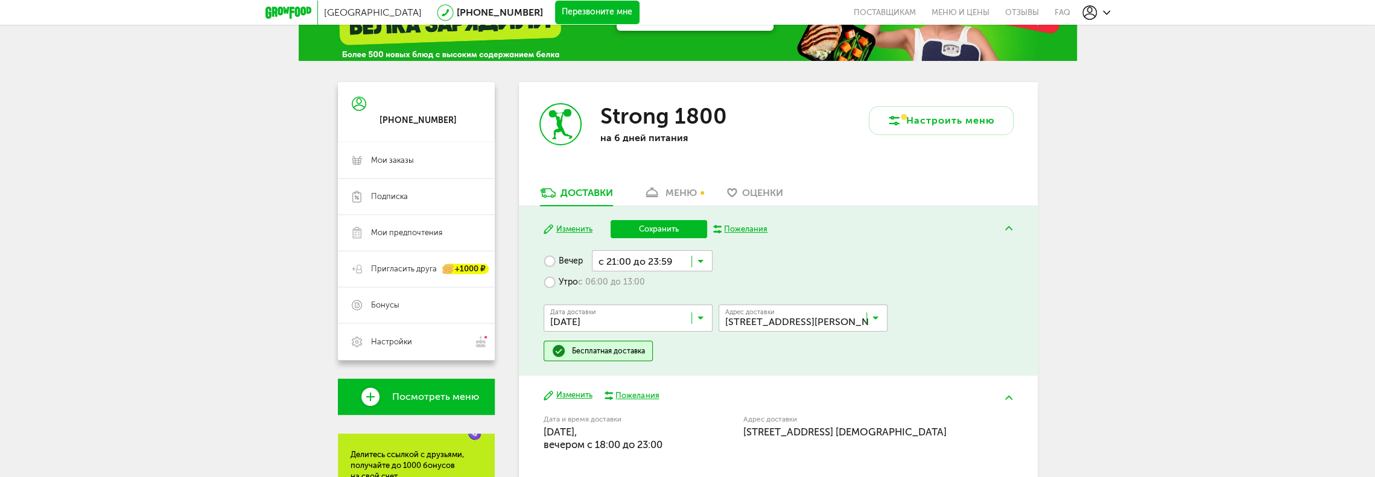
click at [636, 375] on span "с 21:00 до 23:59" at bounding box center [651, 380] width 119 height 25
click at [662, 229] on button "Сохранить" at bounding box center [659, 229] width 97 height 18
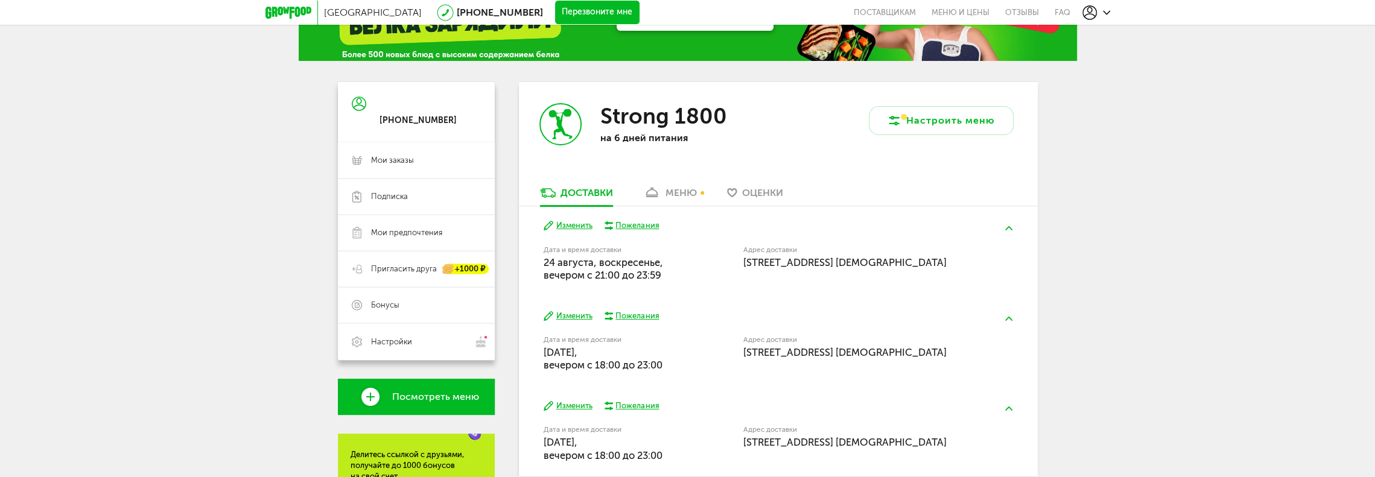
click at [581, 316] on button "Изменить" at bounding box center [568, 316] width 49 height 11
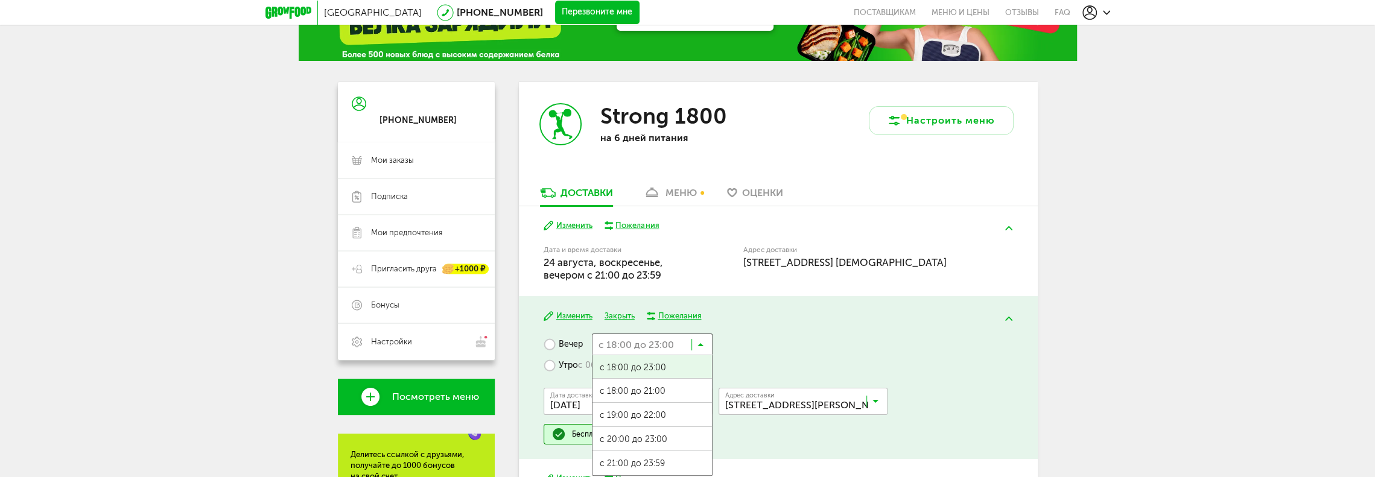
click at [701, 343] on icon at bounding box center [700, 347] width 6 height 12
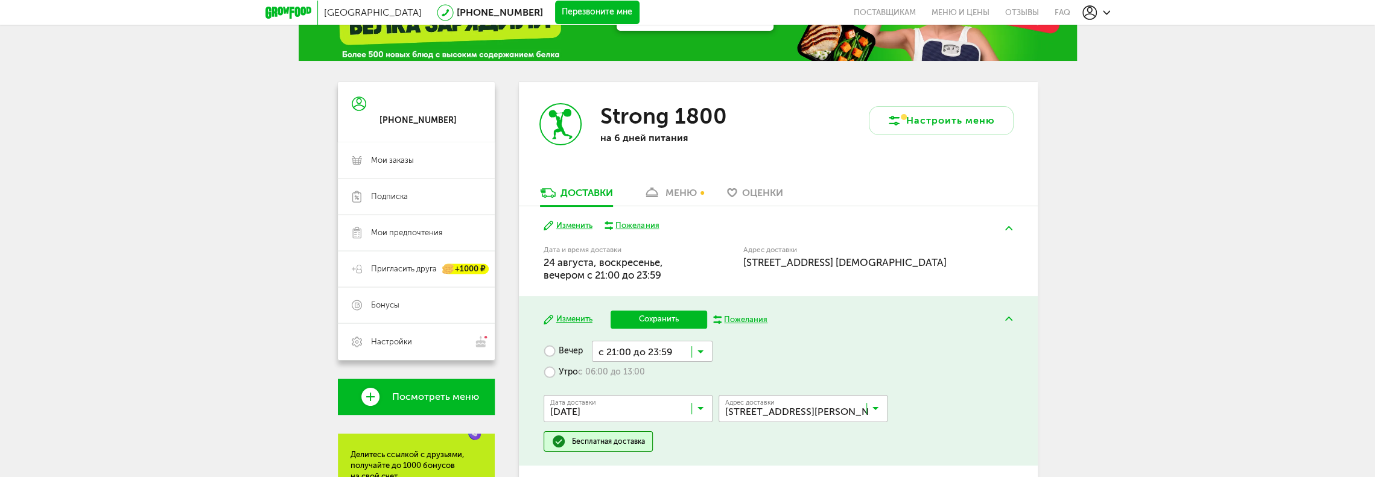
scroll to position [0, 0]
click at [633, 458] on span "с 21:00 до 23:59" at bounding box center [651, 470] width 119 height 25
click at [665, 320] on button "Сохранить" at bounding box center [659, 320] width 97 height 18
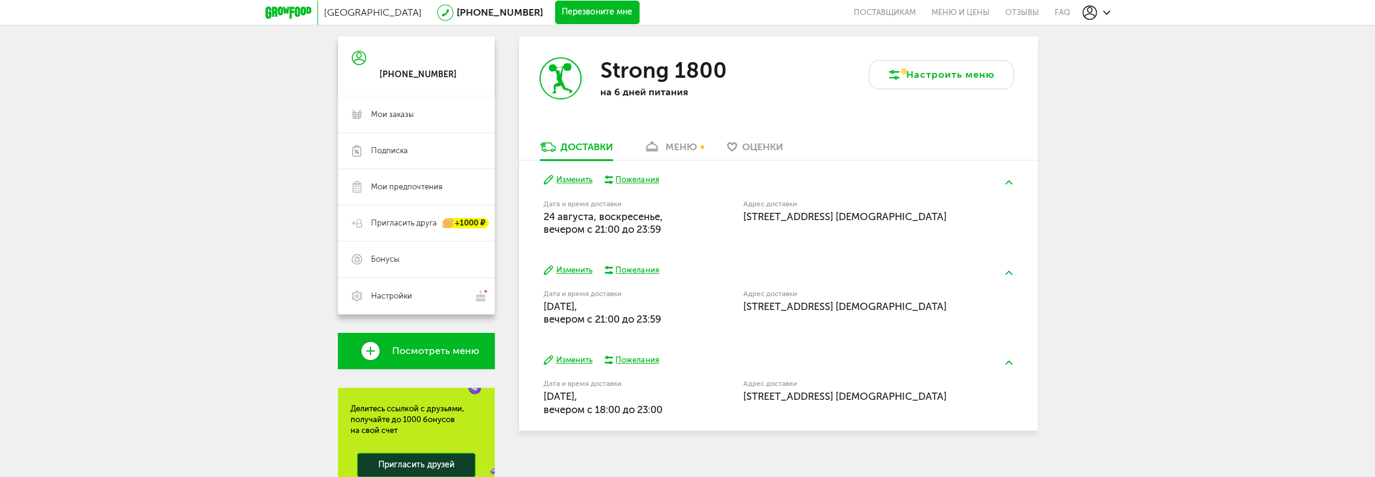
scroll to position [121, 0]
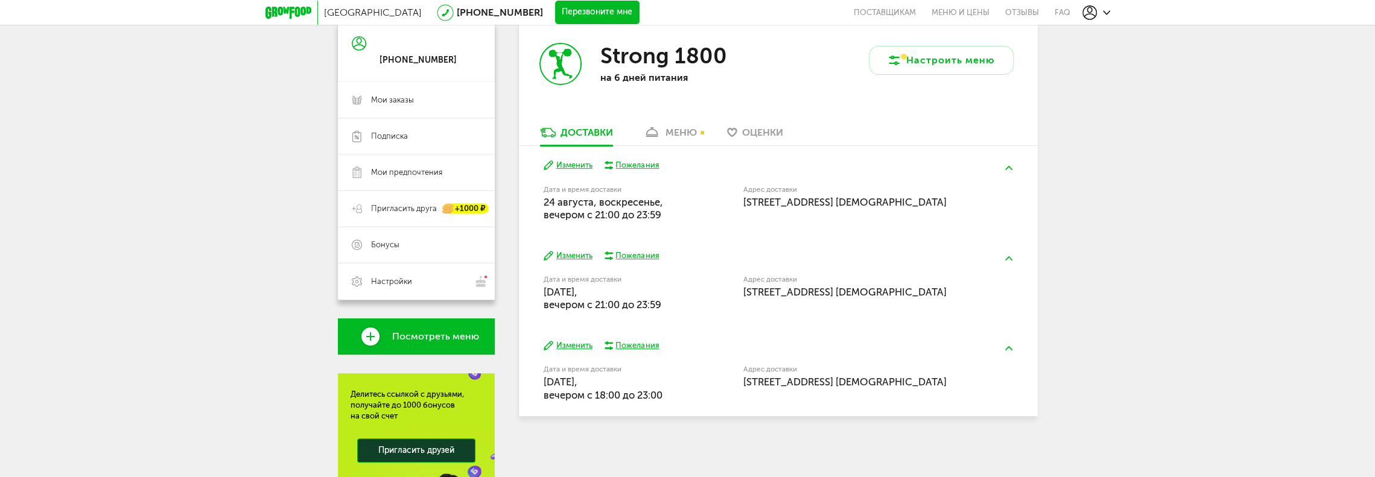
click at [574, 346] on button "Изменить" at bounding box center [568, 345] width 49 height 11
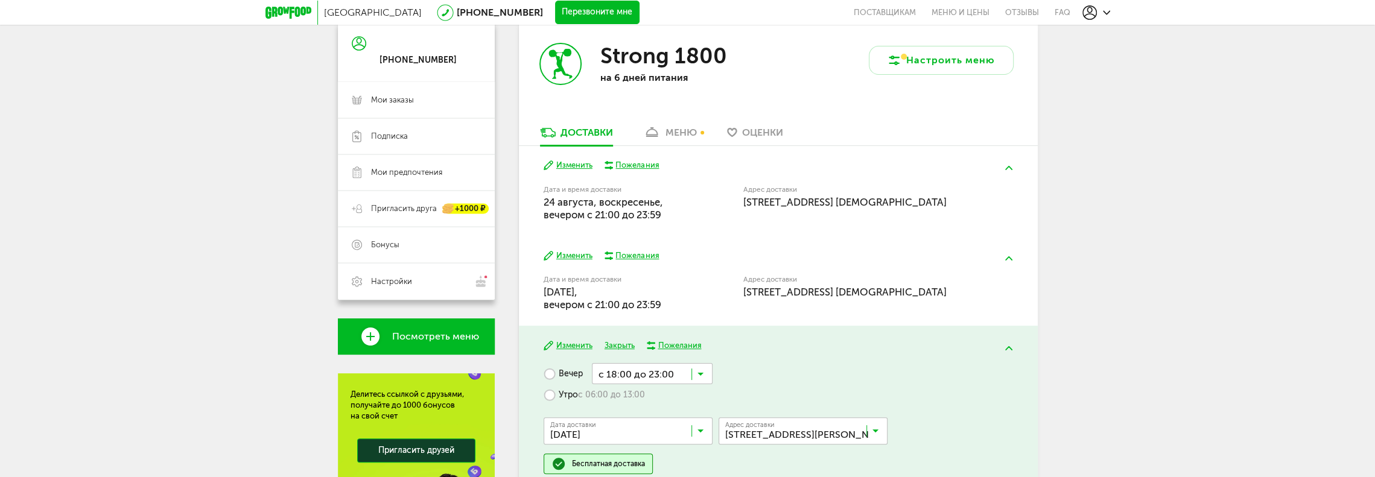
click at [700, 434] on icon at bounding box center [700, 434] width 6 height 12
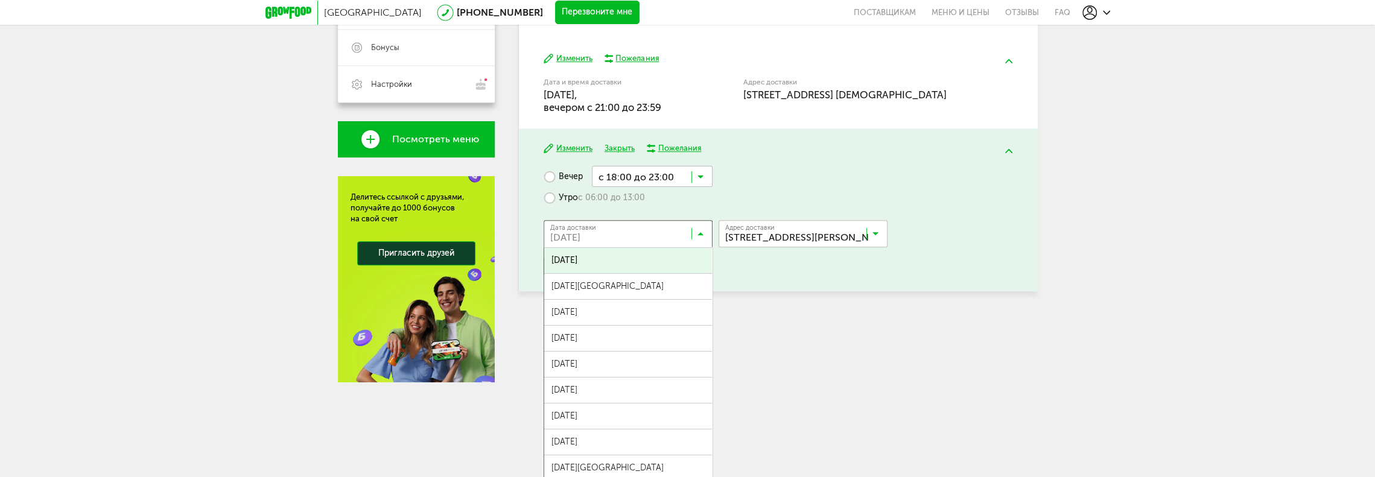
scroll to position [329, 0]
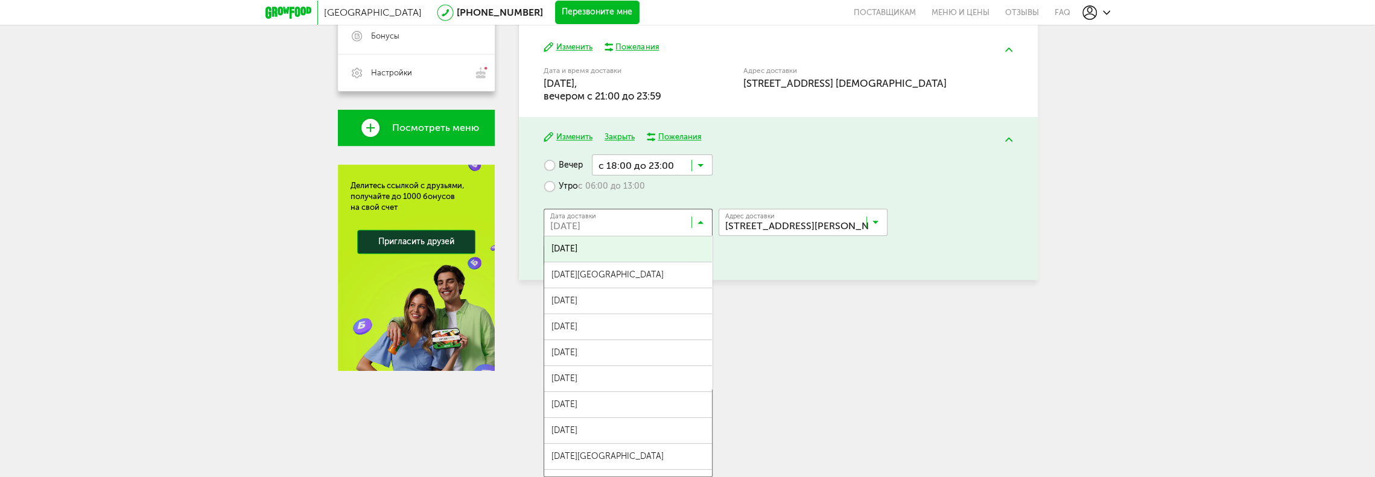
click at [893, 394] on div "Москва [PHONE_NUMBER] Перезвоните мне поставщикам Меню и цены Отзывы FAQ [PHONE…" at bounding box center [687, 45] width 1375 height 749
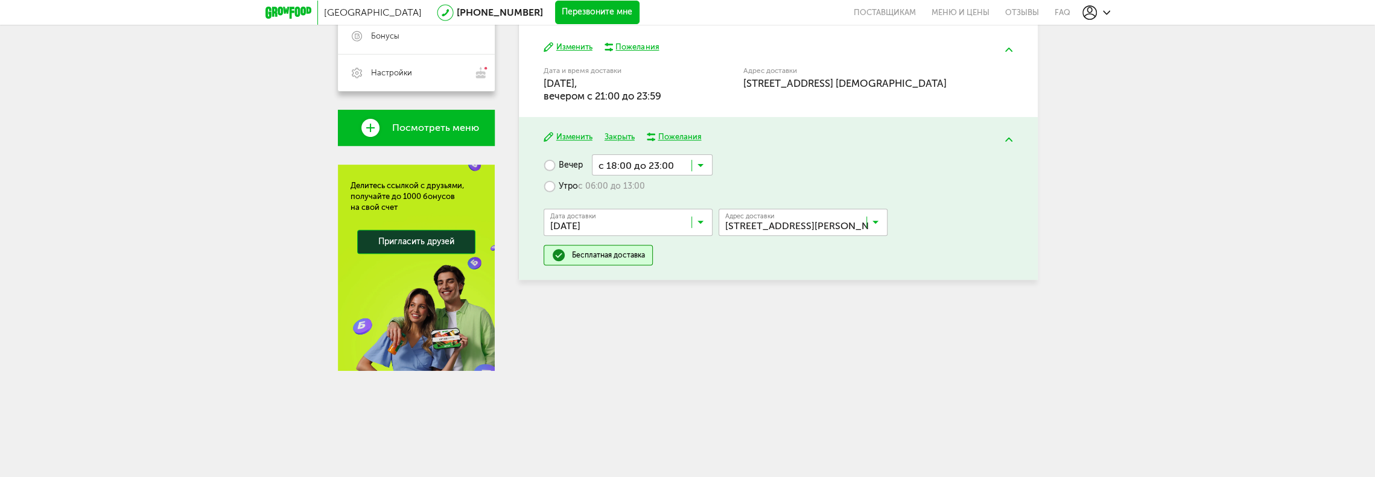
scroll to position [271, 0]
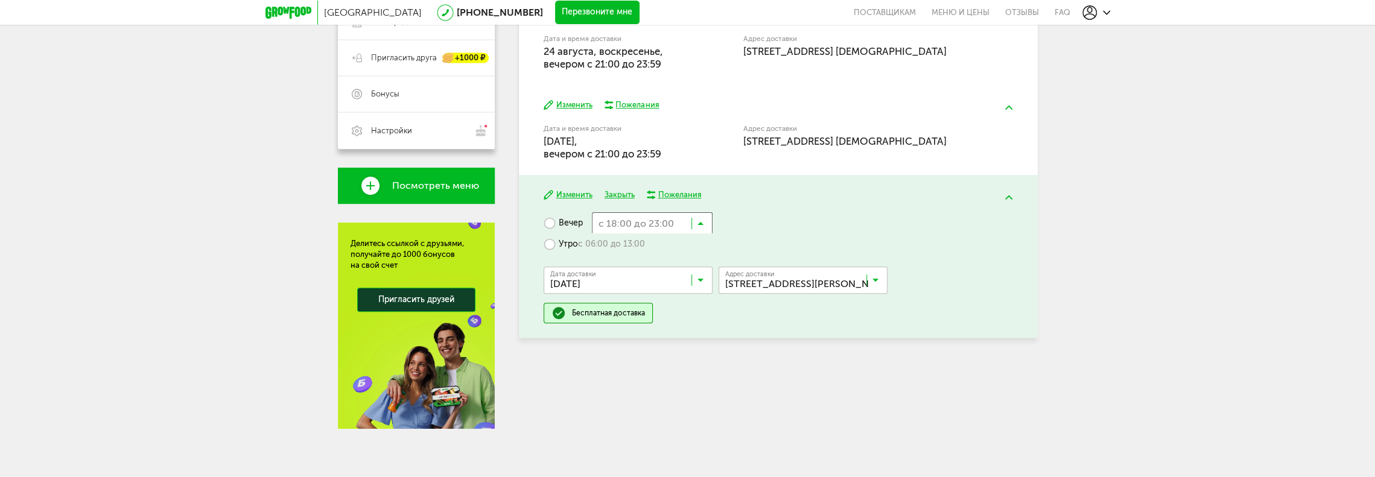
click at [705, 223] on input "Search for option" at bounding box center [652, 222] width 121 height 21
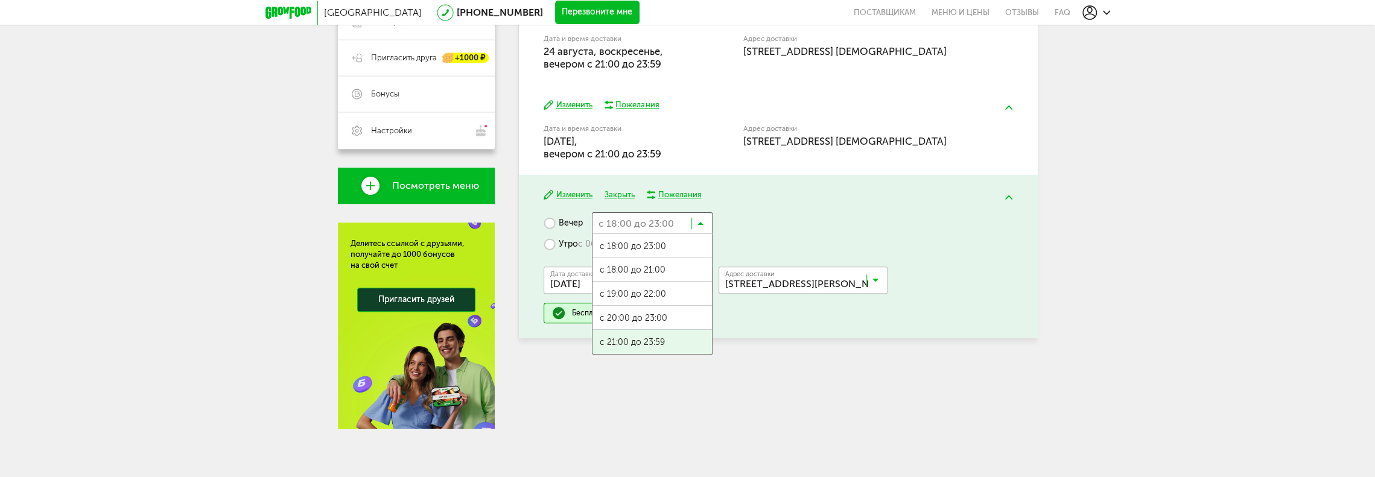
click at [642, 348] on span "с 21:00 до 23:59" at bounding box center [651, 342] width 119 height 25
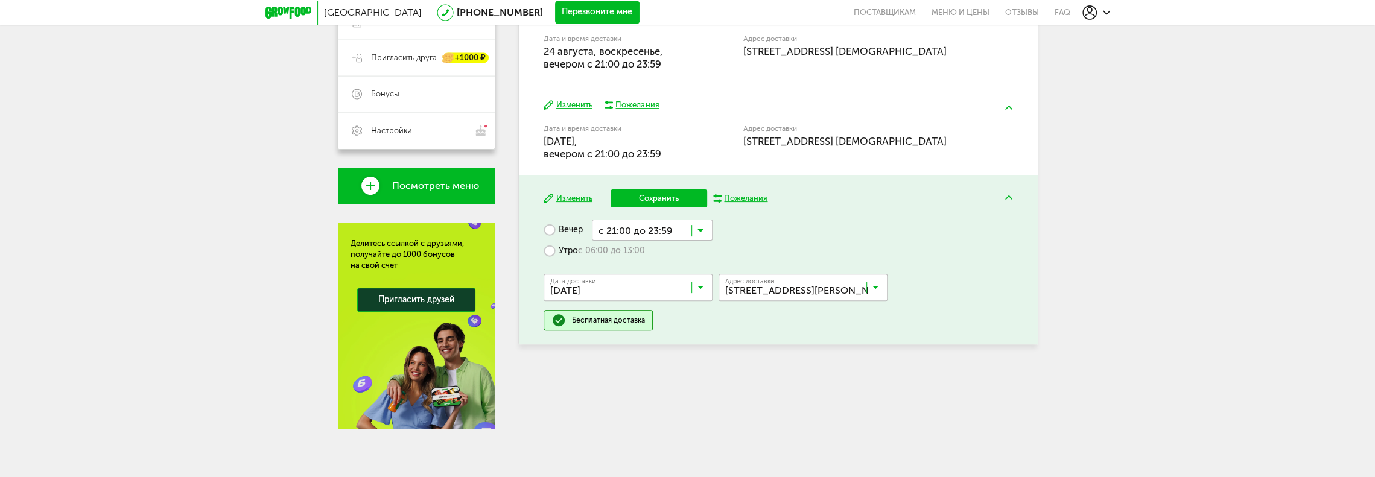
click at [656, 194] on button "Сохранить" at bounding box center [659, 198] width 97 height 18
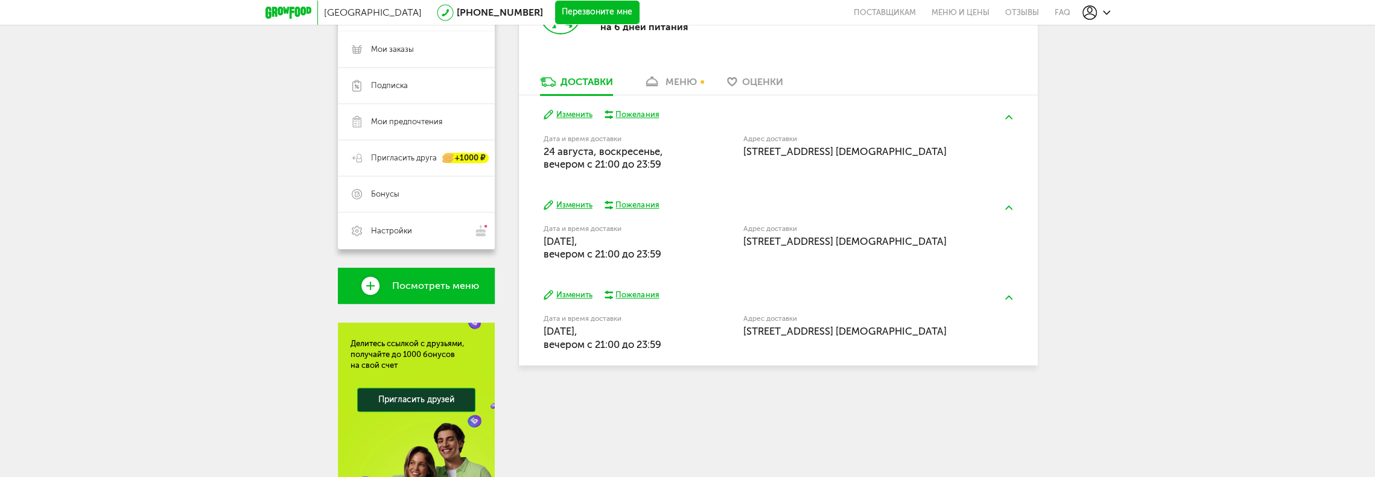
scroll to position [151, 0]
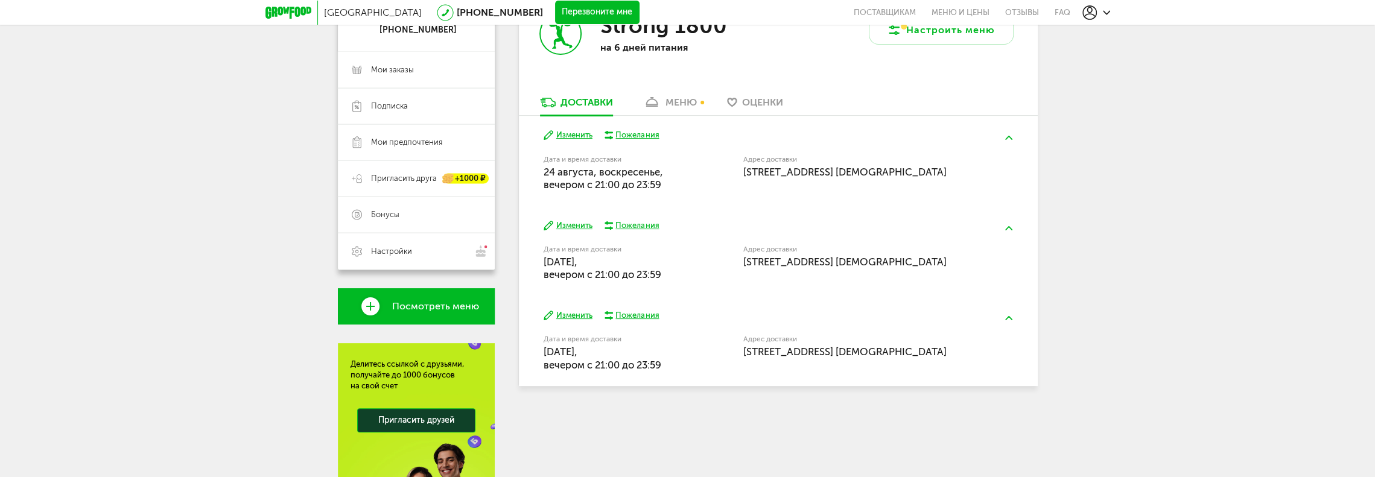
click at [647, 135] on div "Пожелания" at bounding box center [636, 135] width 43 height 11
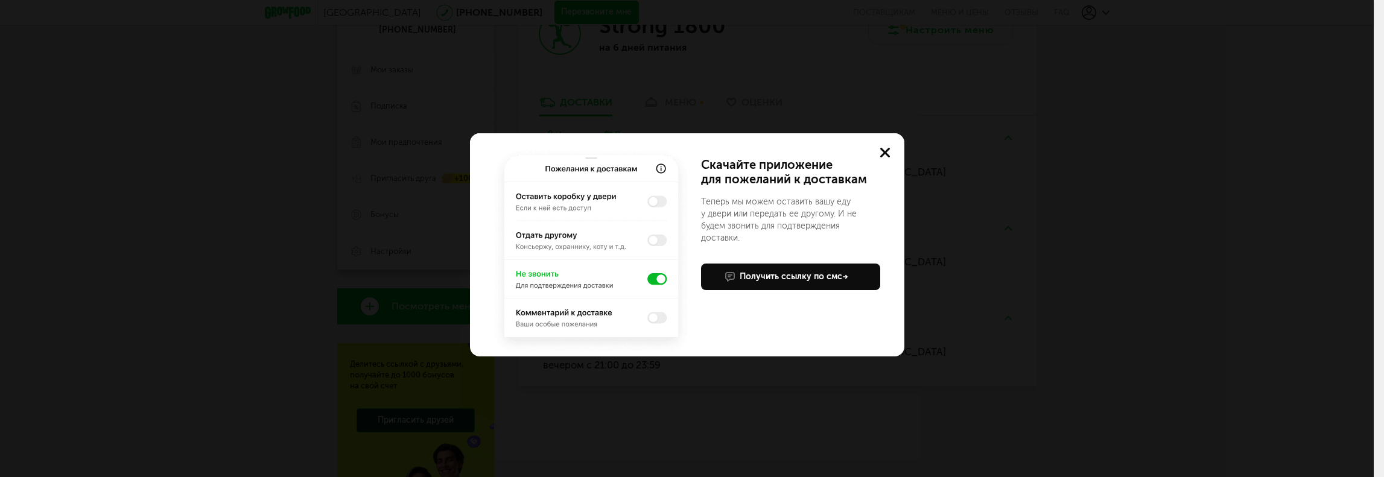
click at [655, 282] on img at bounding box center [591, 250] width 203 height 211
click at [651, 279] on img at bounding box center [591, 250] width 203 height 211
click at [660, 167] on img at bounding box center [591, 250] width 203 height 211
click at [883, 148] on icon at bounding box center [885, 153] width 10 height 10
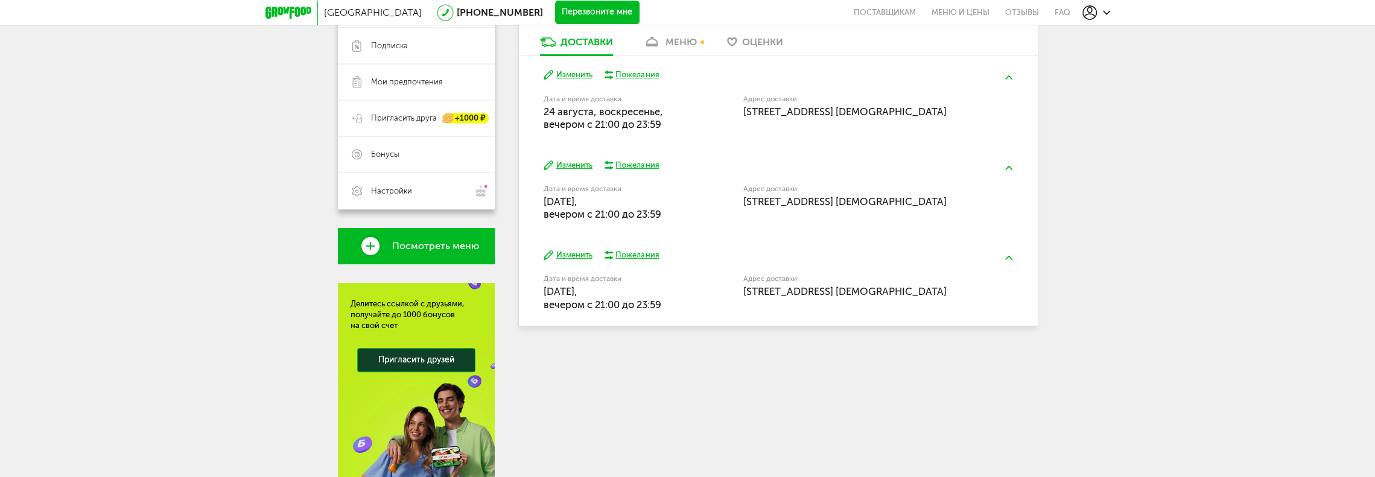
scroll to position [0, 0]
